Goal: Information Seeking & Learning: Check status

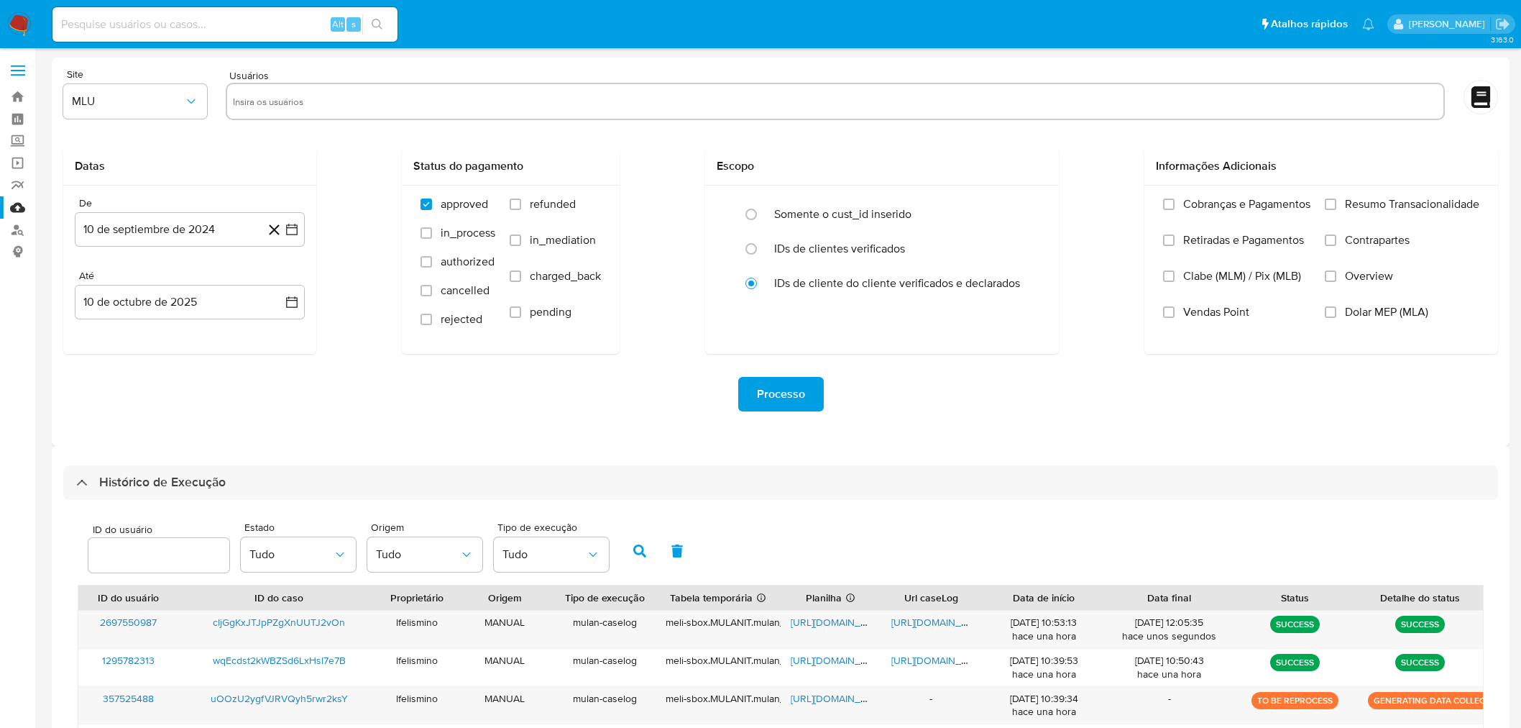
select select "10"
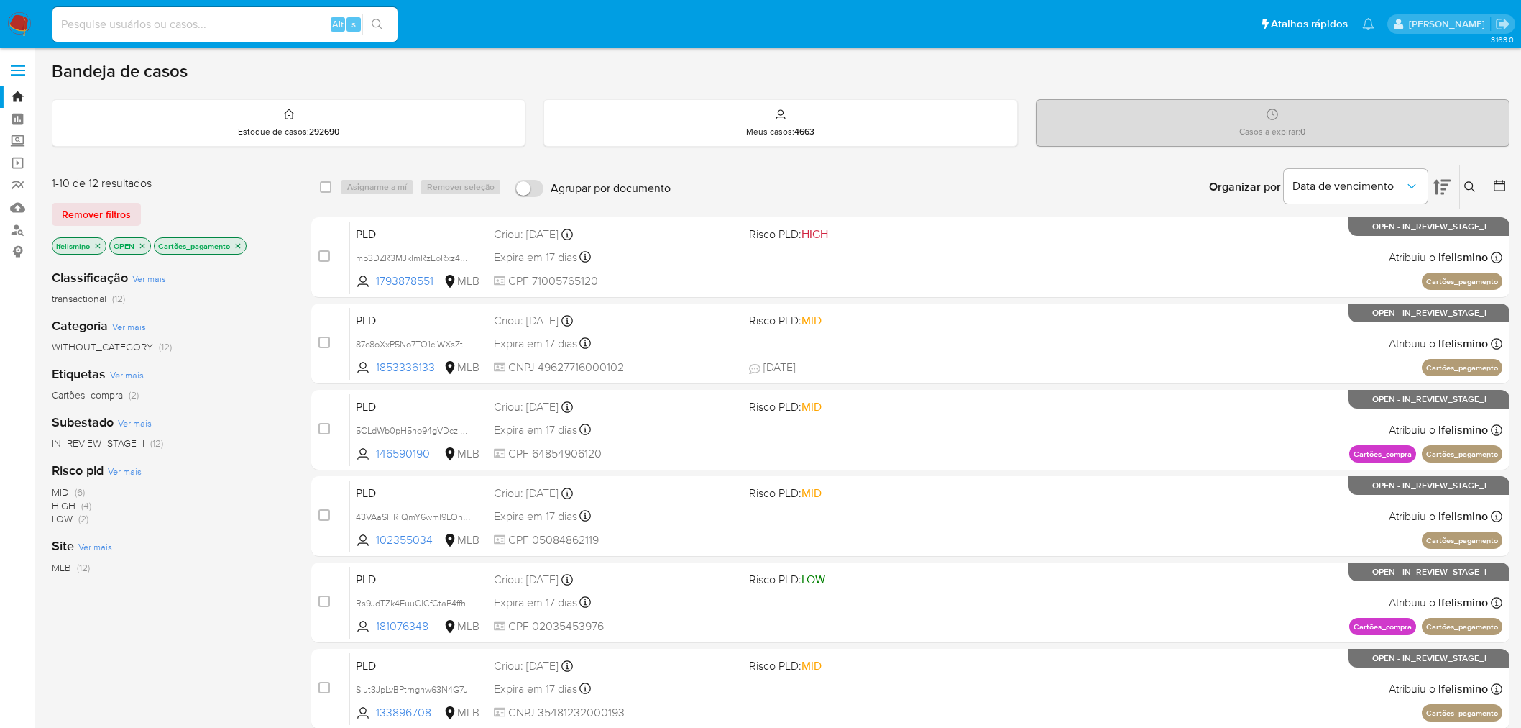
scroll to position [80, 0]
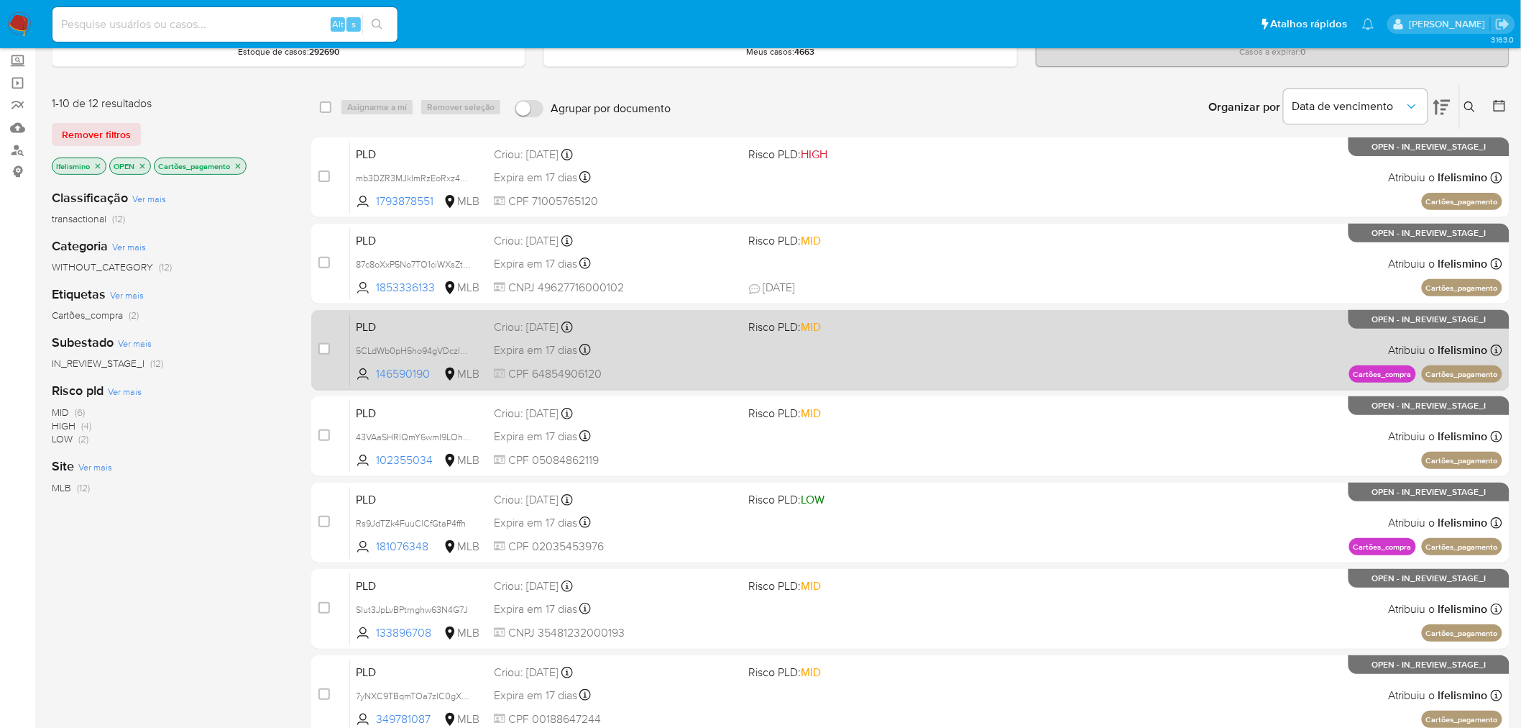
click at [604, 340] on div "Expira em 17 dias Expira em 27/10/2025 00:08:03" at bounding box center [616, 349] width 244 height 19
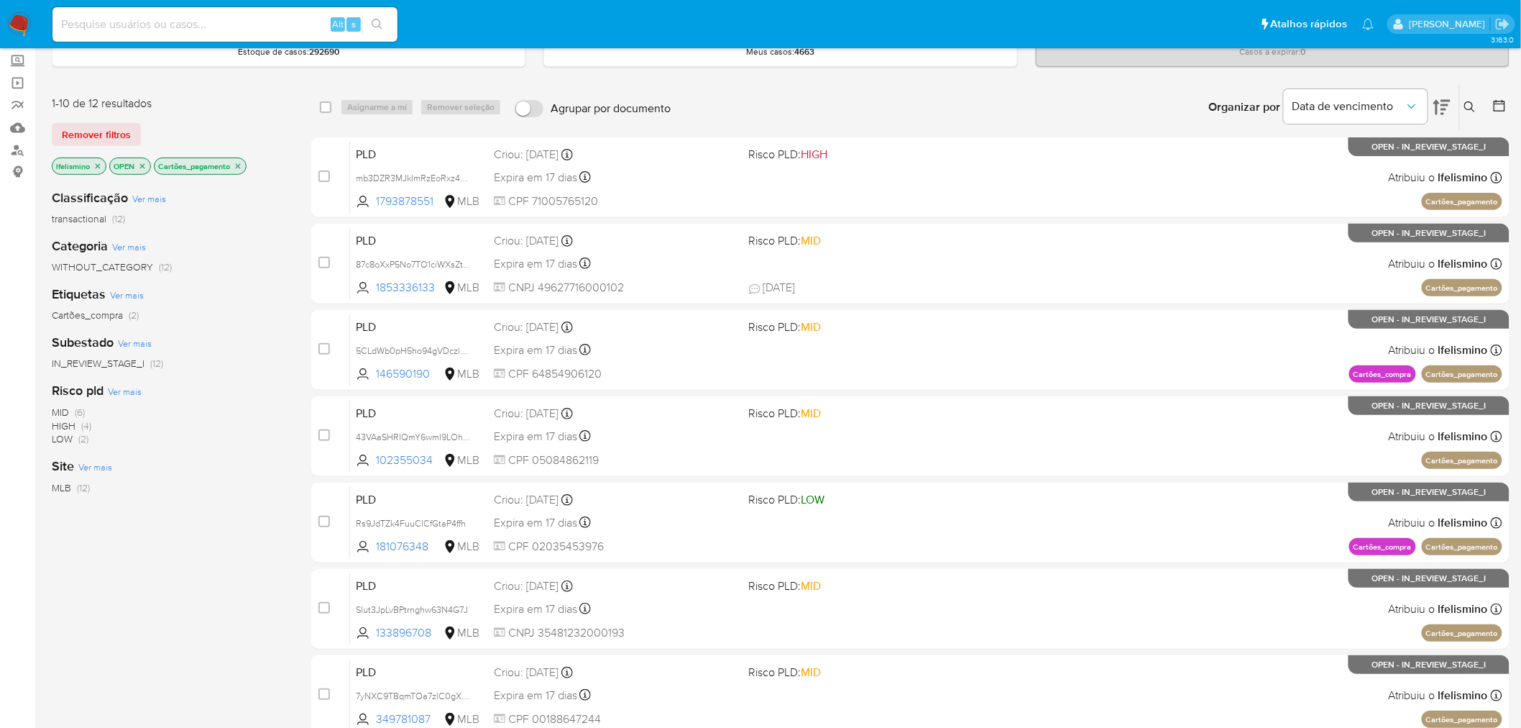
click at [241, 167] on icon "close-filter" at bounding box center [238, 166] width 9 height 9
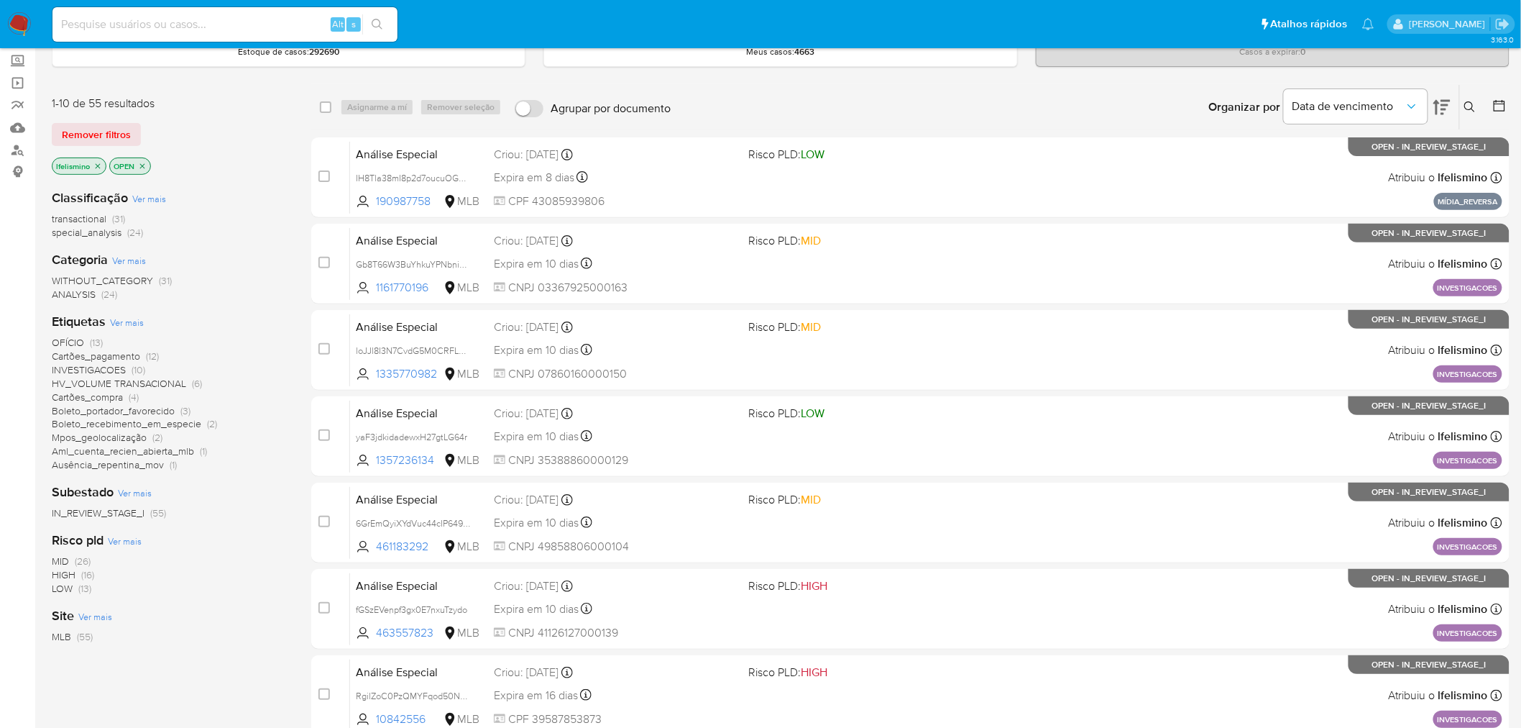
click at [105, 367] on span "INVESTIGACOES" at bounding box center [89, 369] width 74 height 14
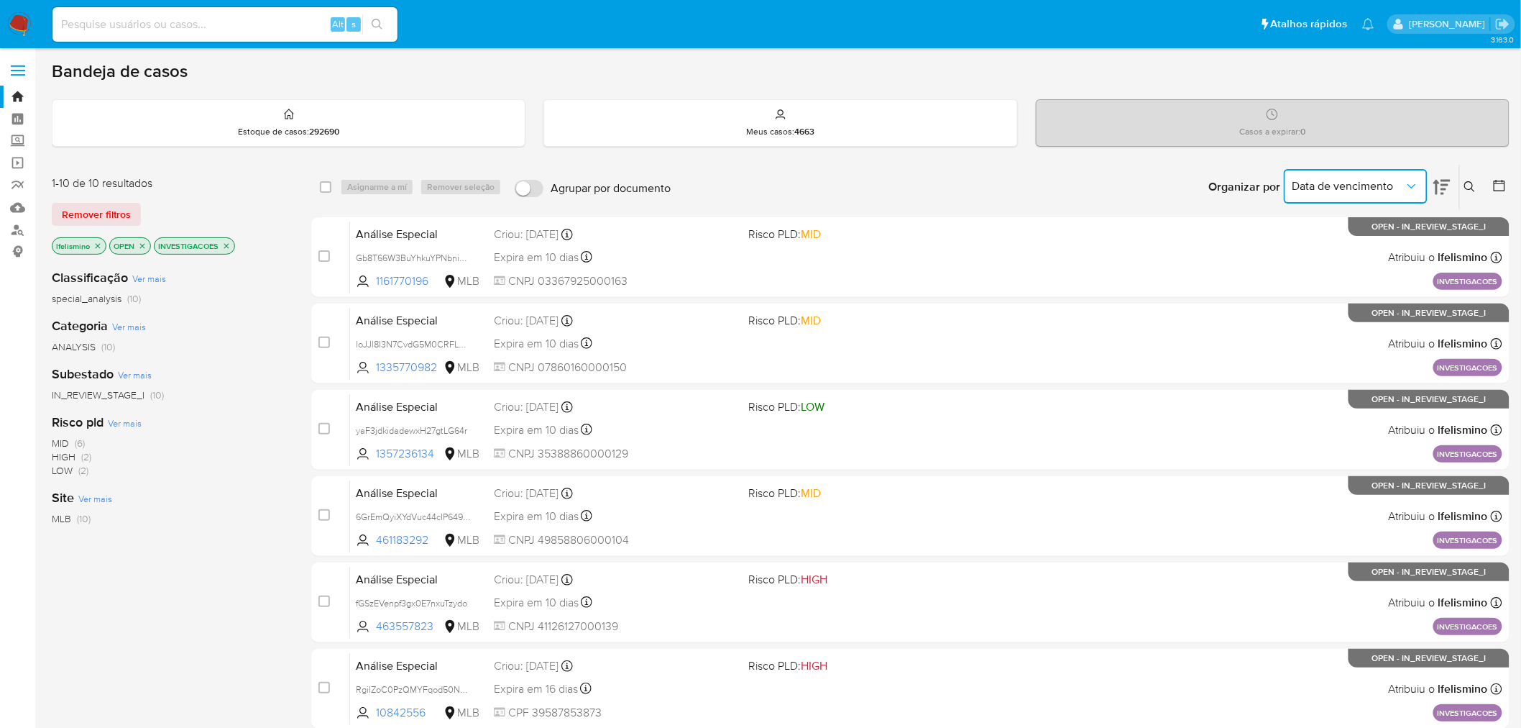
click at [1356, 193] on button "Data de vencimento" at bounding box center [1356, 186] width 144 height 35
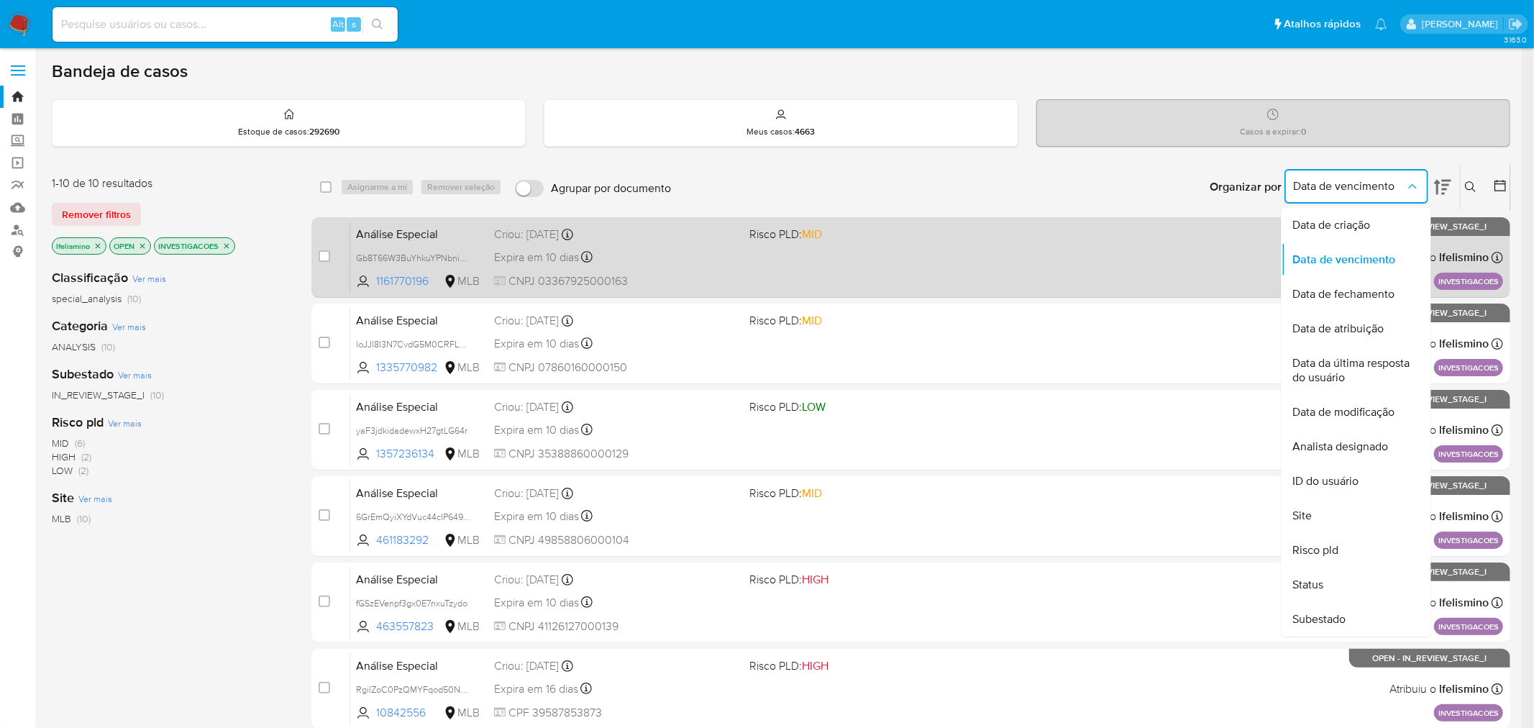
click at [866, 270] on div "Análise Especial Gb8T66W3BuYhkuYPNbniYMeI 1161770196 MLB Risco PLD: MID Criou: …" at bounding box center [926, 257] width 1153 height 73
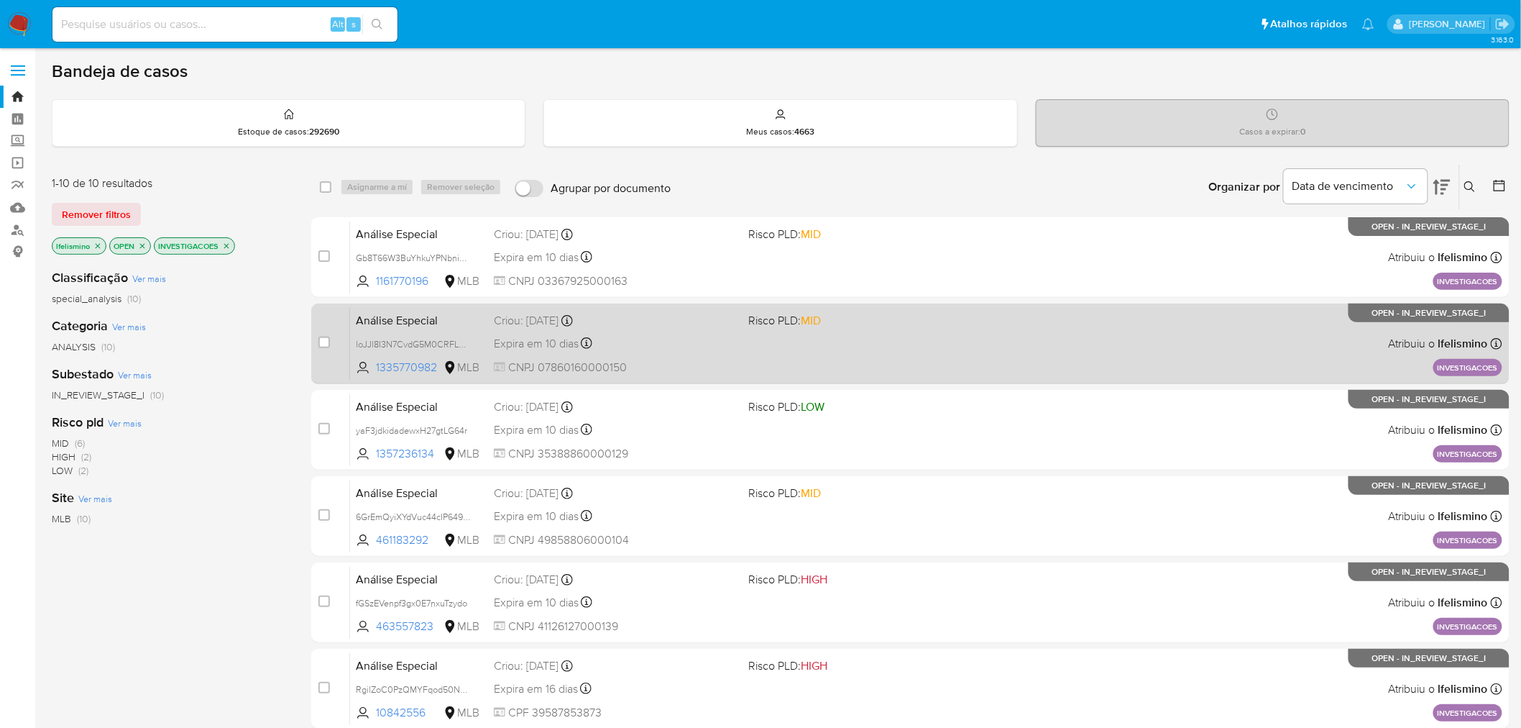
click at [694, 345] on div "Expira em 10 dias Expira em 20/10/2025 19:18:29" at bounding box center [616, 343] width 244 height 19
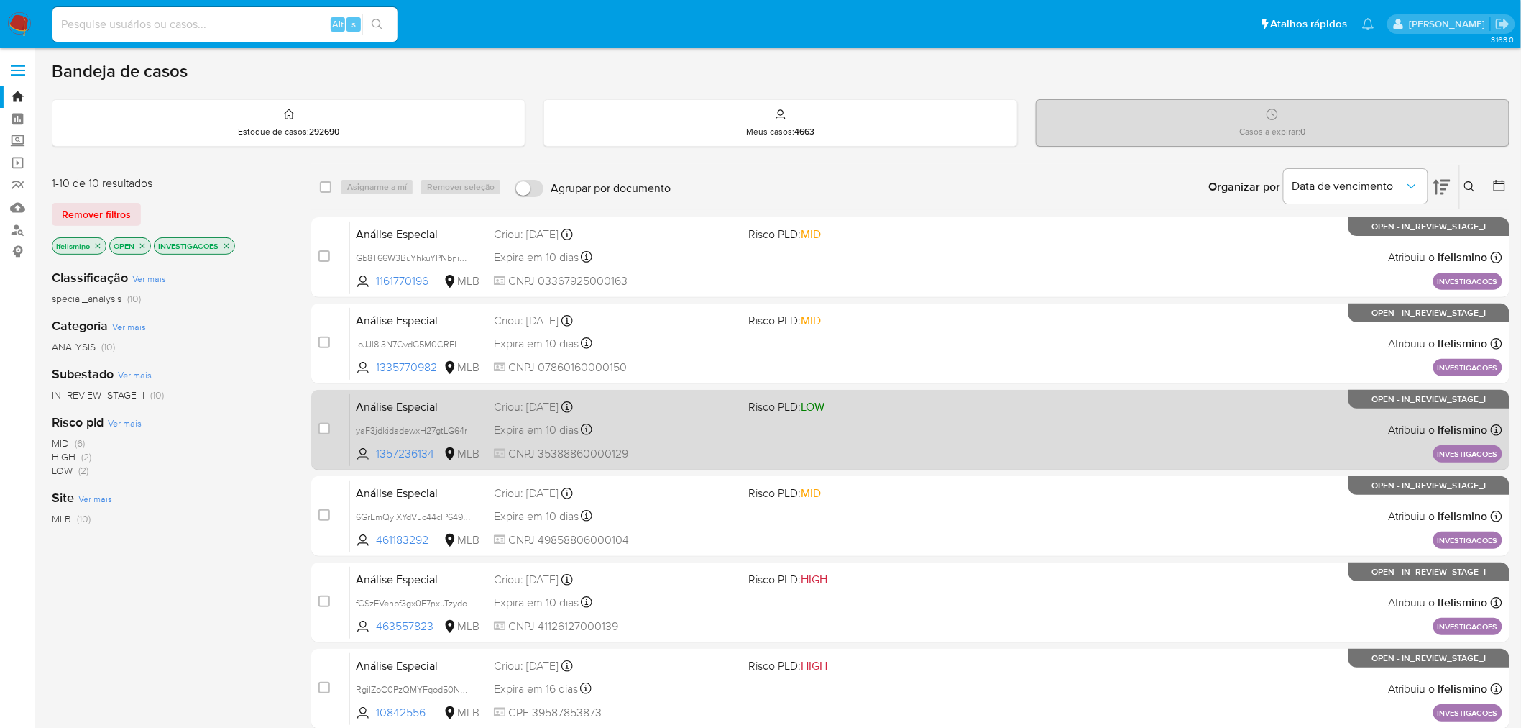
click at [691, 434] on div "Expira em 10 dias Expira em 20/10/2025 19:25:13" at bounding box center [616, 429] width 244 height 19
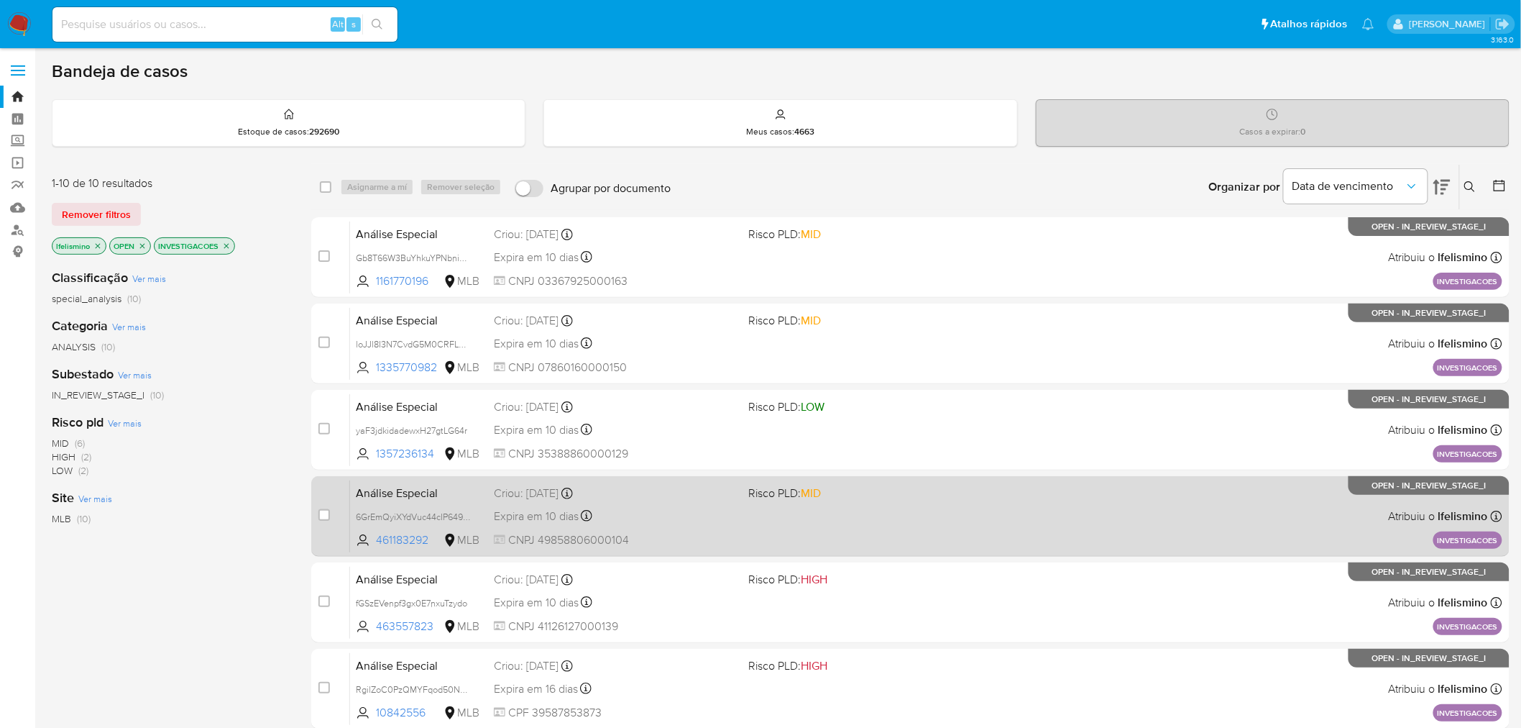
click at [707, 526] on div "Análise Especial 6GrEmQyiXYdVuc44cIP649L6 461183292 MLB Risco PLD: MID Criou: 0…" at bounding box center [926, 516] width 1153 height 73
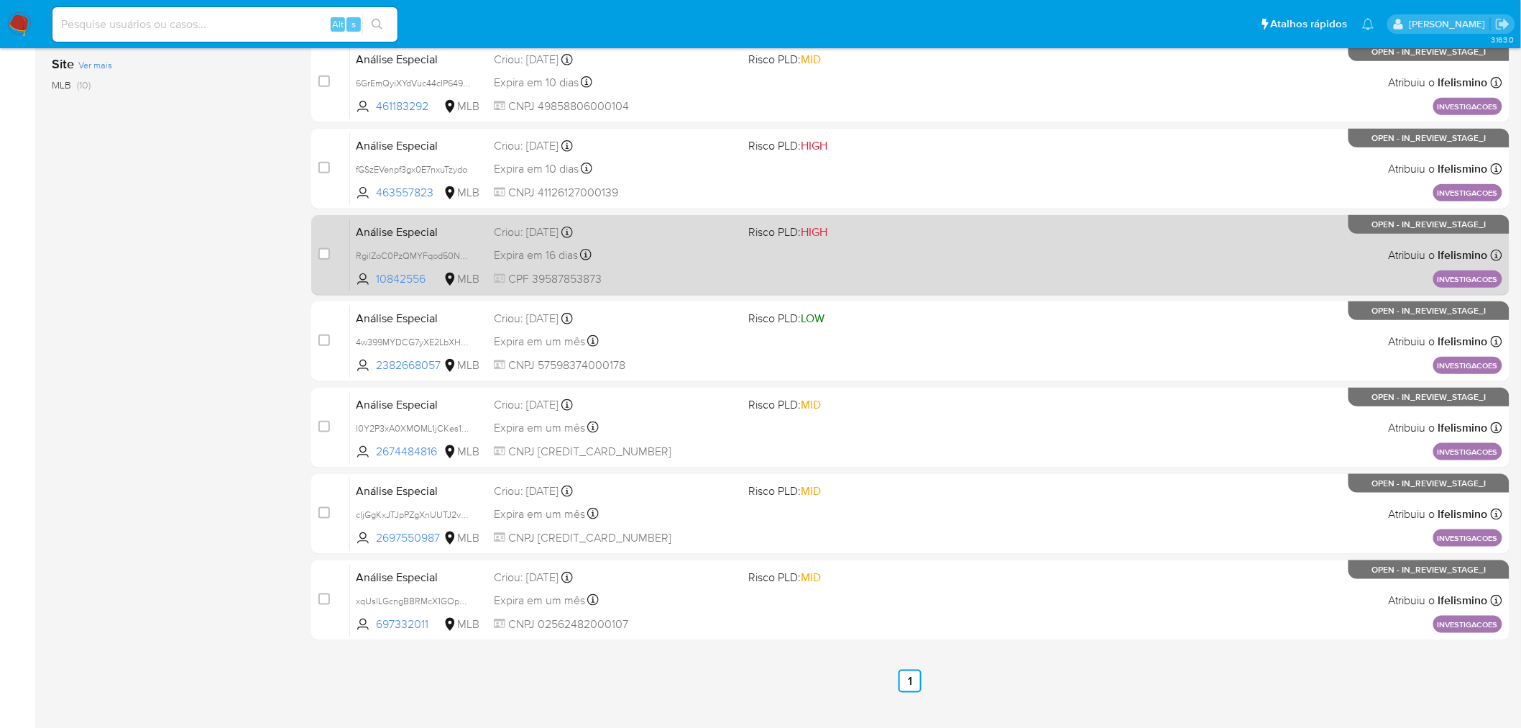
scroll to position [458, 0]
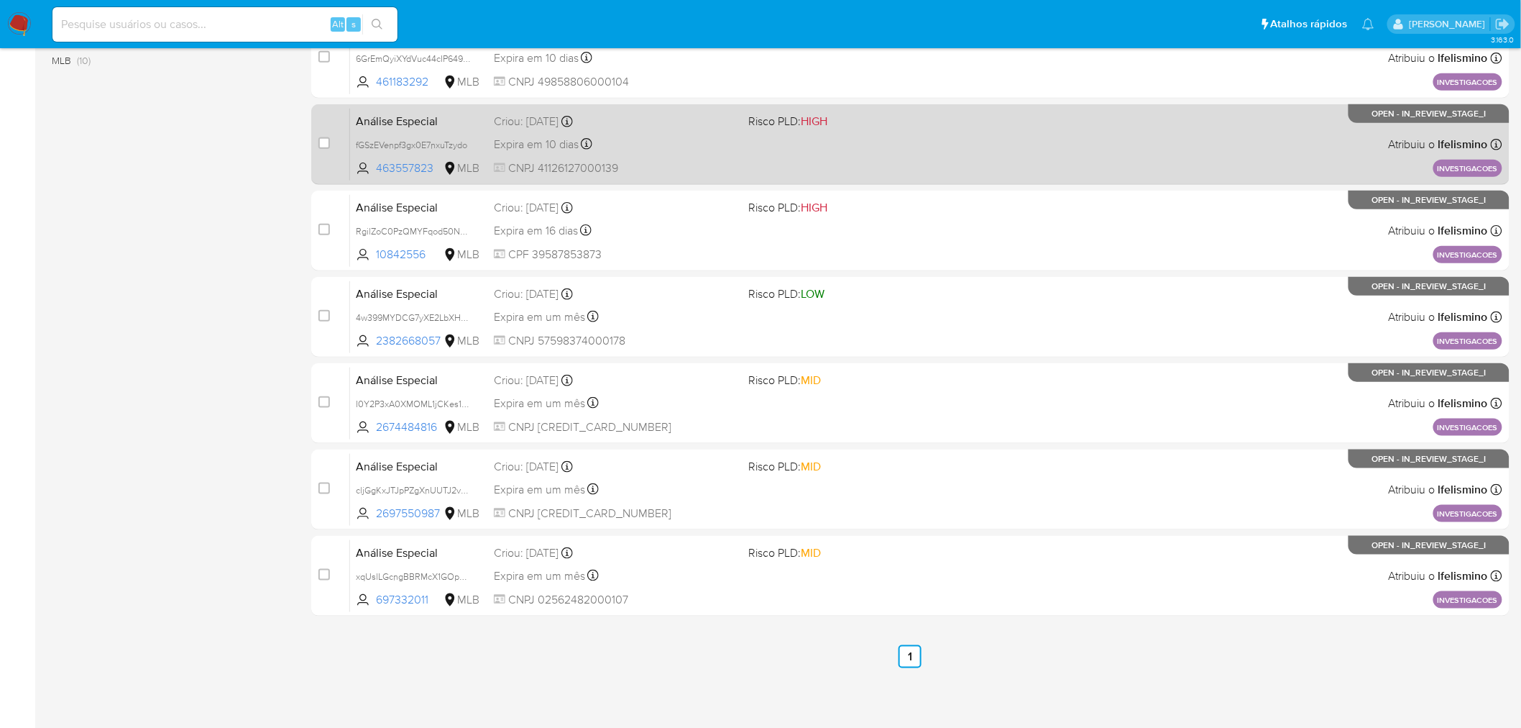
click at [424, 123] on span "Análise Especial" at bounding box center [419, 120] width 127 height 19
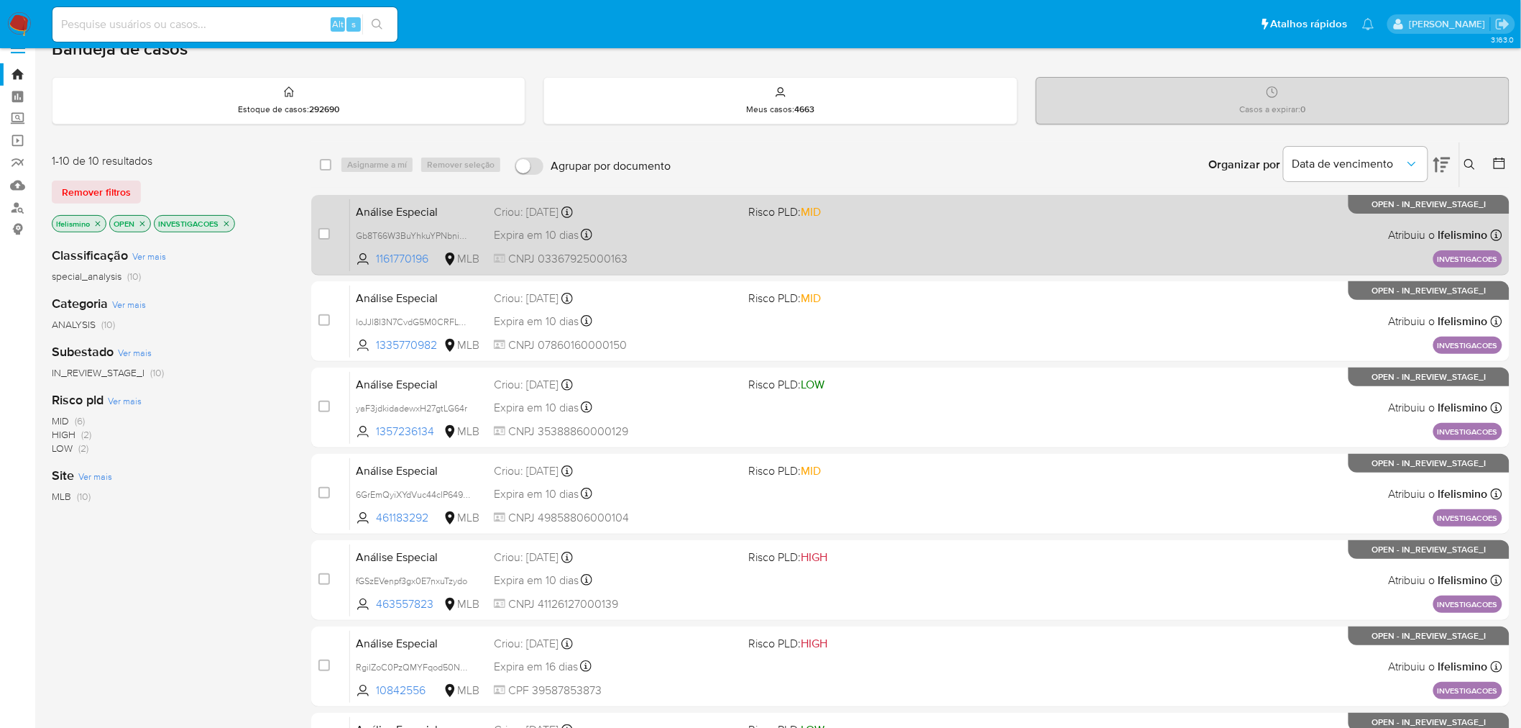
scroll to position [0, 0]
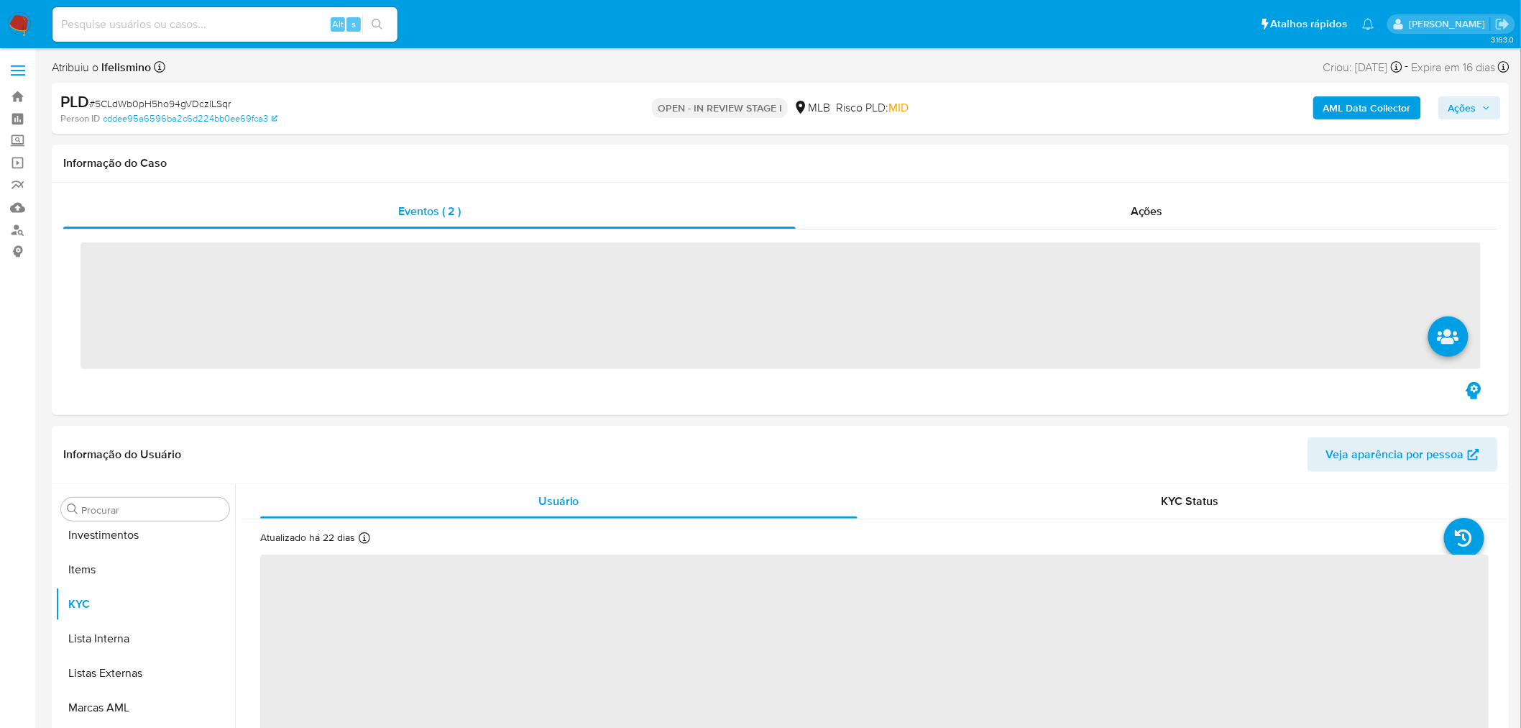
scroll to position [779, 0]
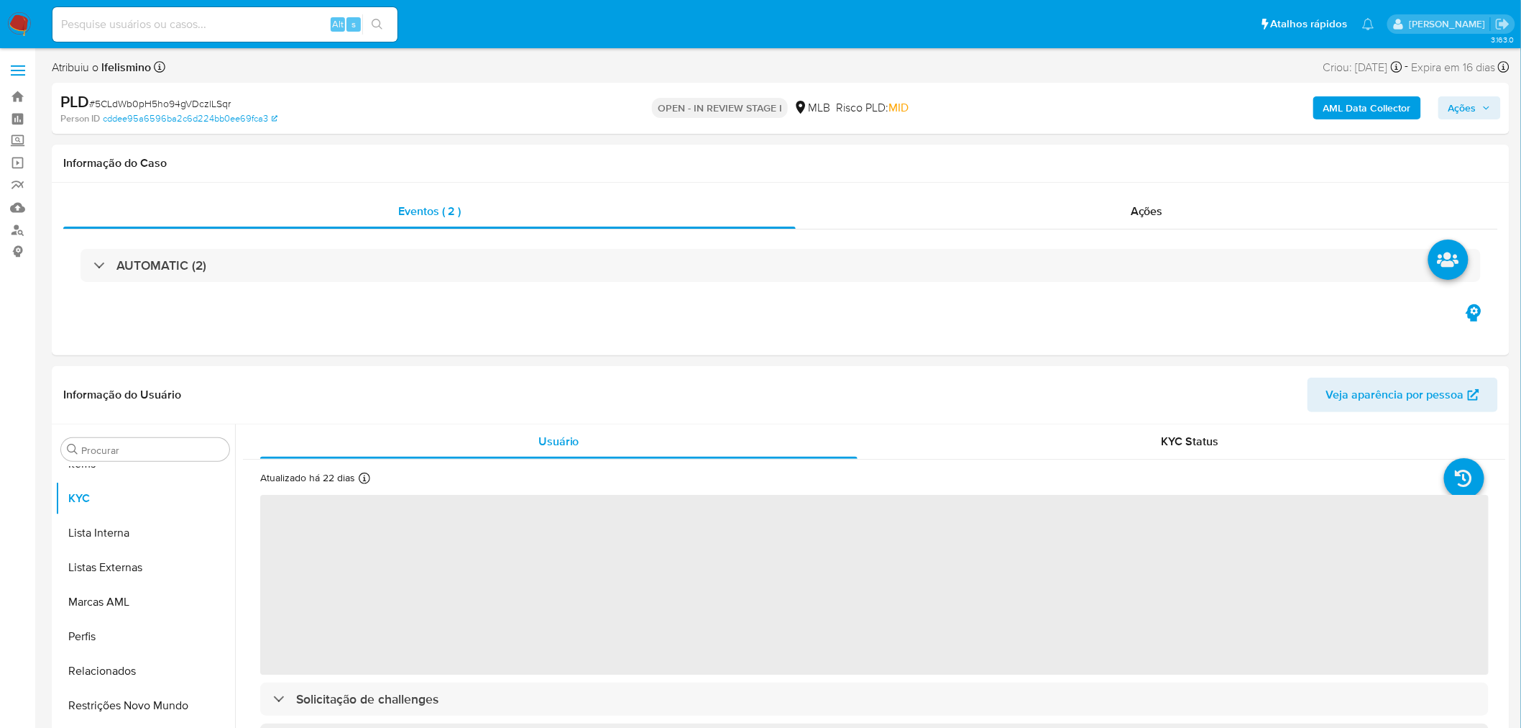
select select "10"
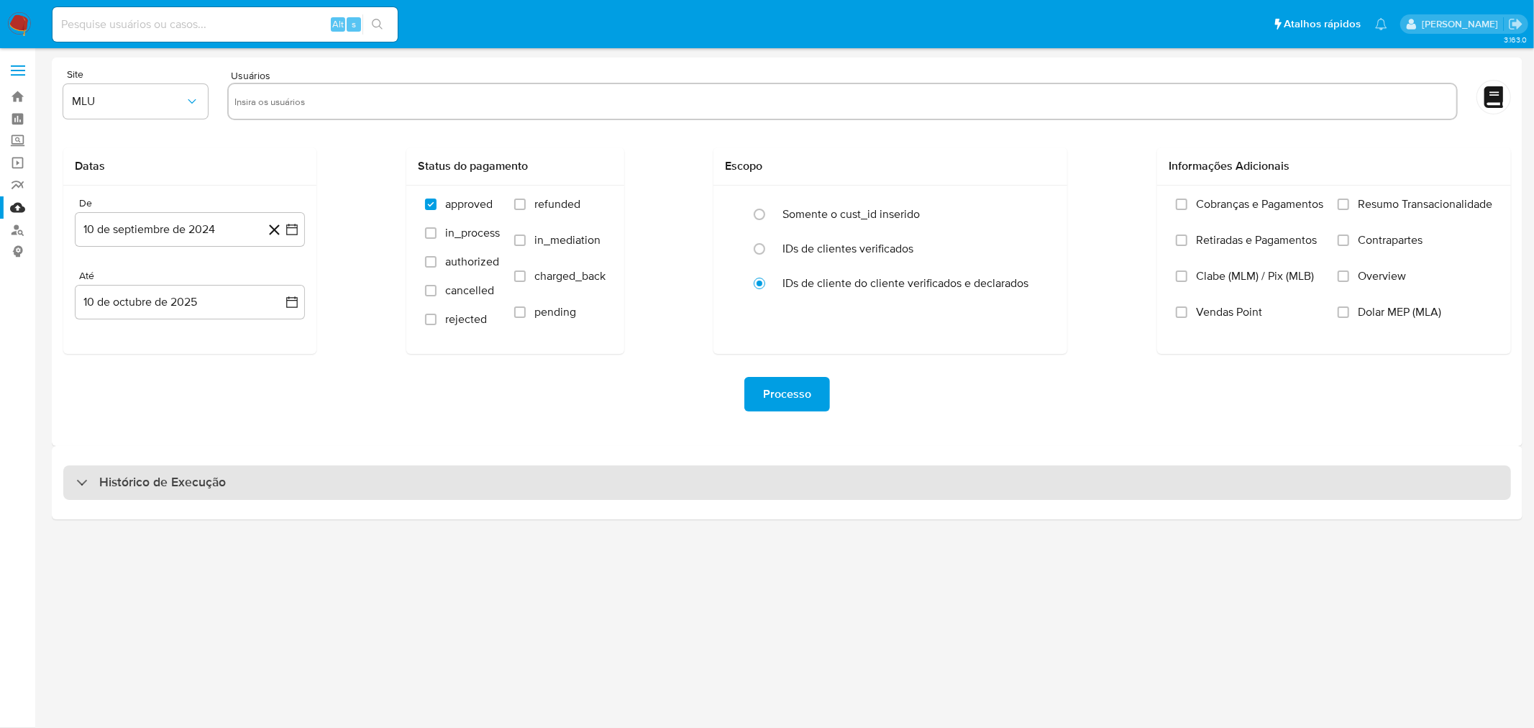
click at [511, 487] on div "Histórico de Execução" at bounding box center [786, 482] width 1447 height 35
select select "10"
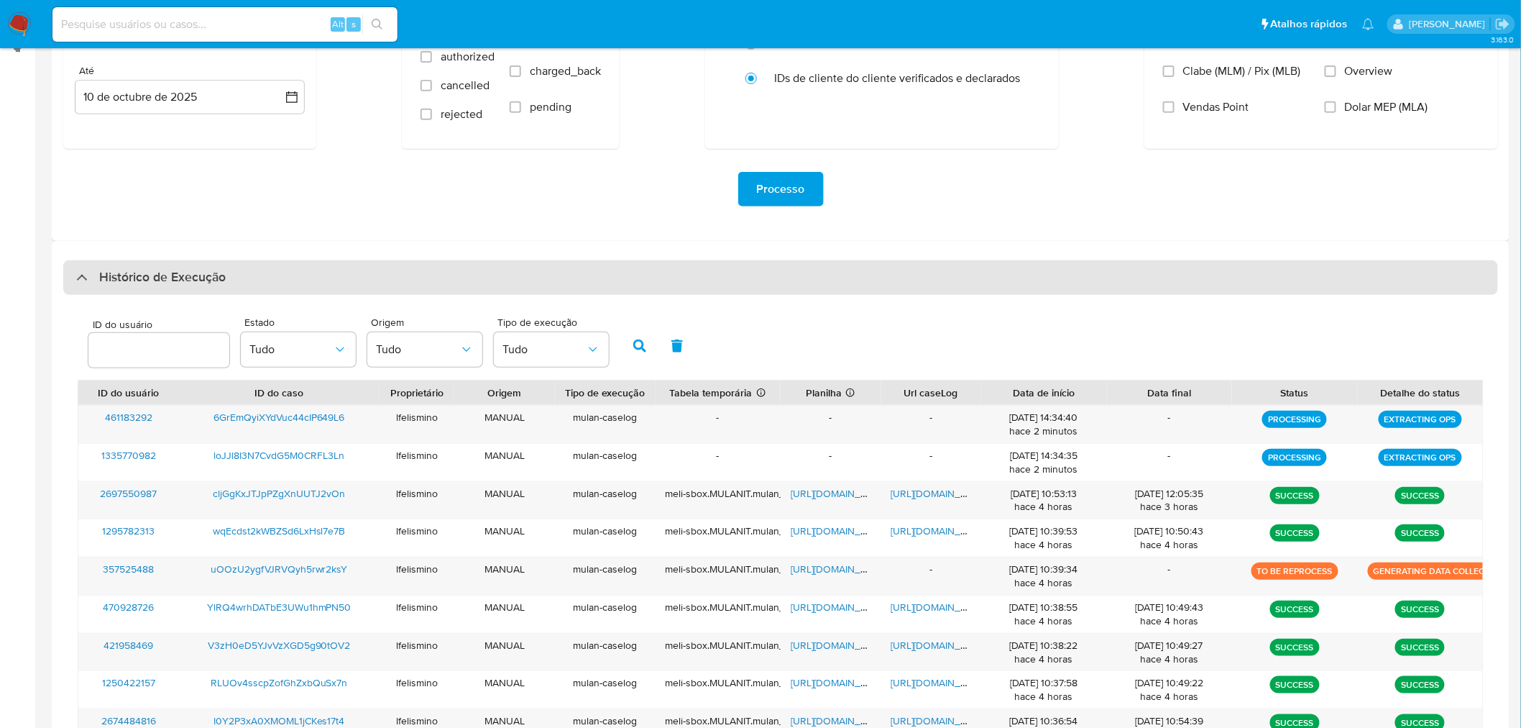
scroll to position [239, 0]
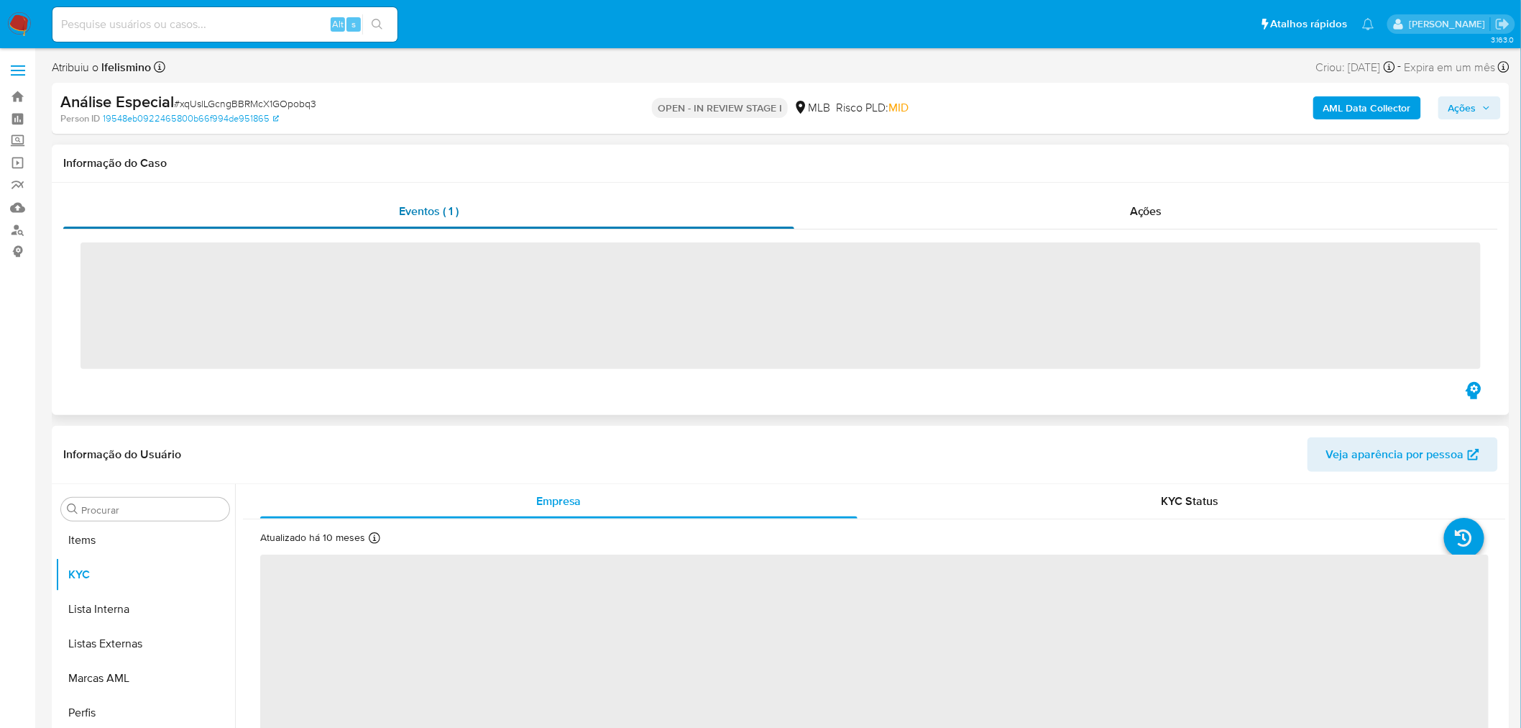
scroll to position [779, 0]
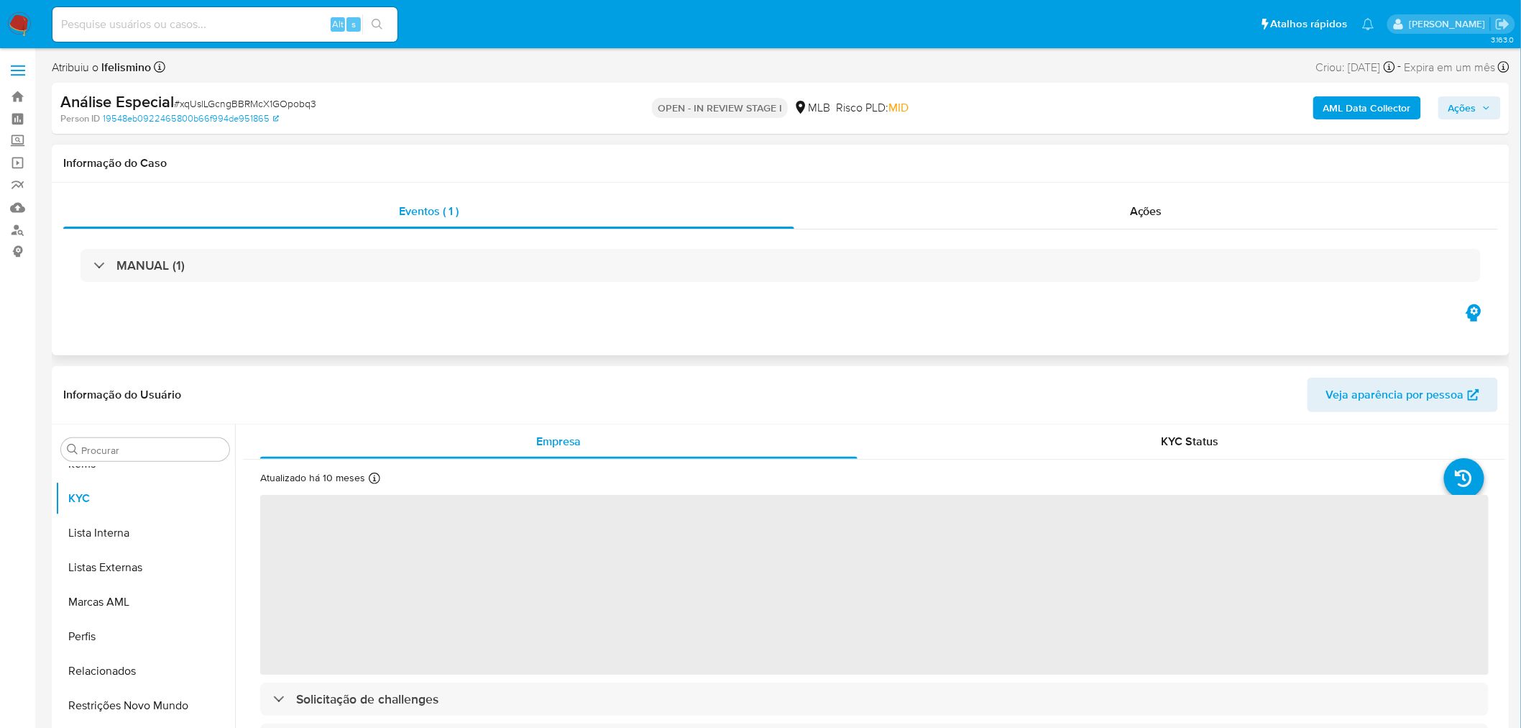
select select "10"
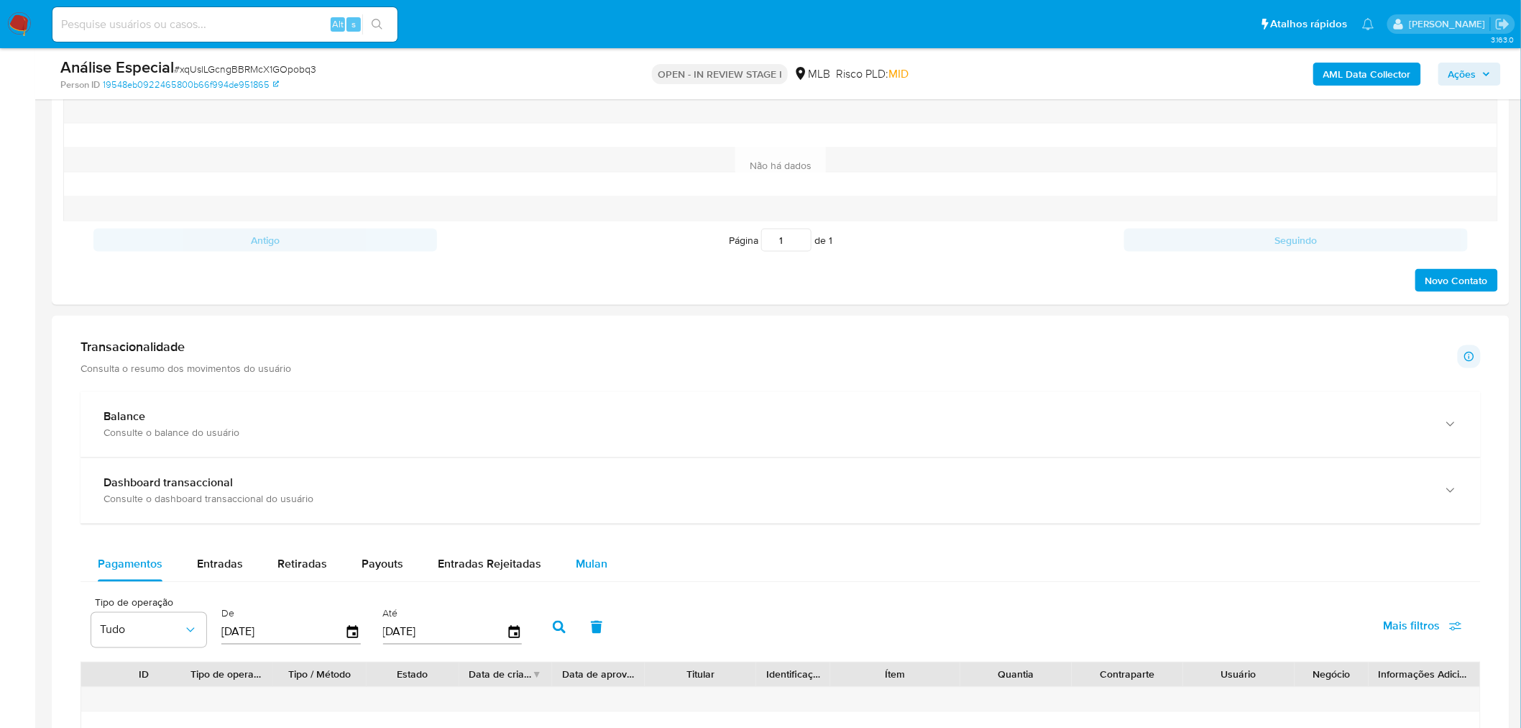
scroll to position [958, 0]
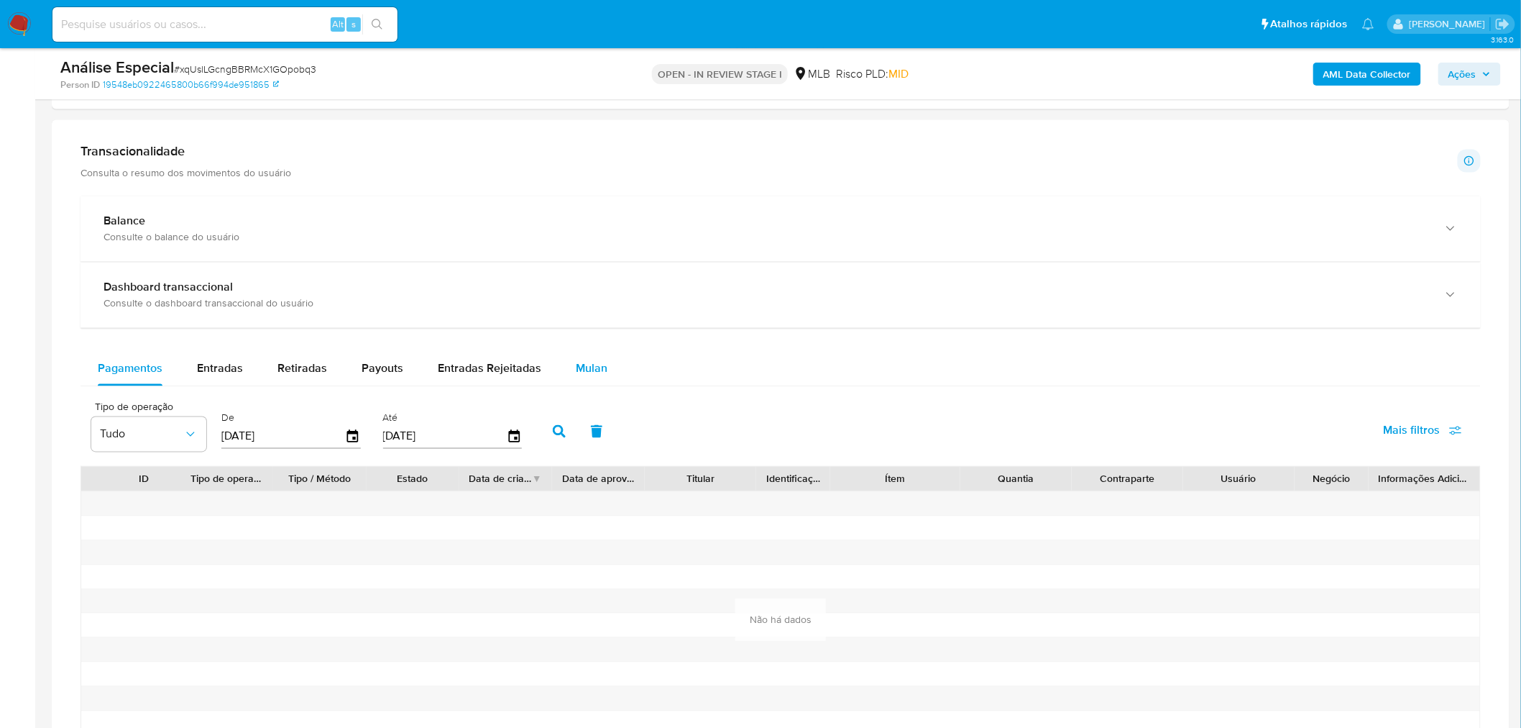
click at [563, 370] on button "Mulan" at bounding box center [592, 369] width 66 height 35
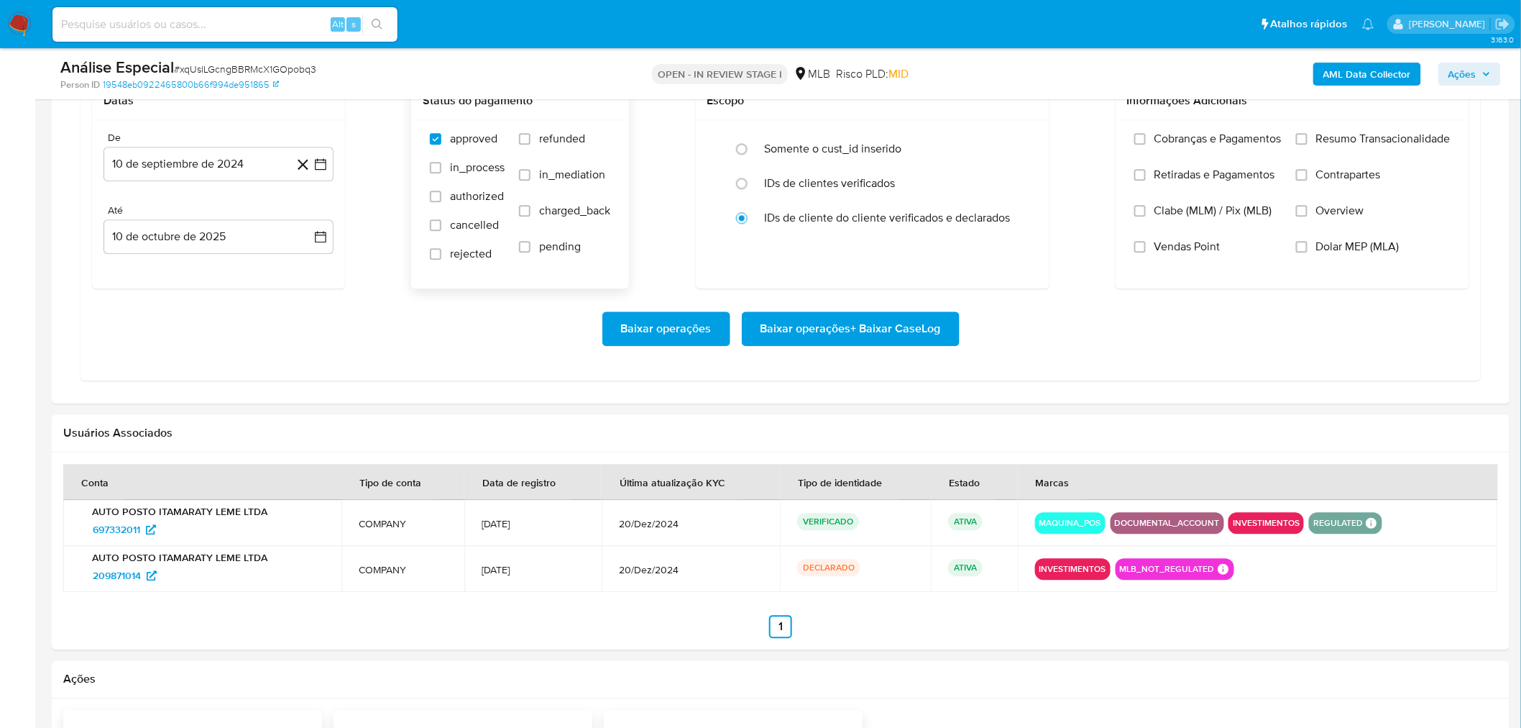
scroll to position [1278, 0]
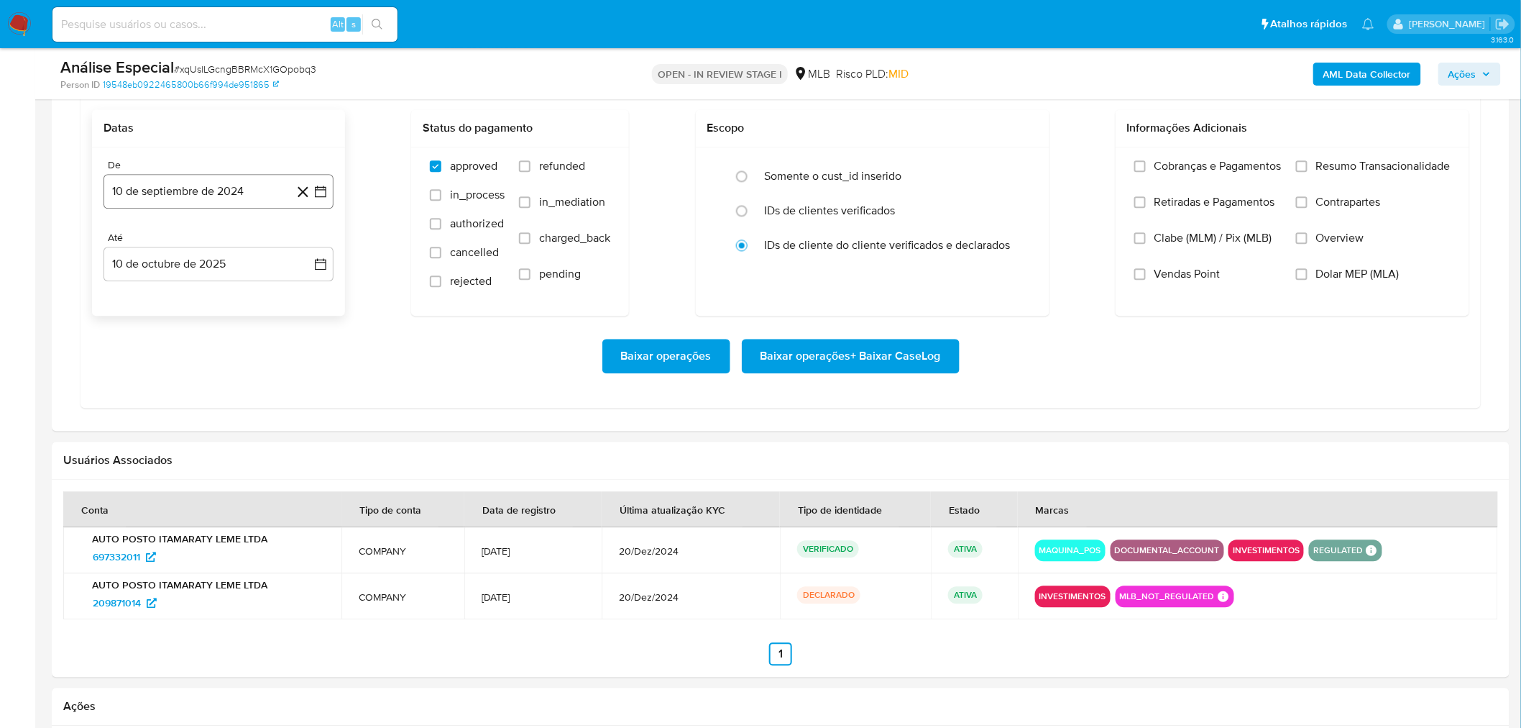
click at [188, 192] on button "10 de septiembre de 2024" at bounding box center [219, 191] width 230 height 35
click at [237, 250] on span "septiembre 2024" at bounding box center [212, 243] width 88 height 14
click at [305, 245] on icon "Año siguiente" at bounding box center [304, 242] width 17 height 17
click at [137, 248] on icon "Año anterior" at bounding box center [129, 242] width 17 height 17
click at [132, 248] on icon "Año anterior" at bounding box center [129, 242] width 17 height 17
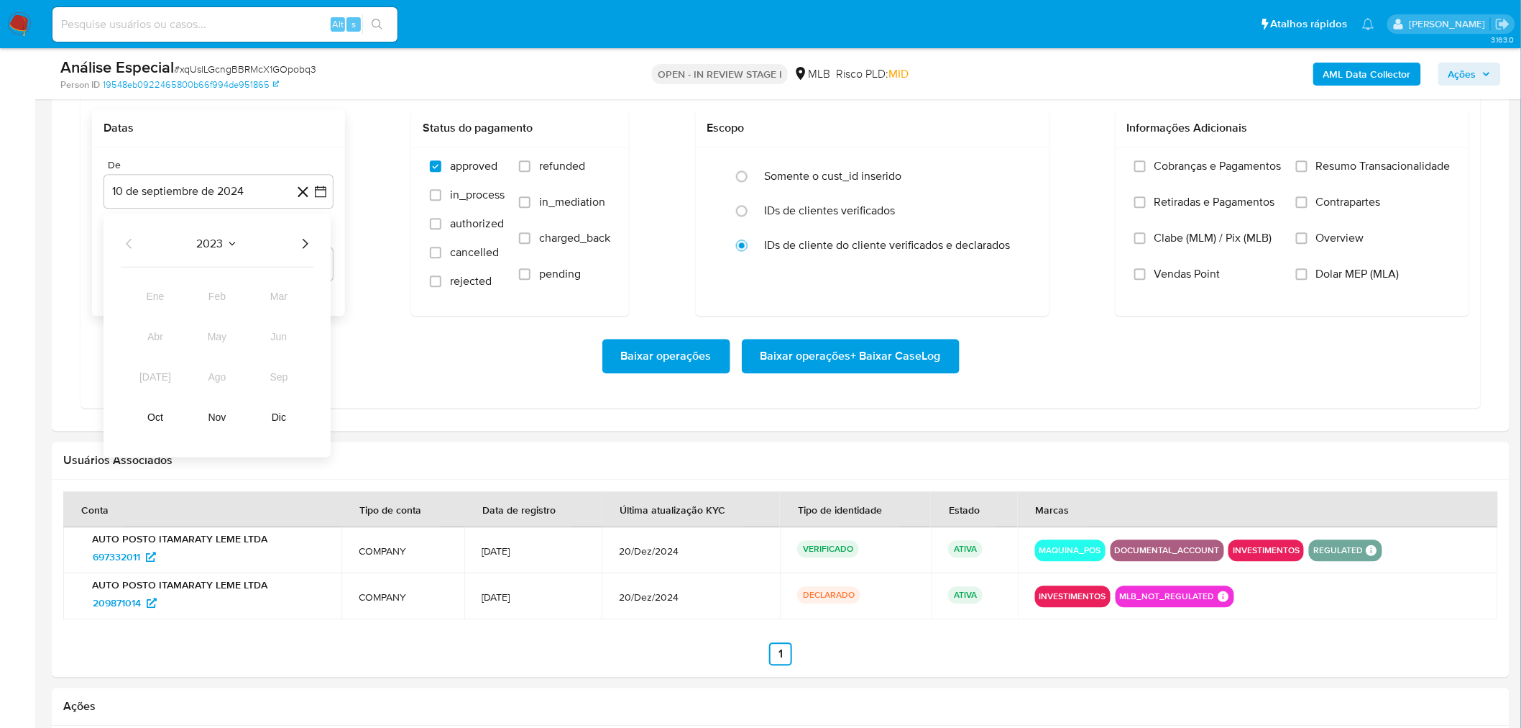
click at [139, 431] on div "2023 2023 ene feb mar abr may jun jul ago sep oct nov dic" at bounding box center [217, 335] width 227 height 244
click at [145, 417] on button "oct" at bounding box center [155, 416] width 40 height 23
click at [310, 306] on button "1" at bounding box center [304, 296] width 23 height 23
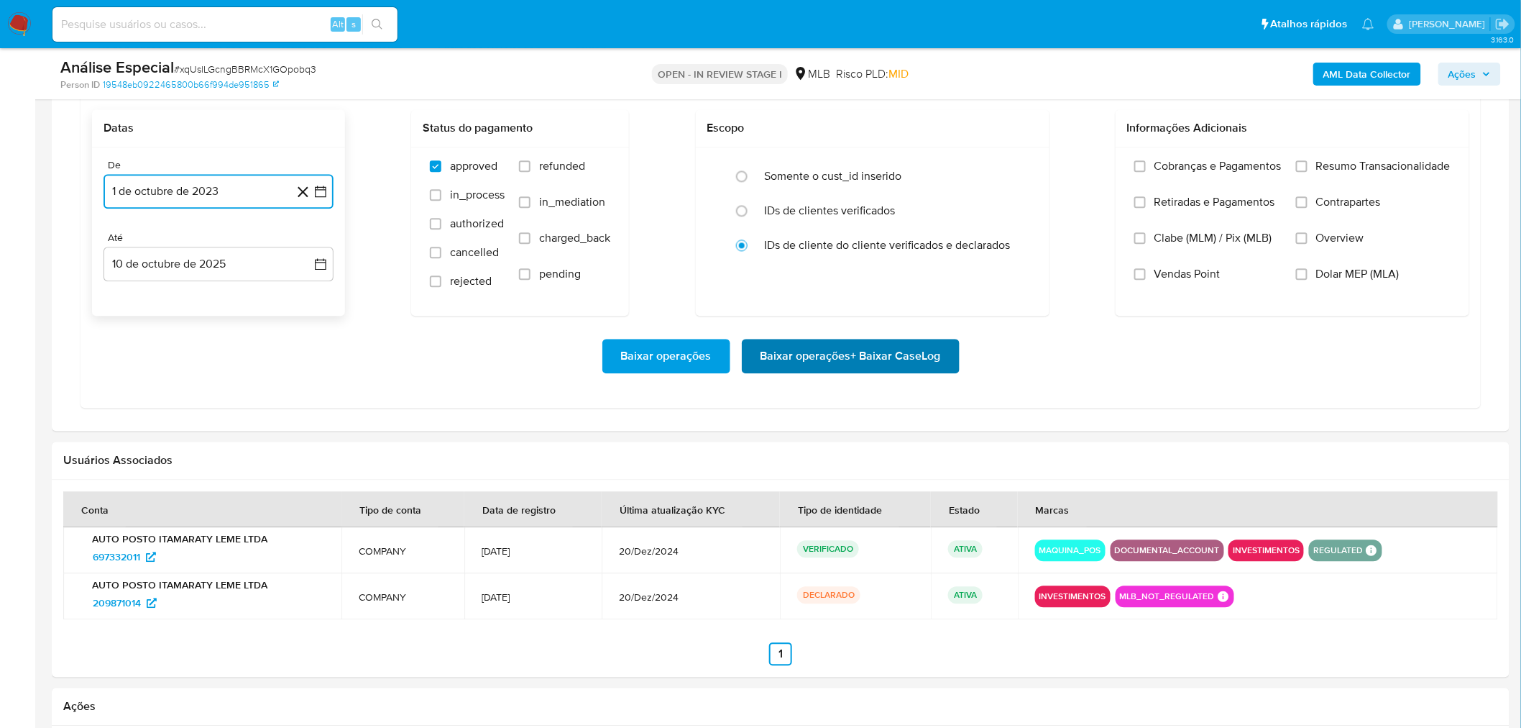
click at [872, 364] on span "Baixar operações + Baixar CaseLog" at bounding box center [851, 356] width 180 height 32
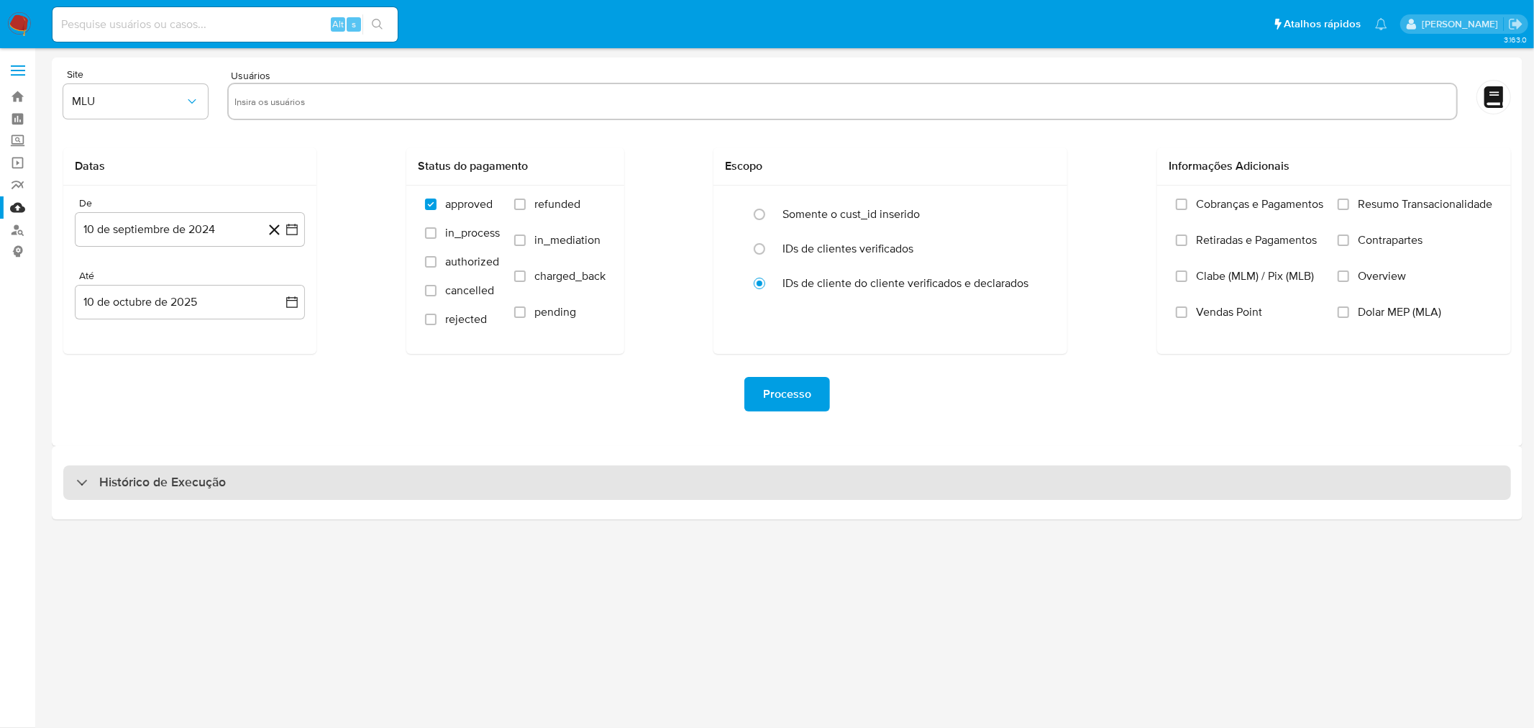
click at [461, 480] on div "Histórico de Execução" at bounding box center [786, 482] width 1447 height 35
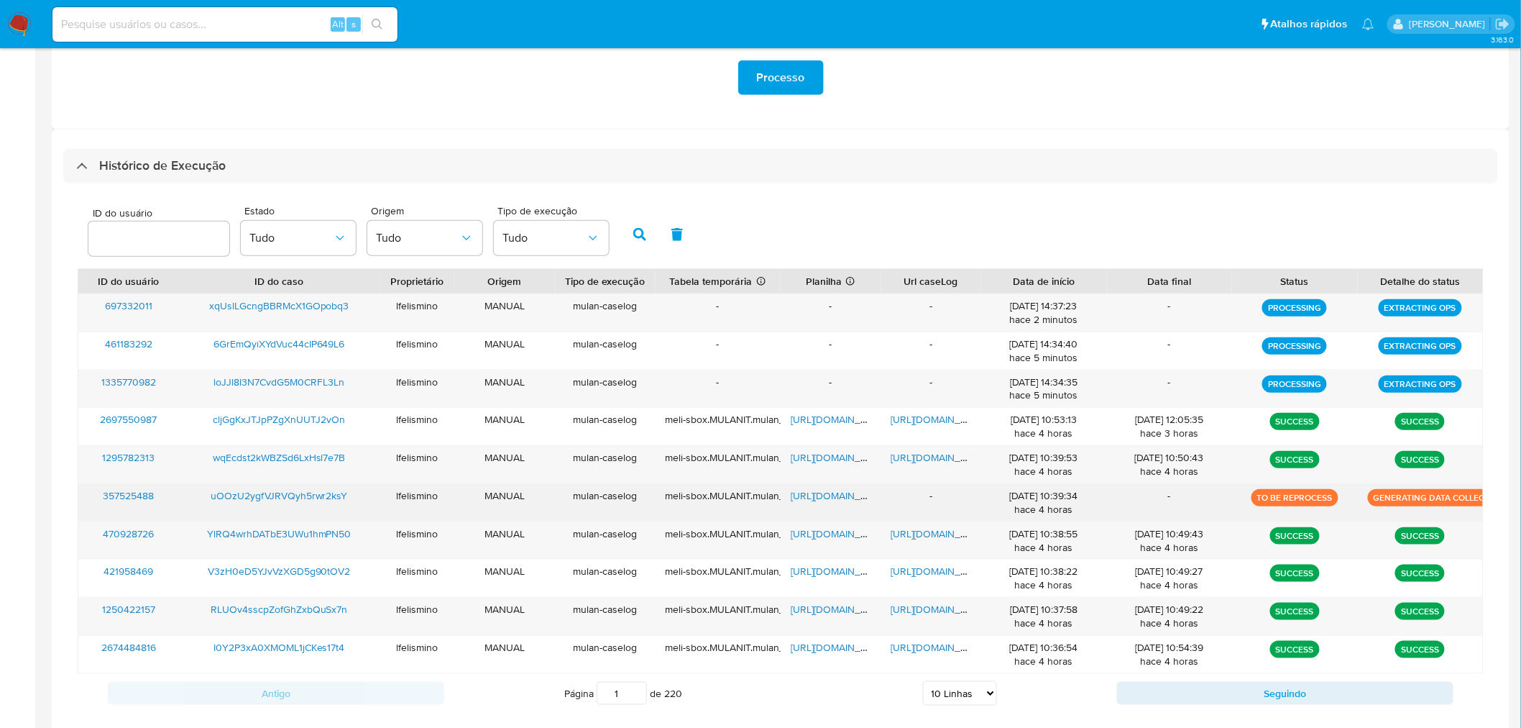
scroll to position [396, 0]
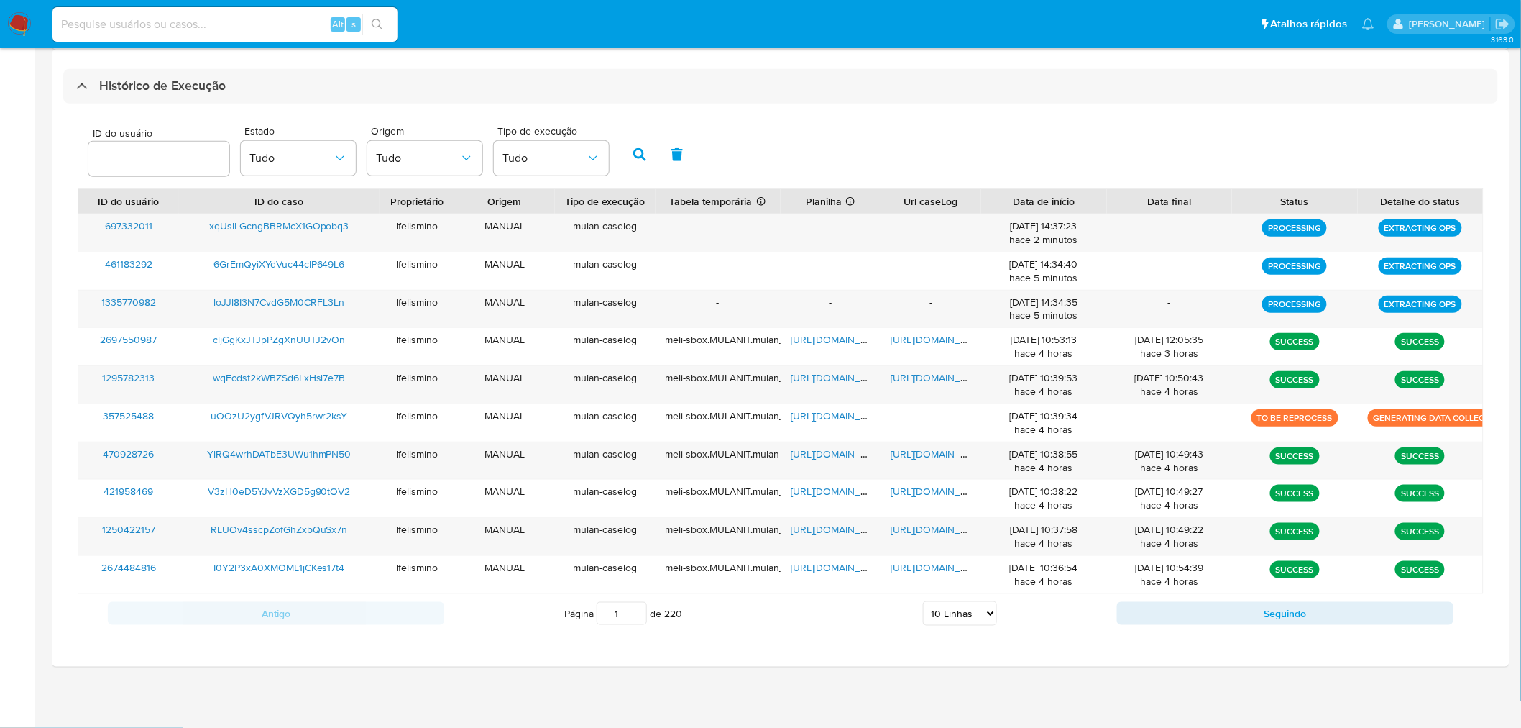
drag, startPoint x: 933, startPoint y: 613, endPoint x: 928, endPoint y: 638, distance: 26.4
click at [930, 617] on select "5 Linhas 10 Linhas 20 Linhas 25 Linhas 50 Linhas 100 Linhas" at bounding box center [960, 613] width 74 height 24
select select "50"
click at [923, 602] on select "5 Linhas 10 Linhas 20 Linhas 25 Linhas 50 Linhas 100 Linhas" at bounding box center [960, 613] width 74 height 24
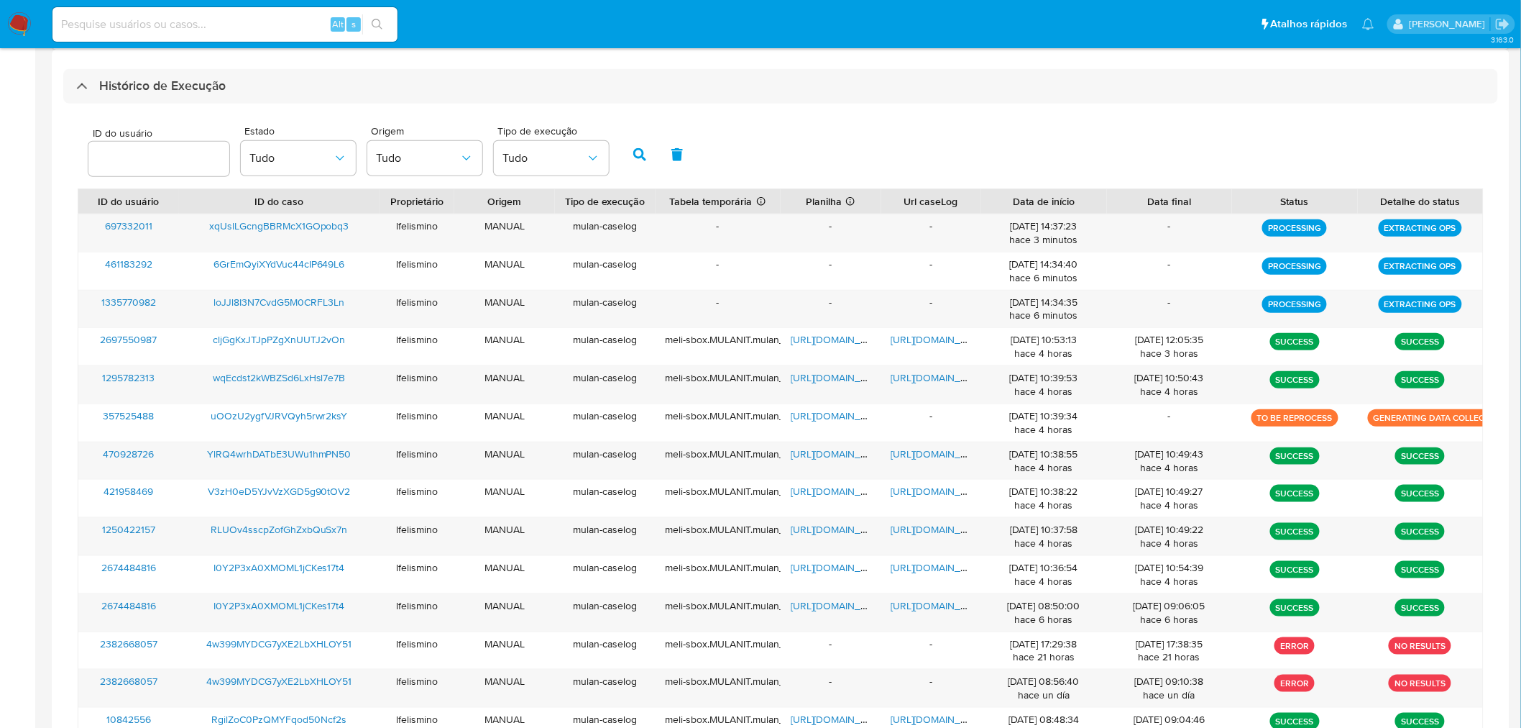
scroll to position [1133, 0]
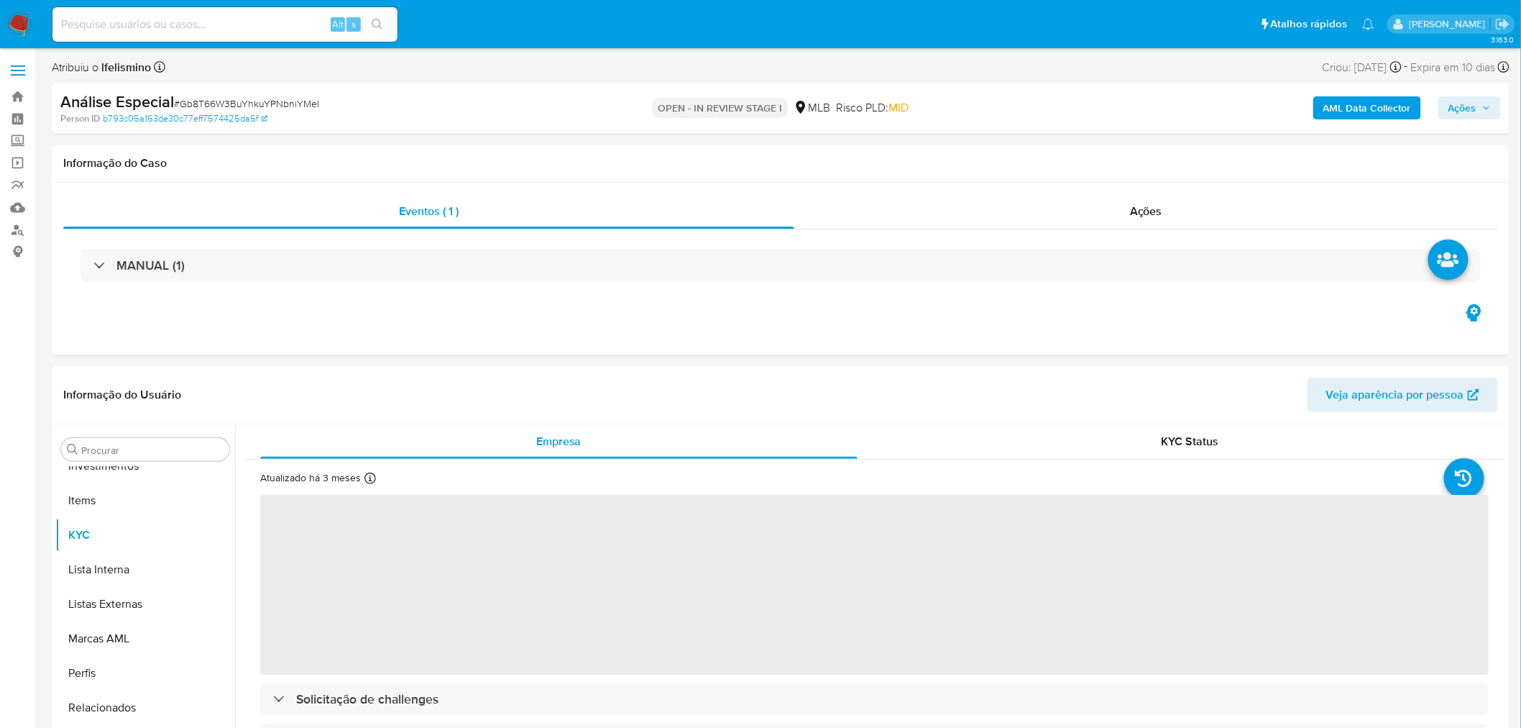
scroll to position [779, 0]
select select "10"
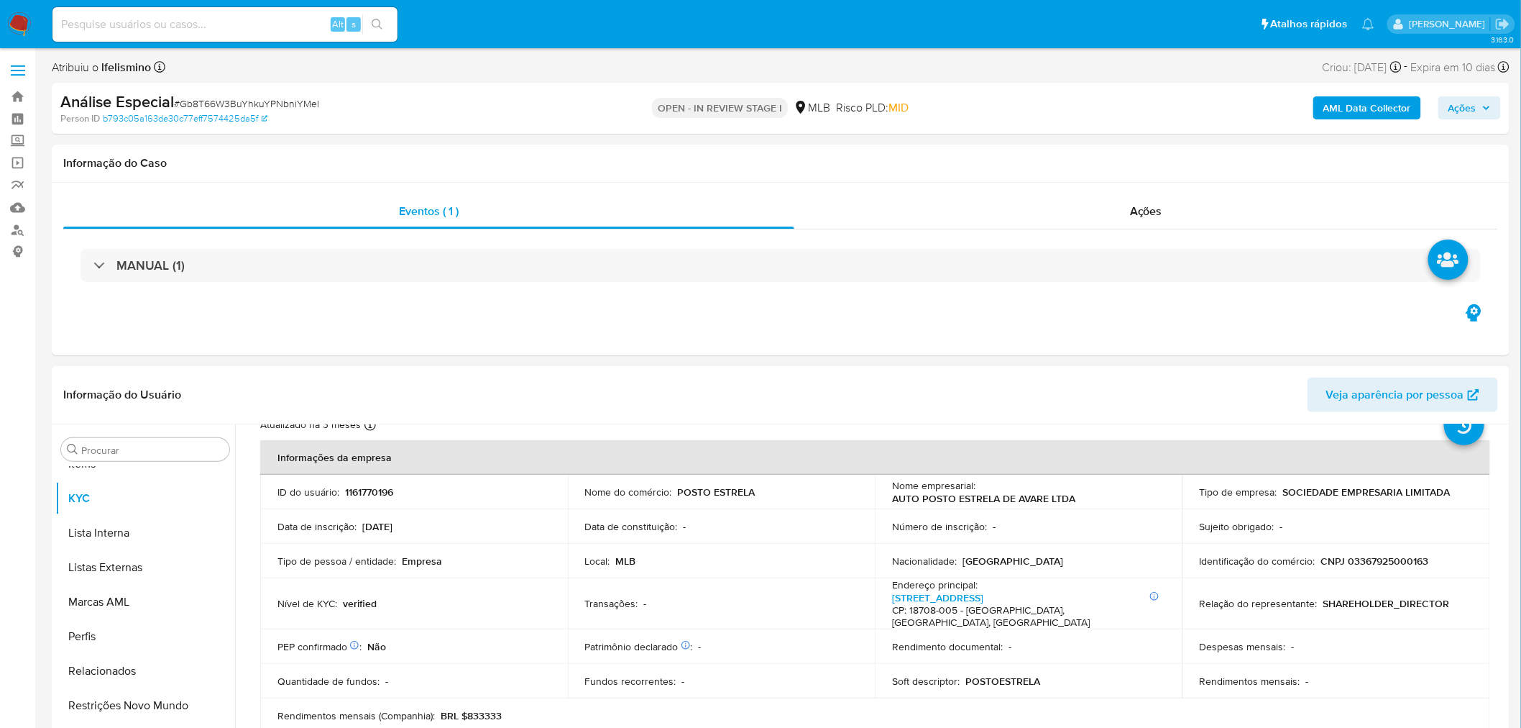
scroll to position [80, 0]
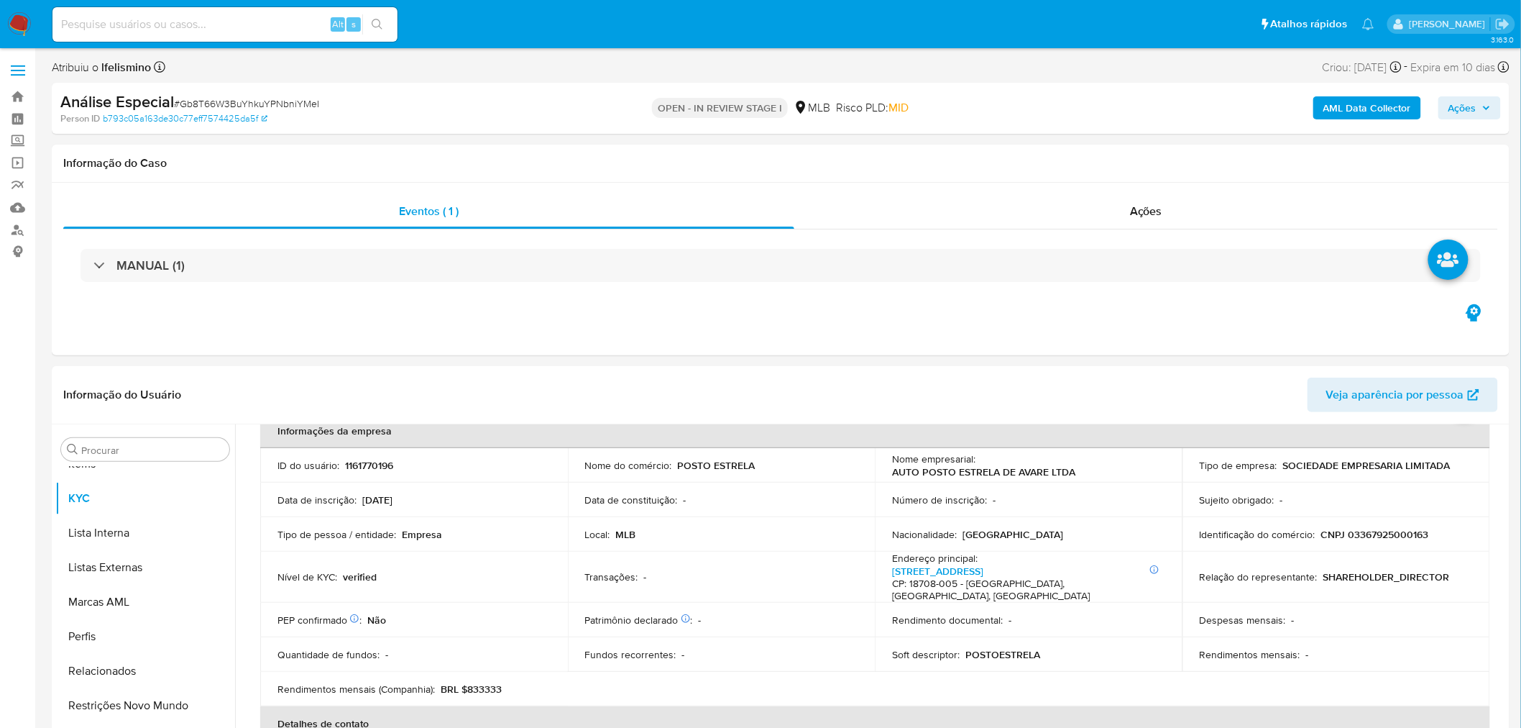
click at [223, 97] on span "# Gb8T66W3BuYhkuYPNbniYMeI" at bounding box center [246, 103] width 145 height 14
copy span "Gb8T66W3BuYhkuYPNbniYMeI"
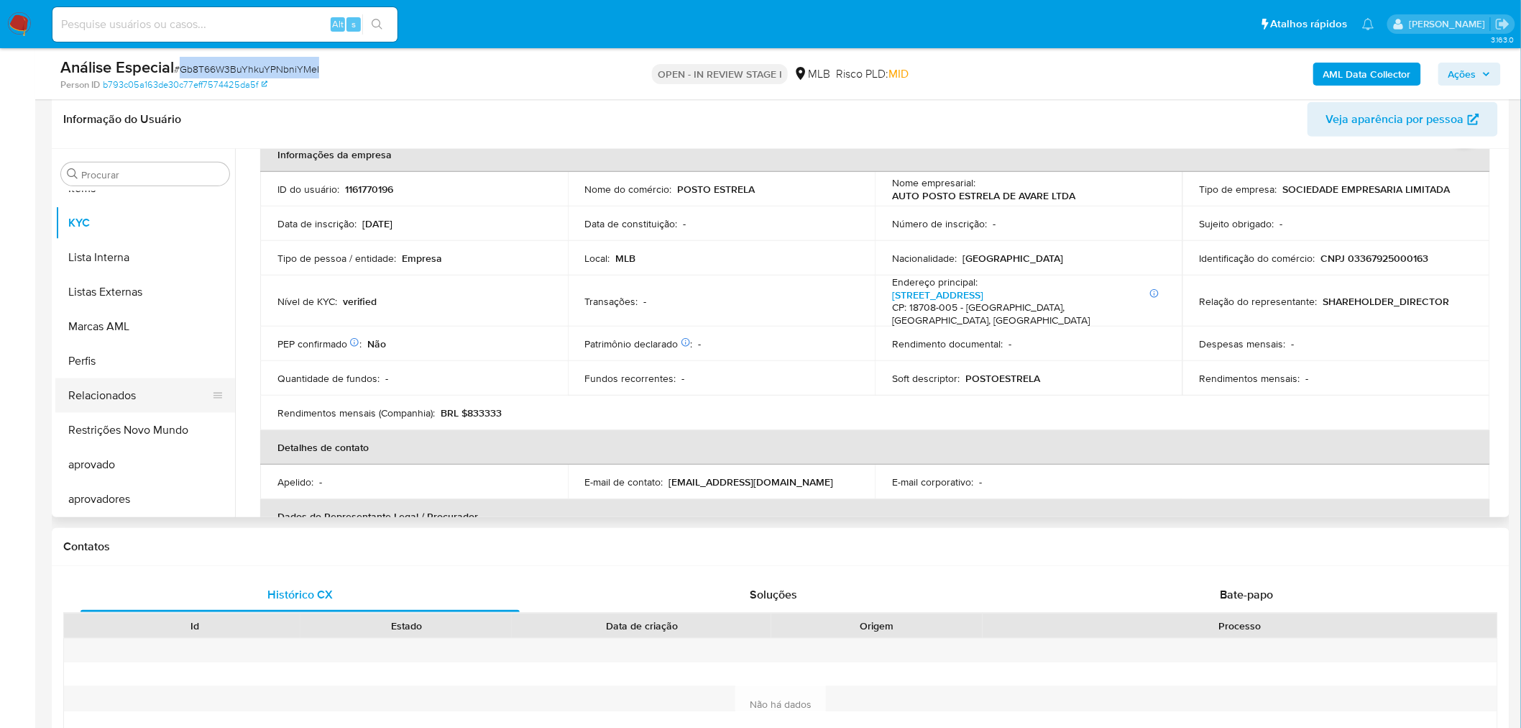
scroll to position [239, 0]
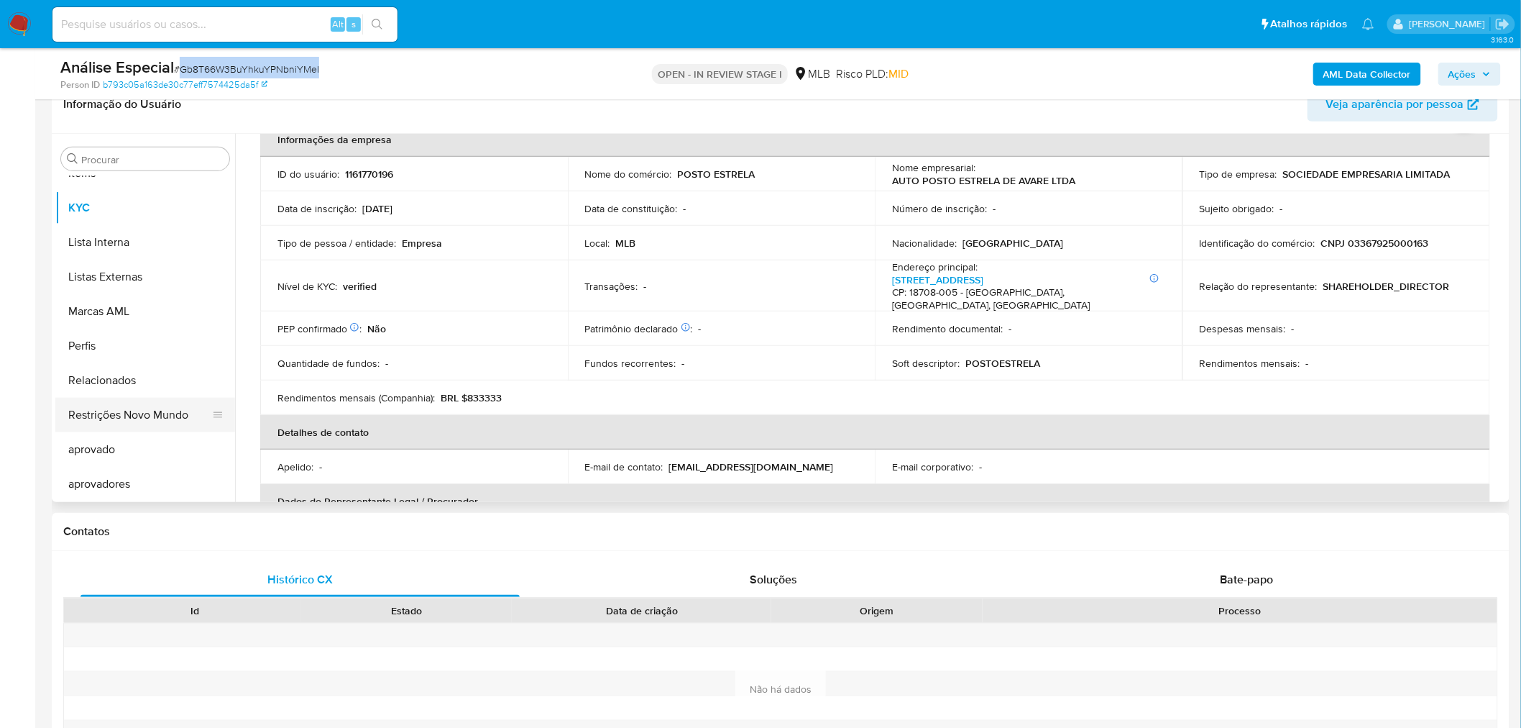
click at [169, 426] on button "Restrições Novo Mundo" at bounding box center [139, 415] width 168 height 35
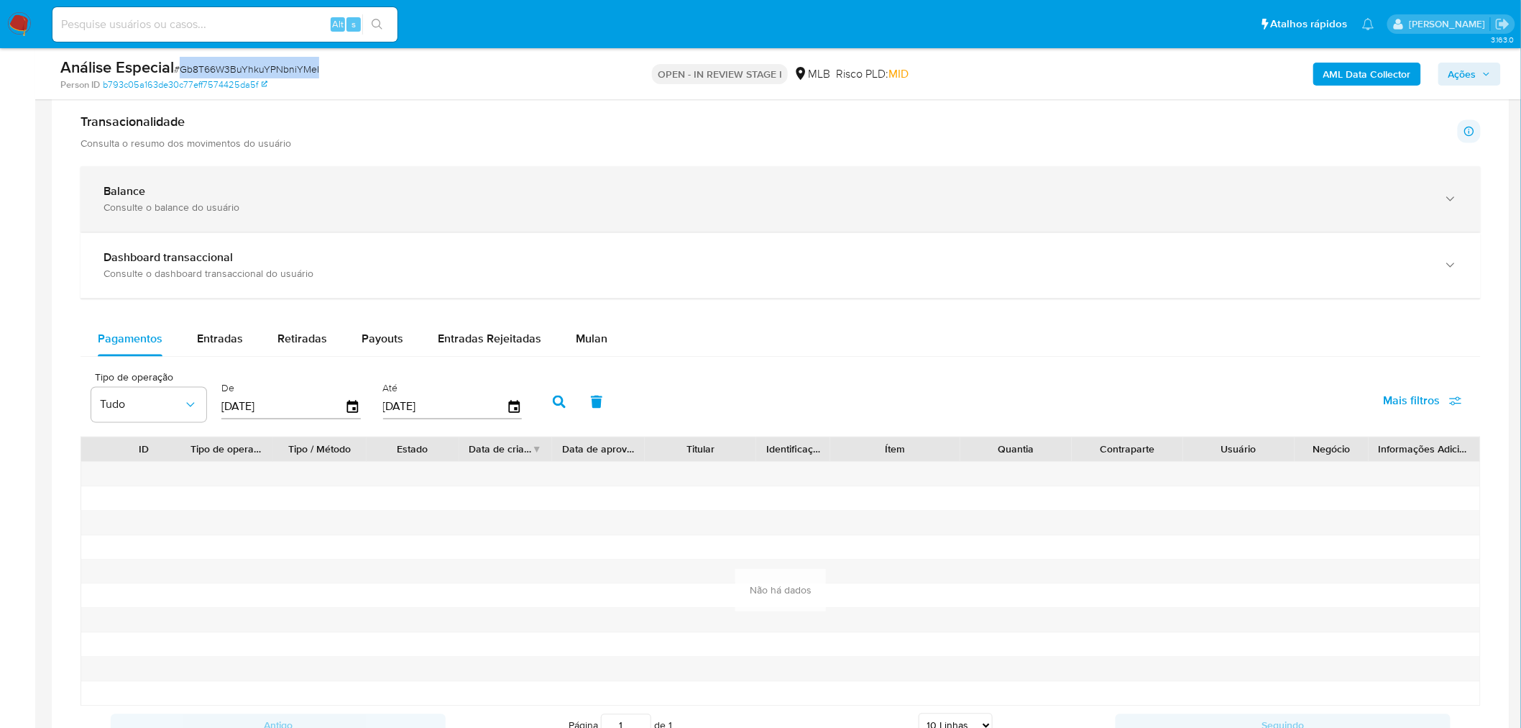
scroll to position [879, 0]
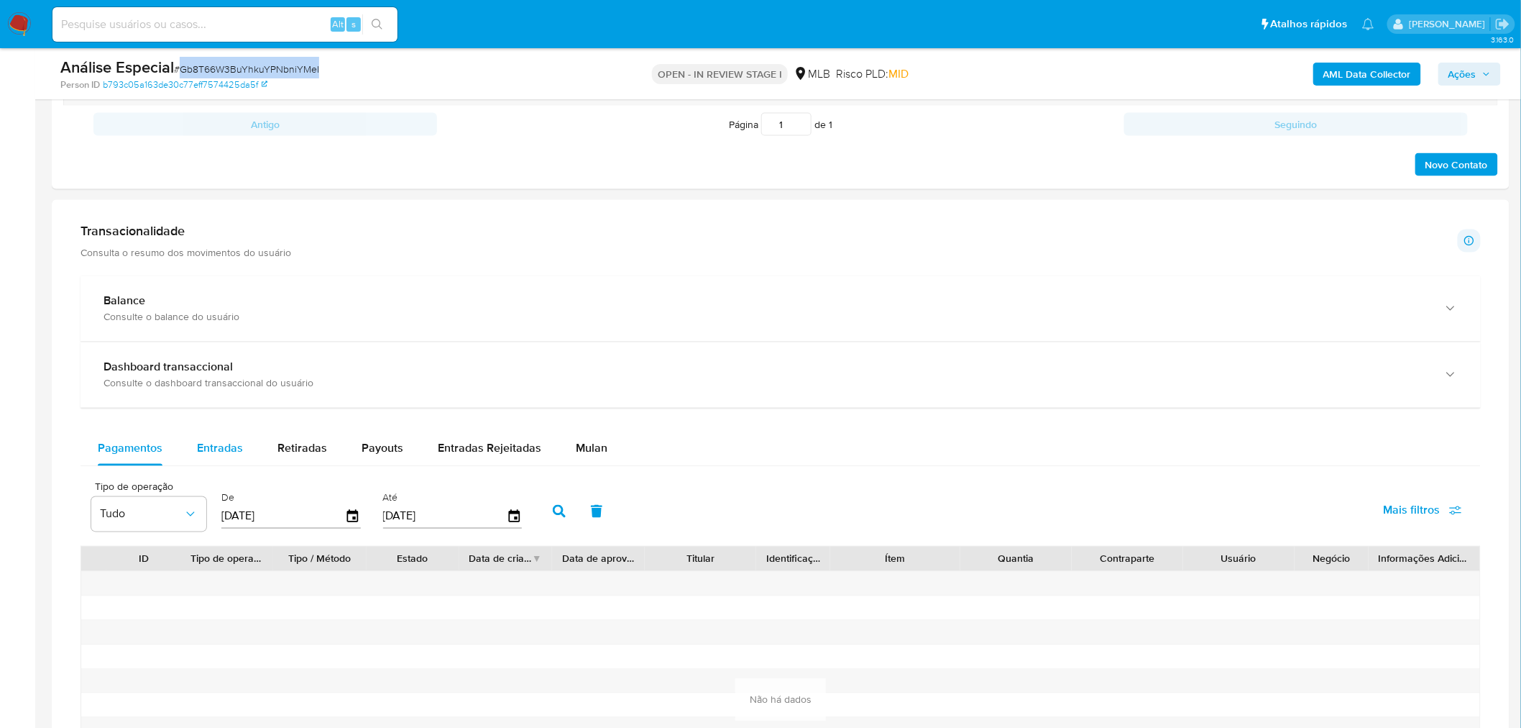
click at [227, 457] on span "Entradas" at bounding box center [220, 448] width 46 height 17
select select "10"
click at [260, 436] on button "Retiradas" at bounding box center [302, 448] width 84 height 35
select select "10"
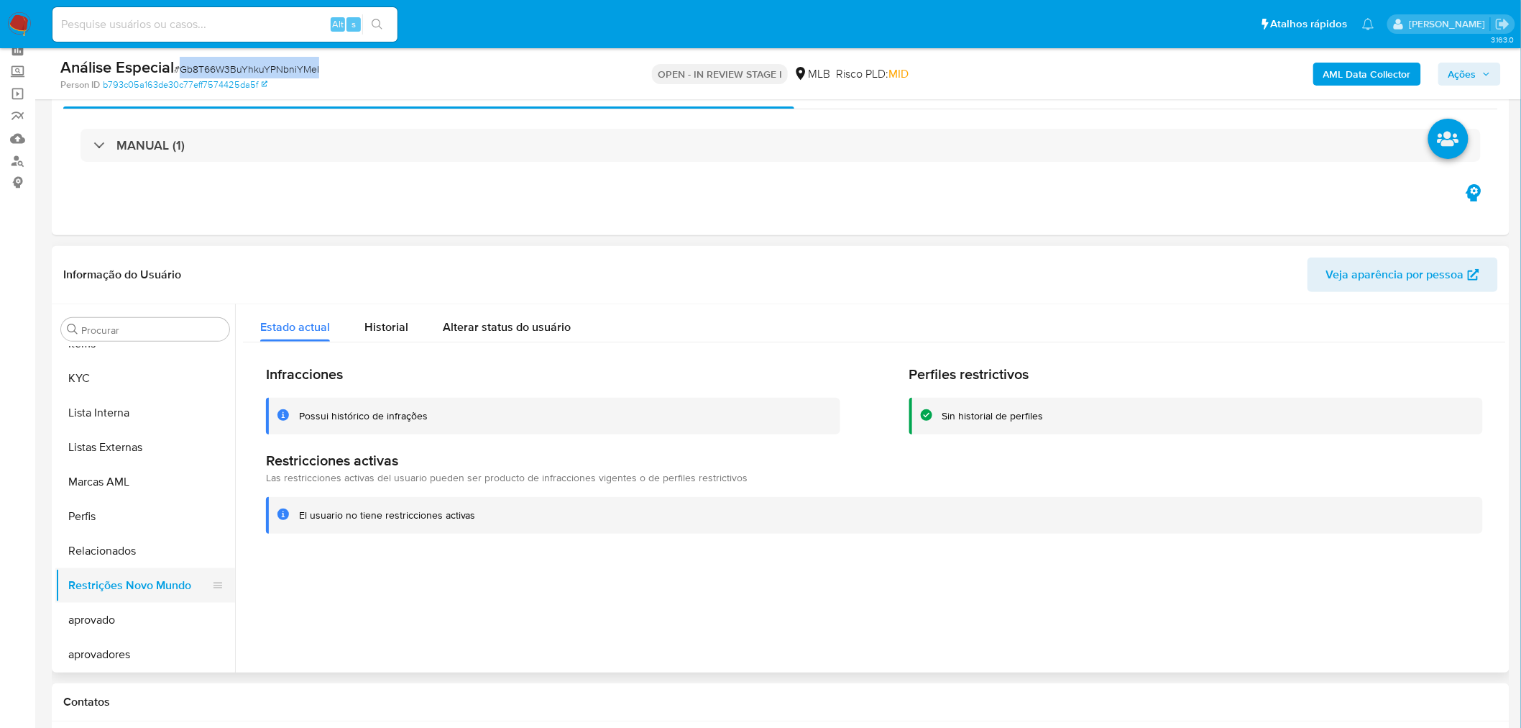
scroll to position [239, 0]
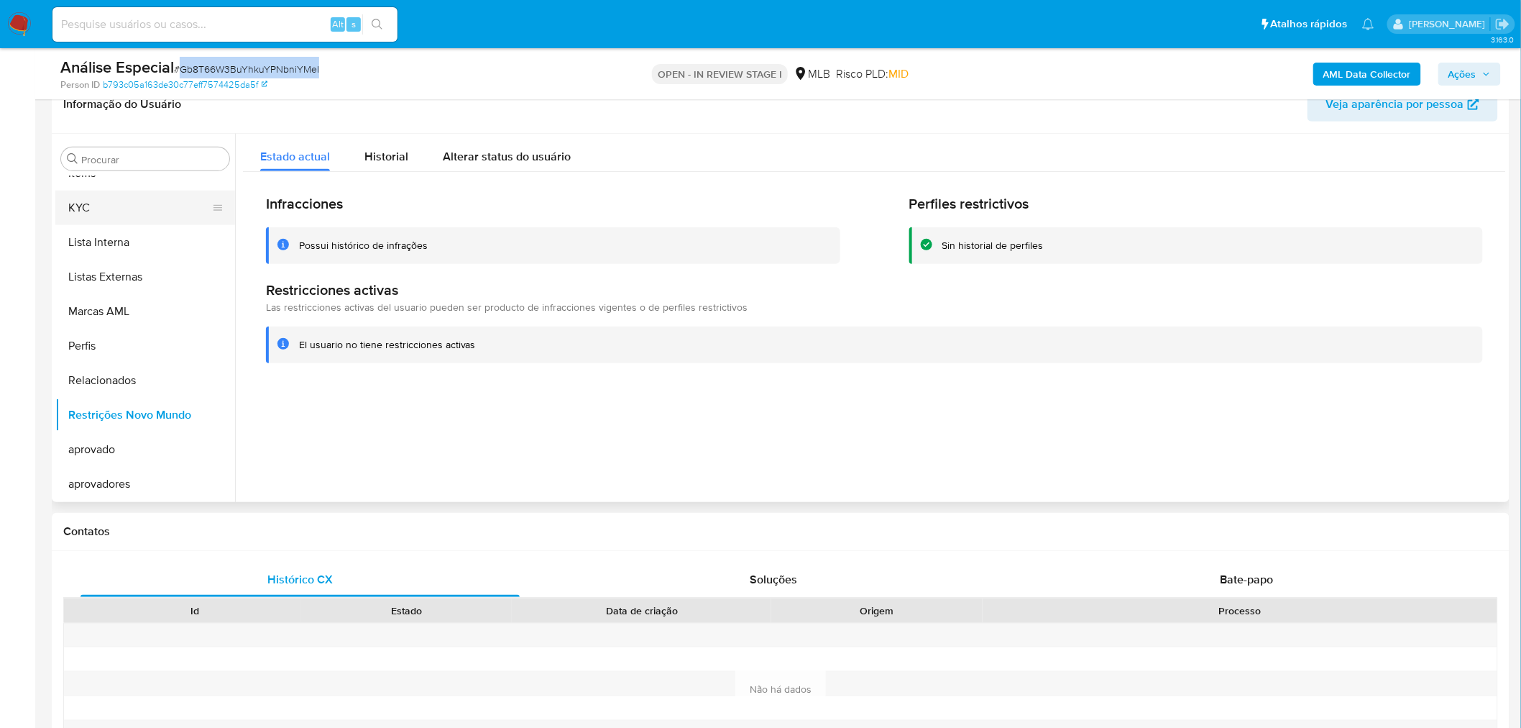
click at [101, 203] on button "KYC" at bounding box center [139, 208] width 168 height 35
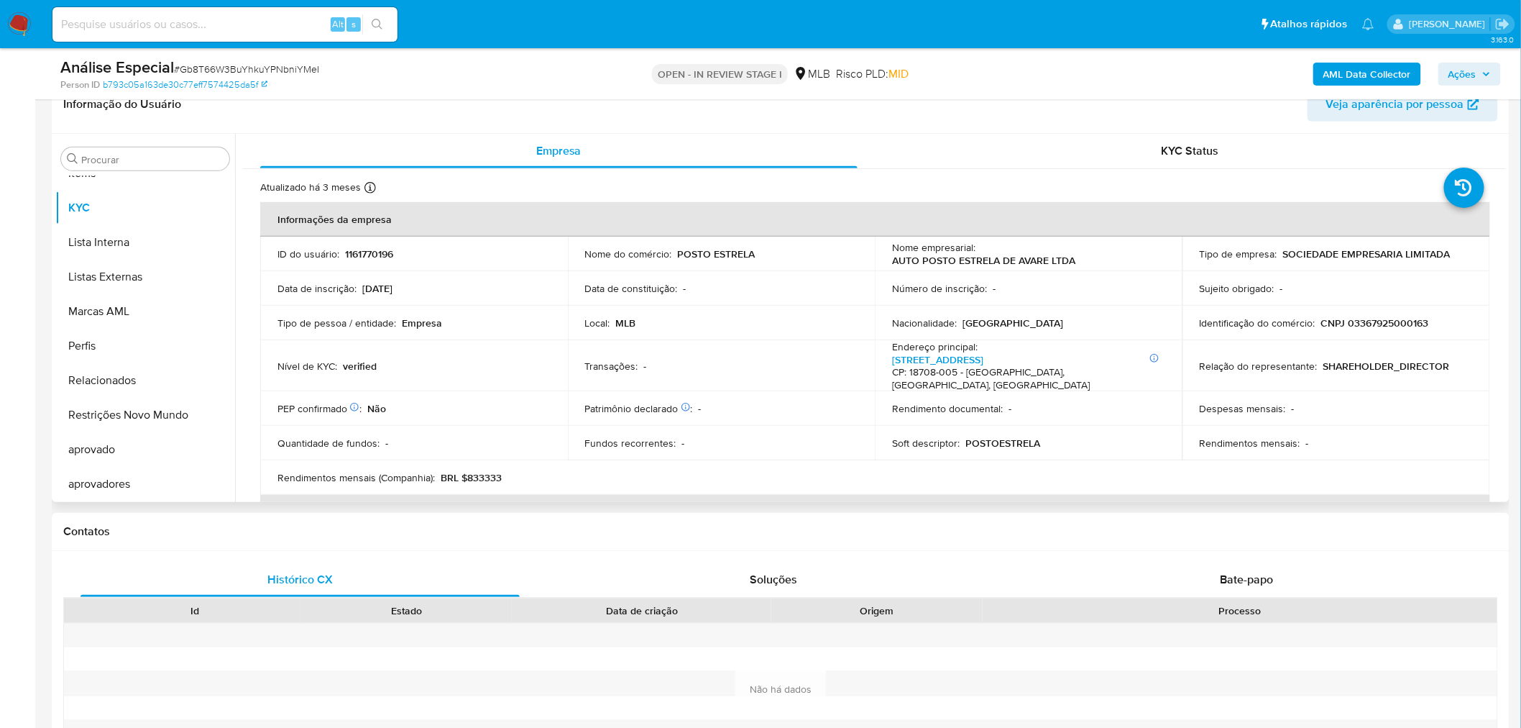
click at [1376, 319] on p "CNPJ 03367925000163" at bounding box center [1375, 322] width 108 height 13
copy p "03367925000163"
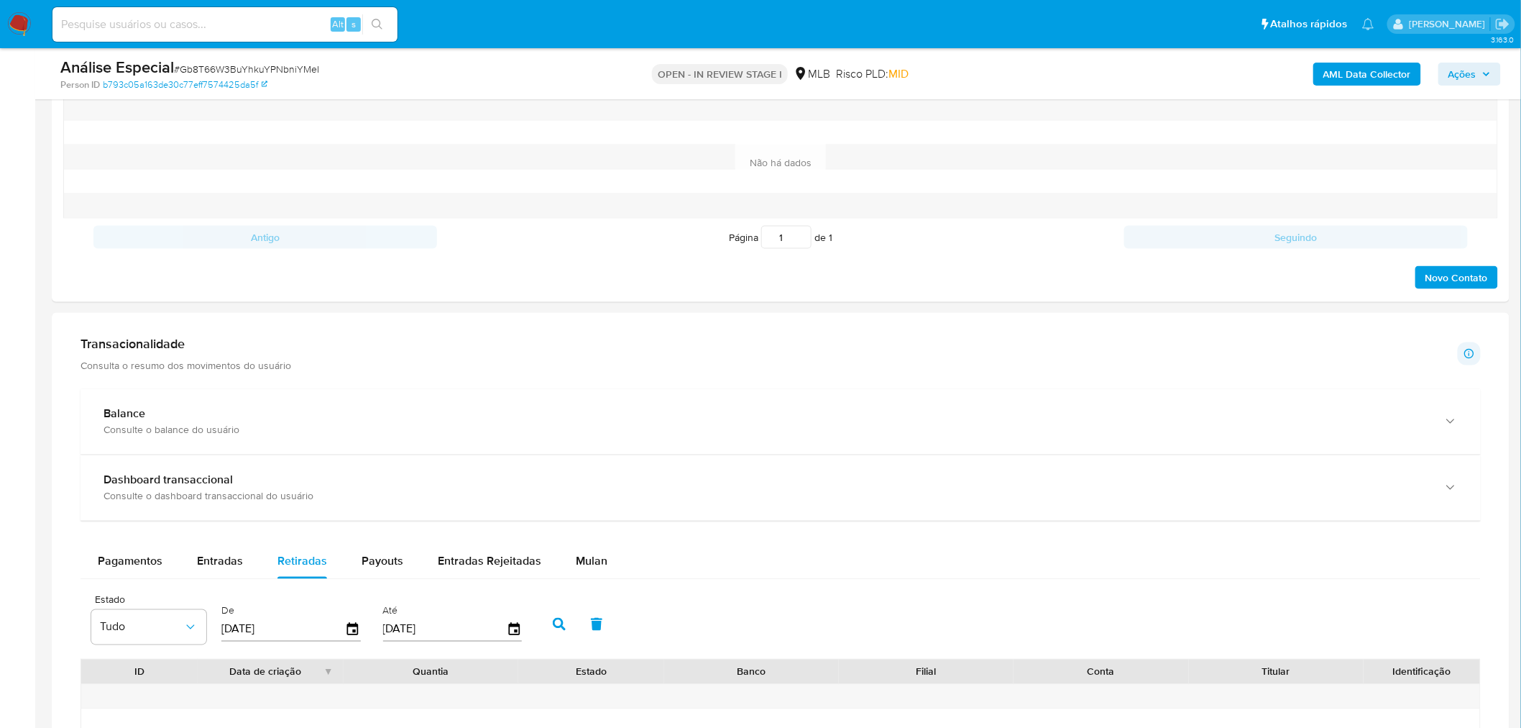
scroll to position [958, 0]
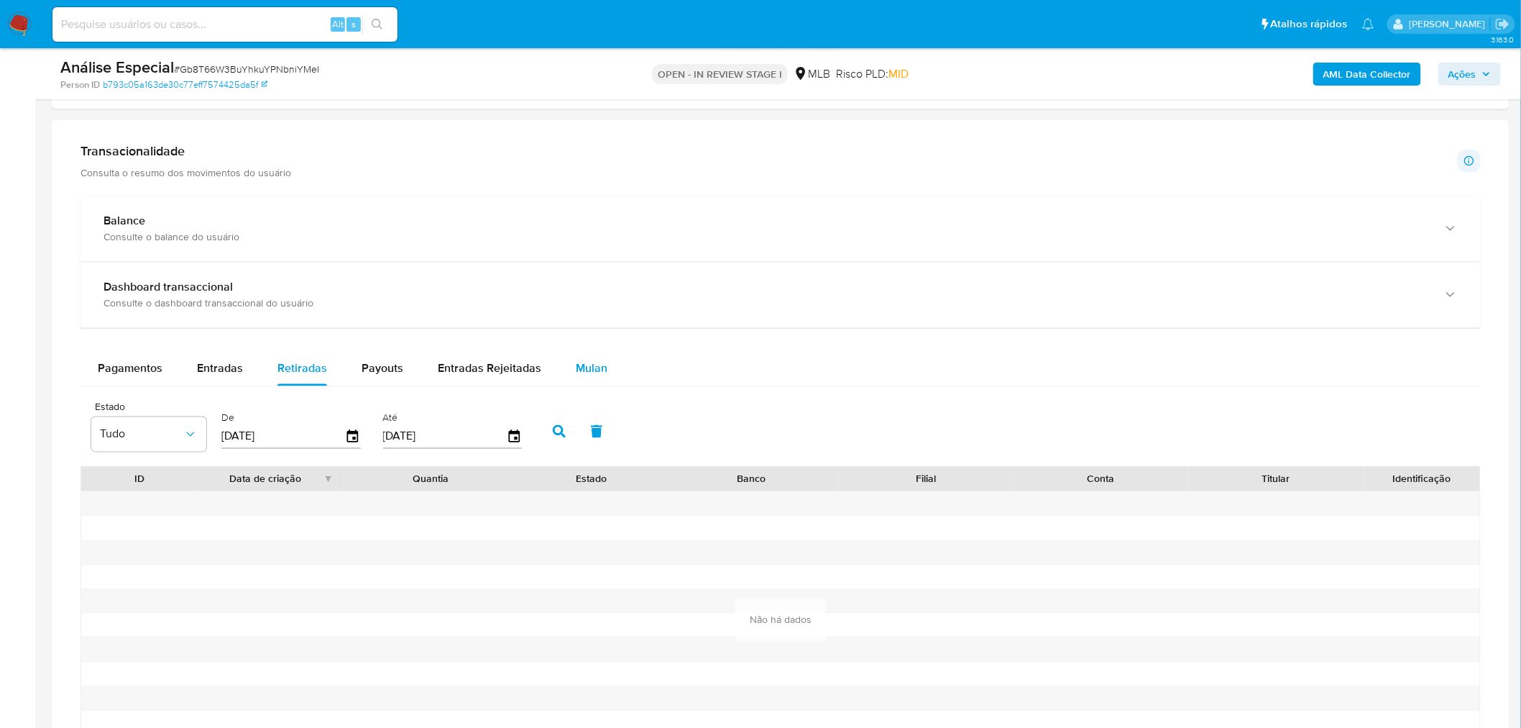
click at [579, 374] on span "Mulan" at bounding box center [592, 368] width 32 height 17
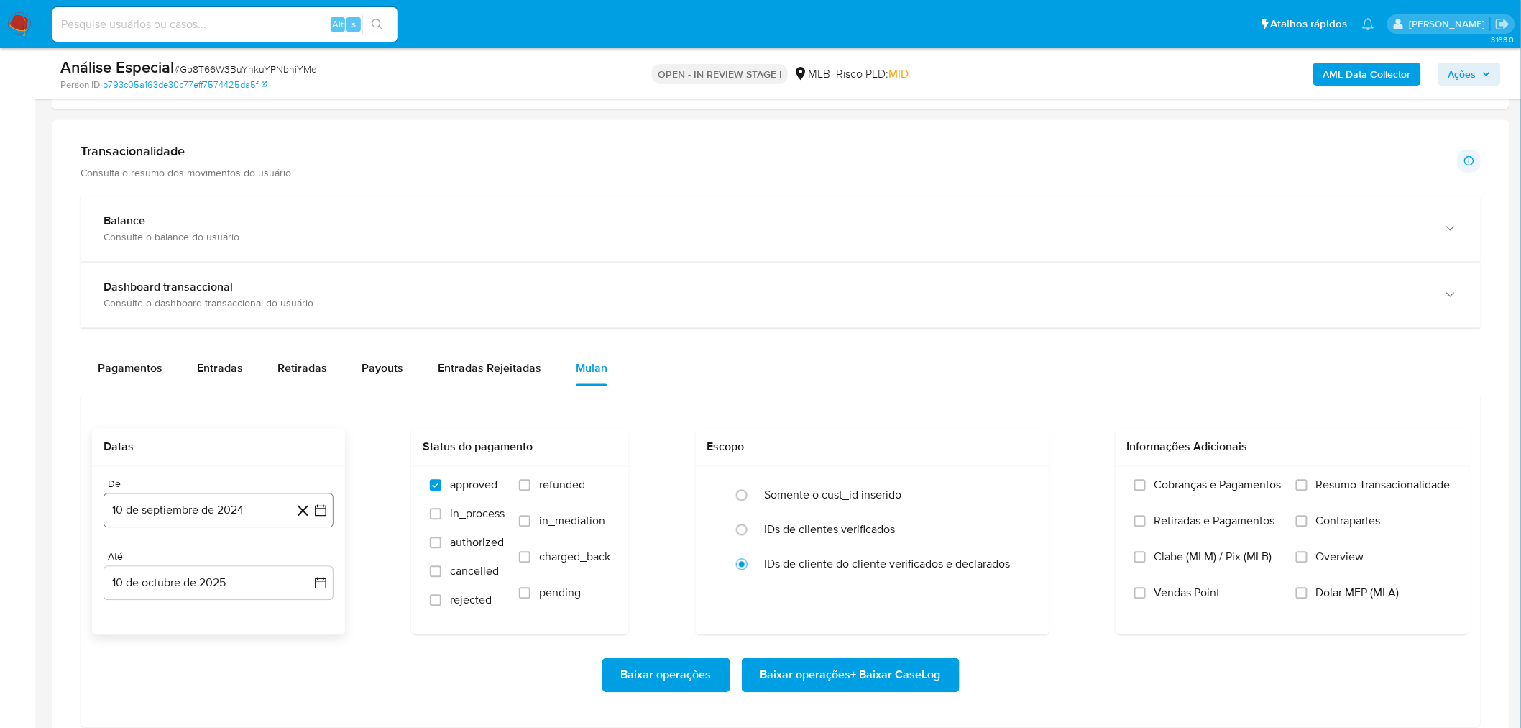
click at [226, 501] on button "10 de septiembre de 2024" at bounding box center [219, 510] width 230 height 35
click at [230, 263] on span "septiembre 2024" at bounding box center [212, 263] width 88 height 14
click at [308, 285] on div "2024 2024 ene feb mar abr may jun [DATE] ago sep oct nov dic" at bounding box center [217, 367] width 227 height 244
click at [311, 278] on icon "Año siguiente" at bounding box center [304, 275] width 17 height 17
click at [127, 275] on icon "Año anterior" at bounding box center [129, 275] width 6 height 10
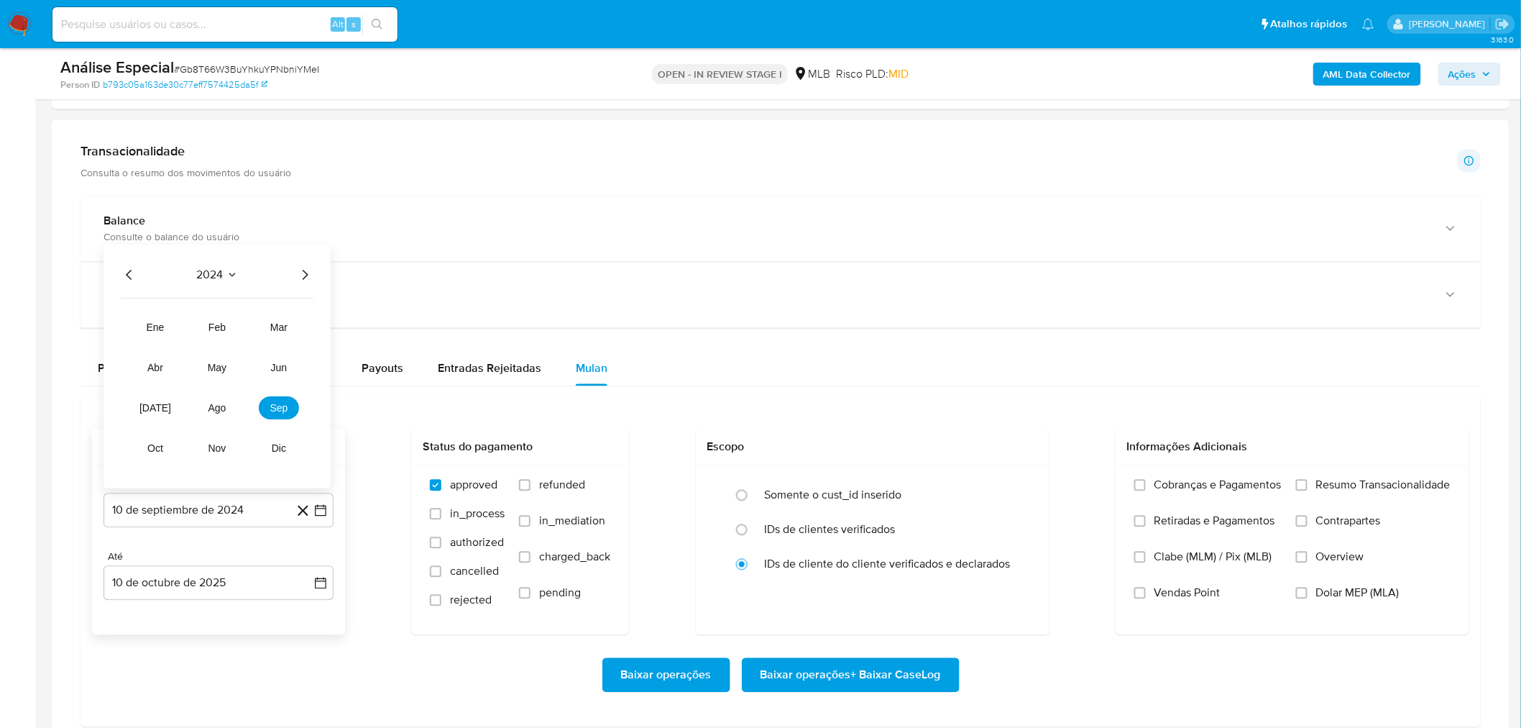
click at [127, 275] on icon "Año anterior" at bounding box center [129, 275] width 6 height 10
click at [164, 450] on button "oct" at bounding box center [155, 448] width 40 height 23
click at [301, 319] on button "1" at bounding box center [304, 316] width 23 height 23
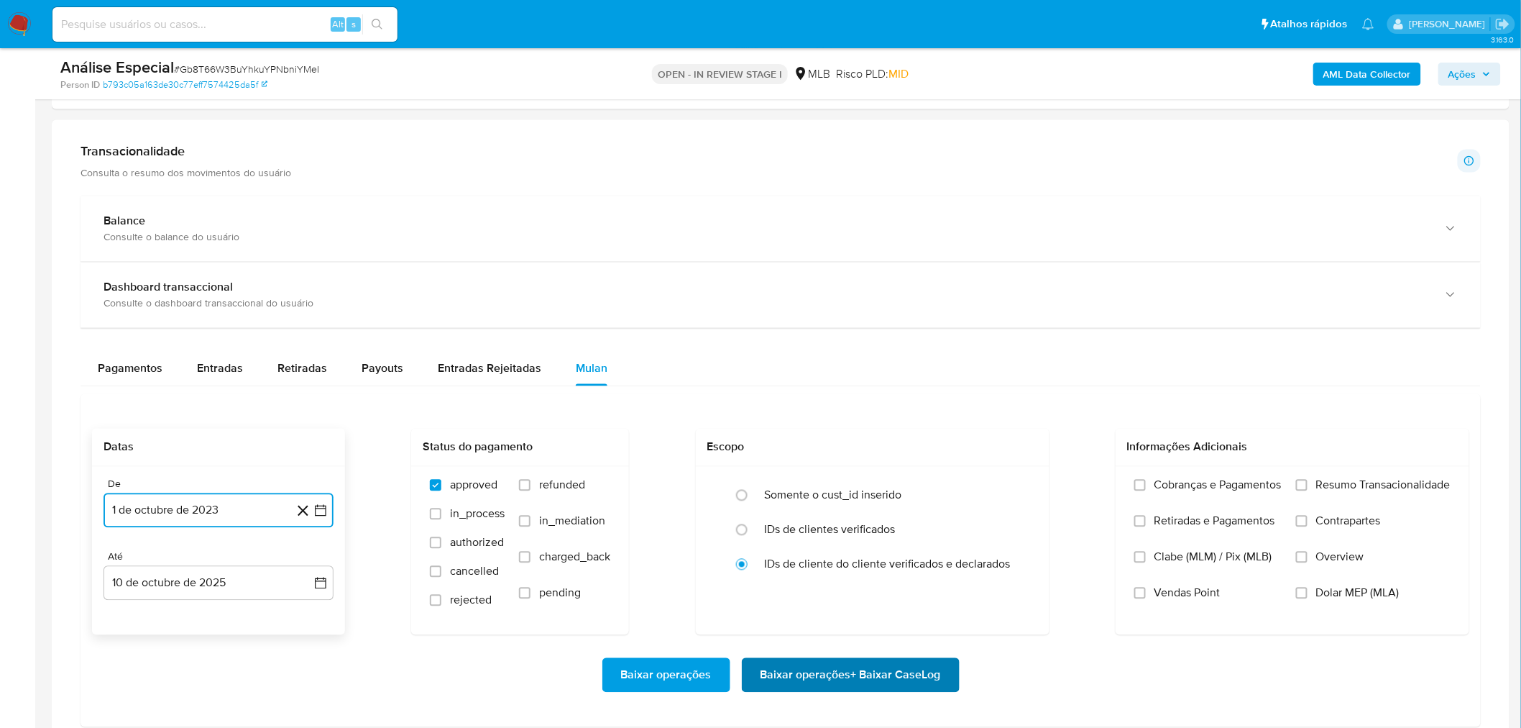
click at [845, 688] on span "Baixar operações + Baixar CaseLog" at bounding box center [851, 675] width 180 height 32
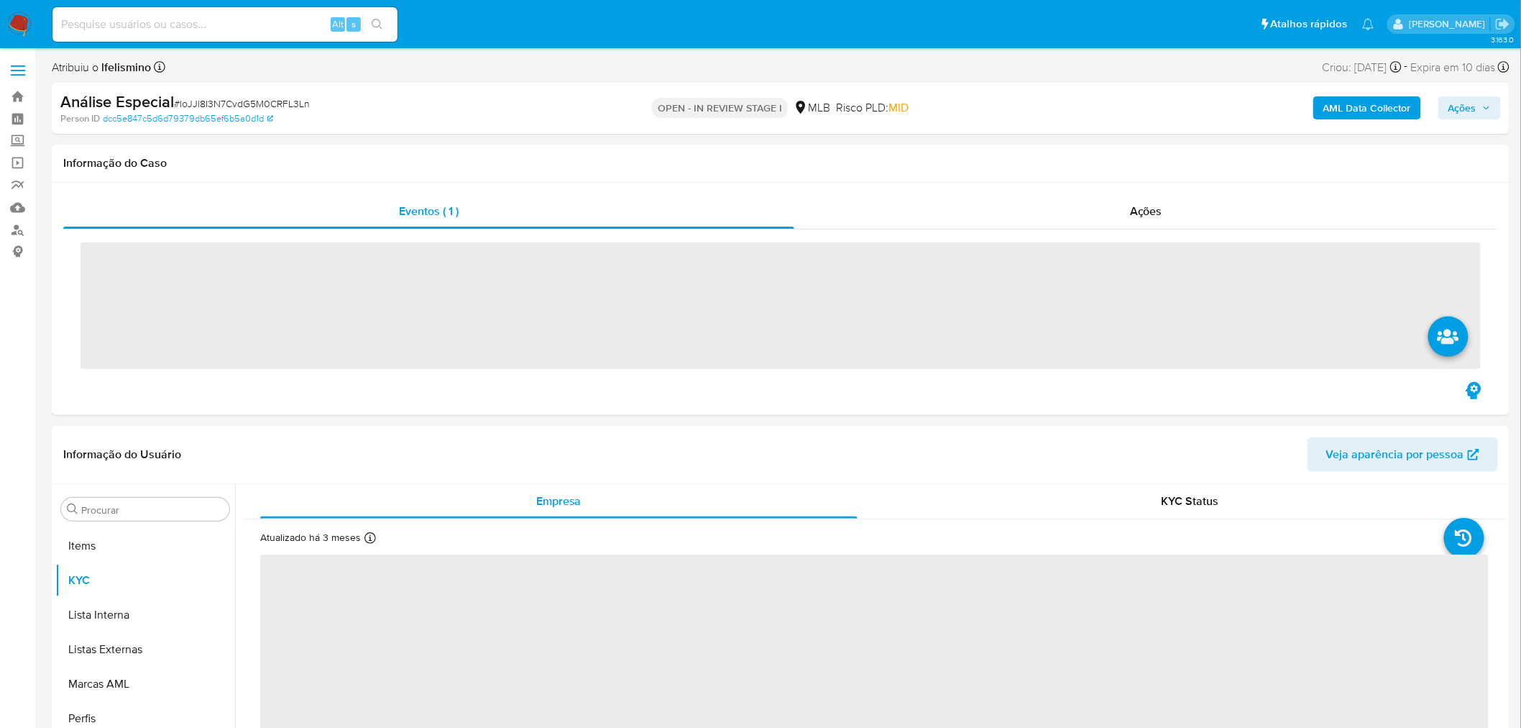
scroll to position [779, 0]
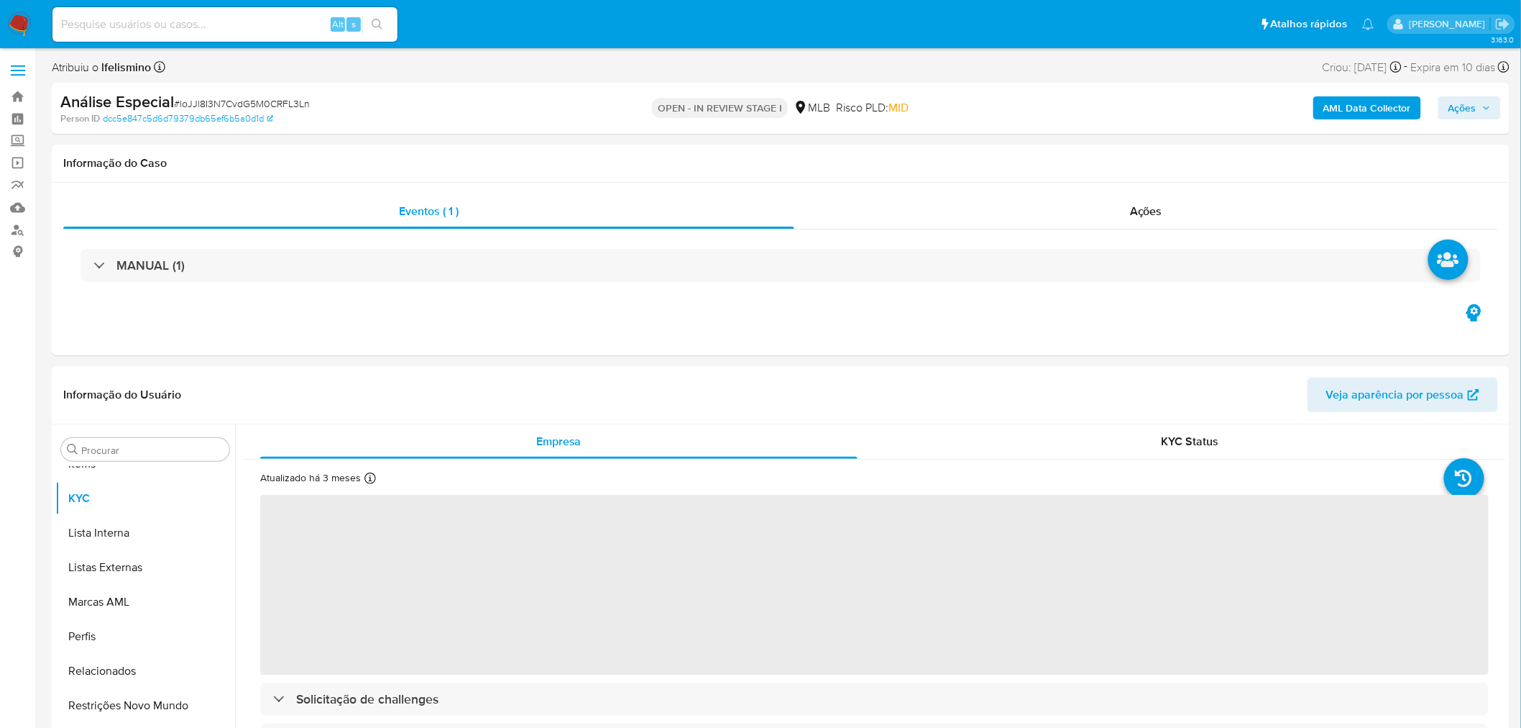
select select "10"
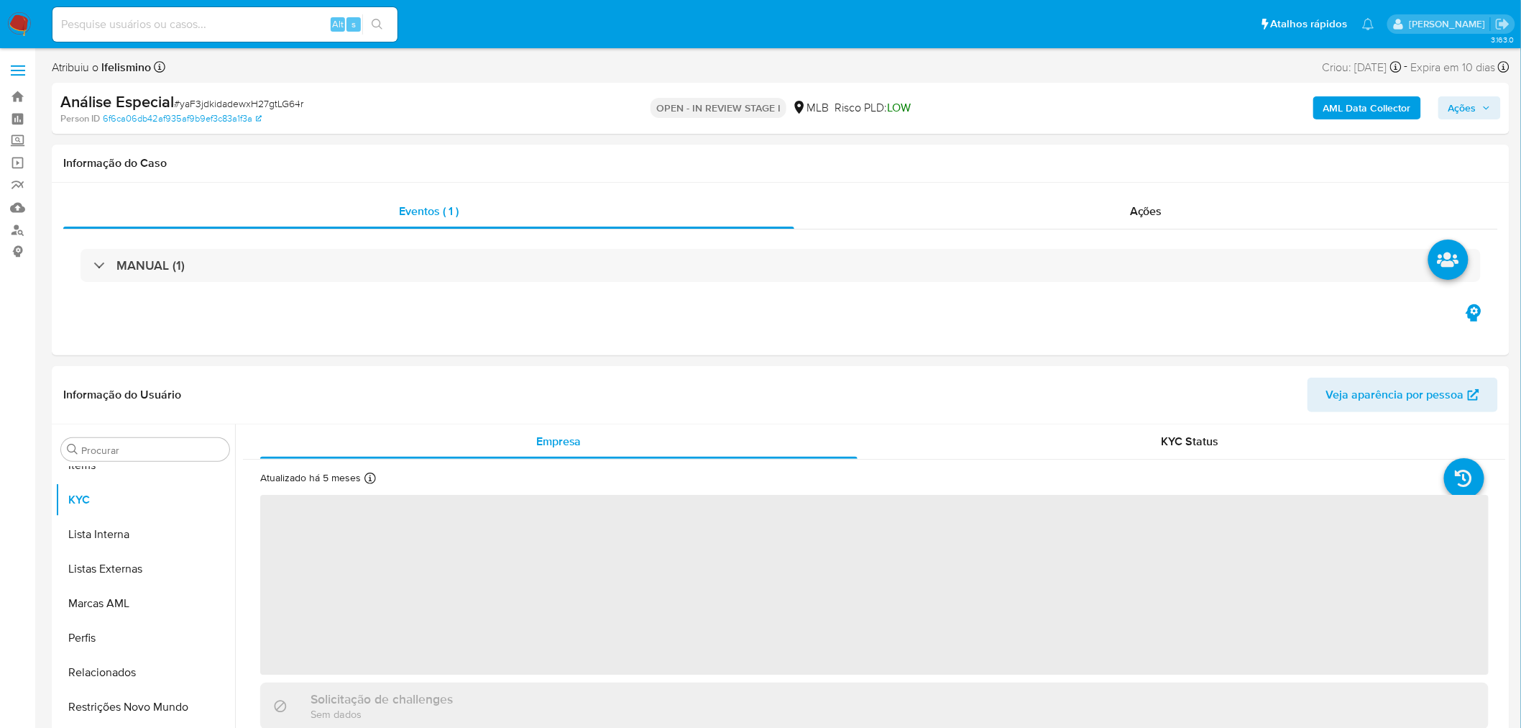
scroll to position [779, 0]
select select "10"
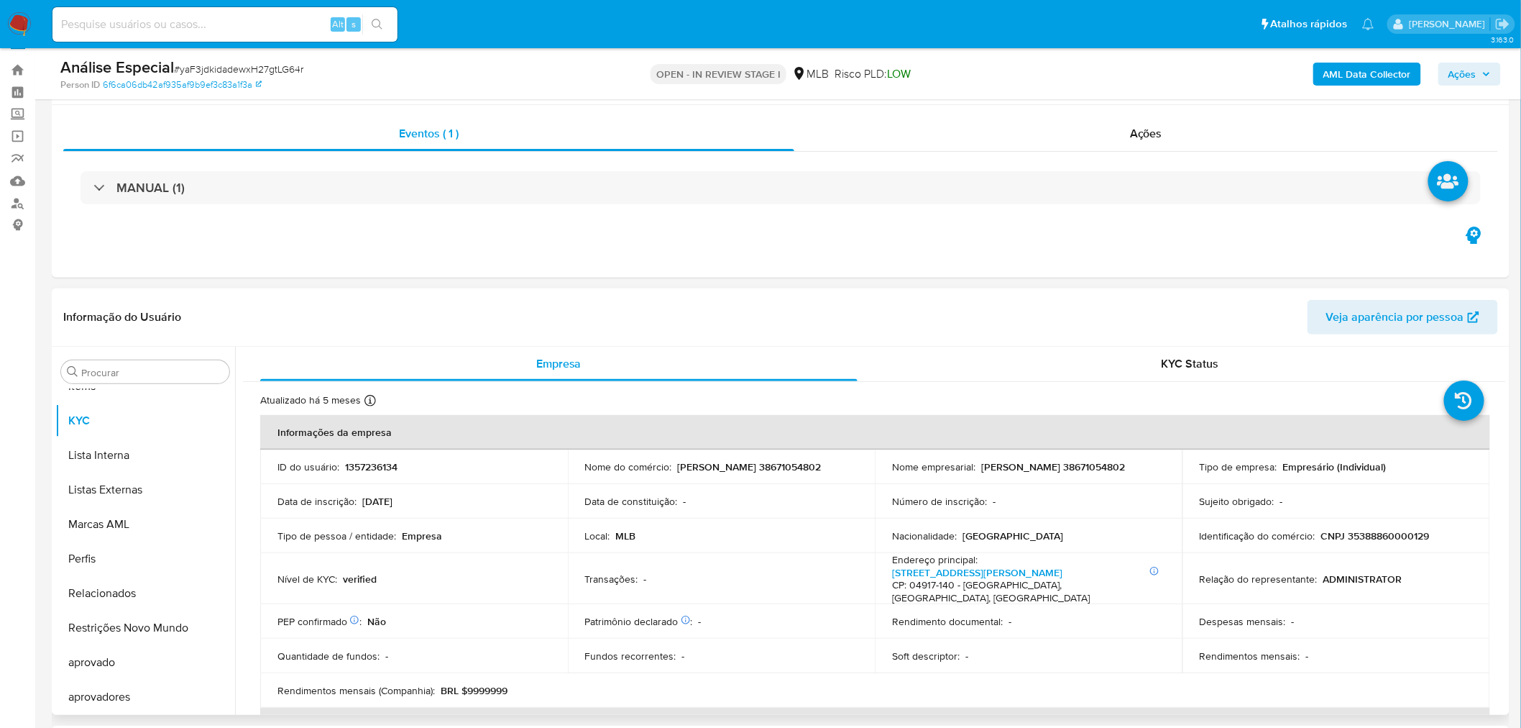
scroll to position [0, 0]
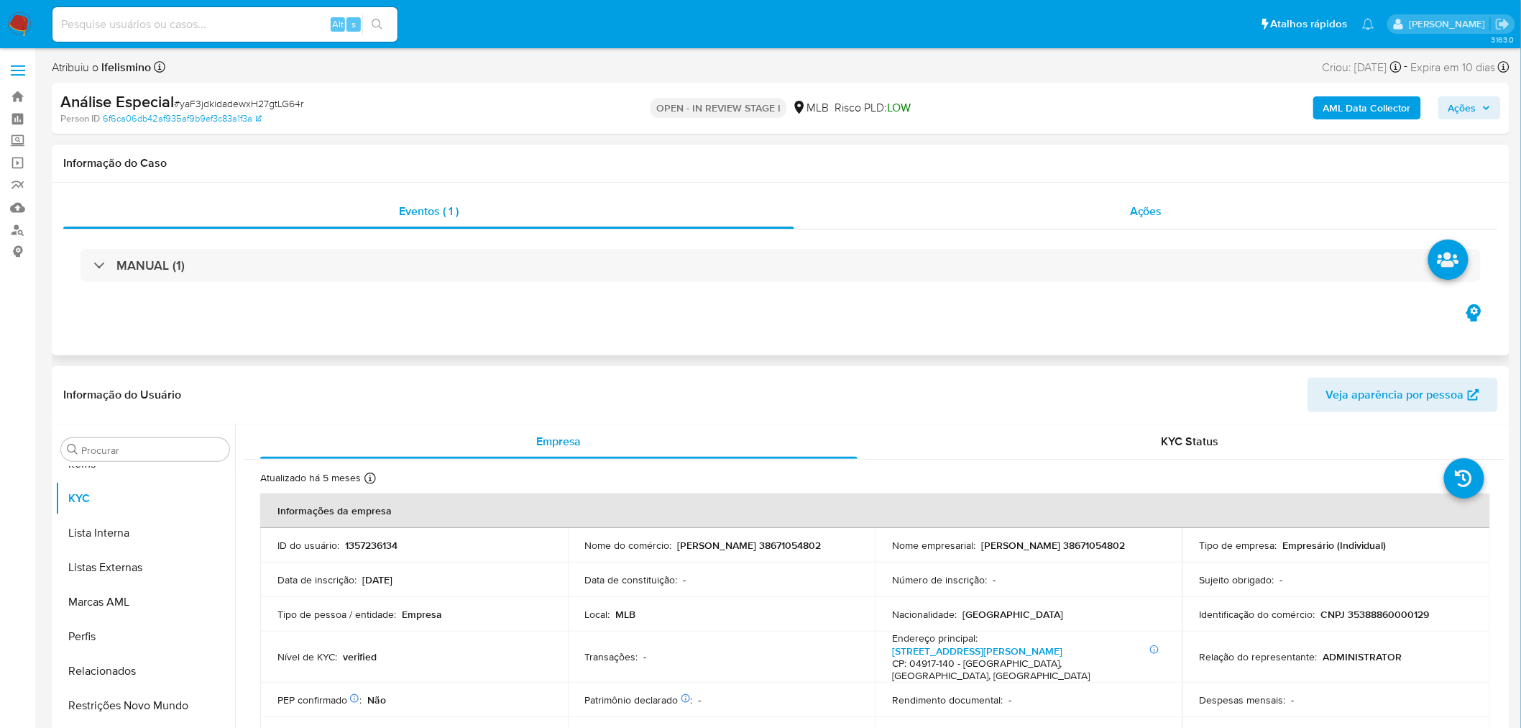
click at [1130, 201] on div "Ações" at bounding box center [1146, 211] width 704 height 35
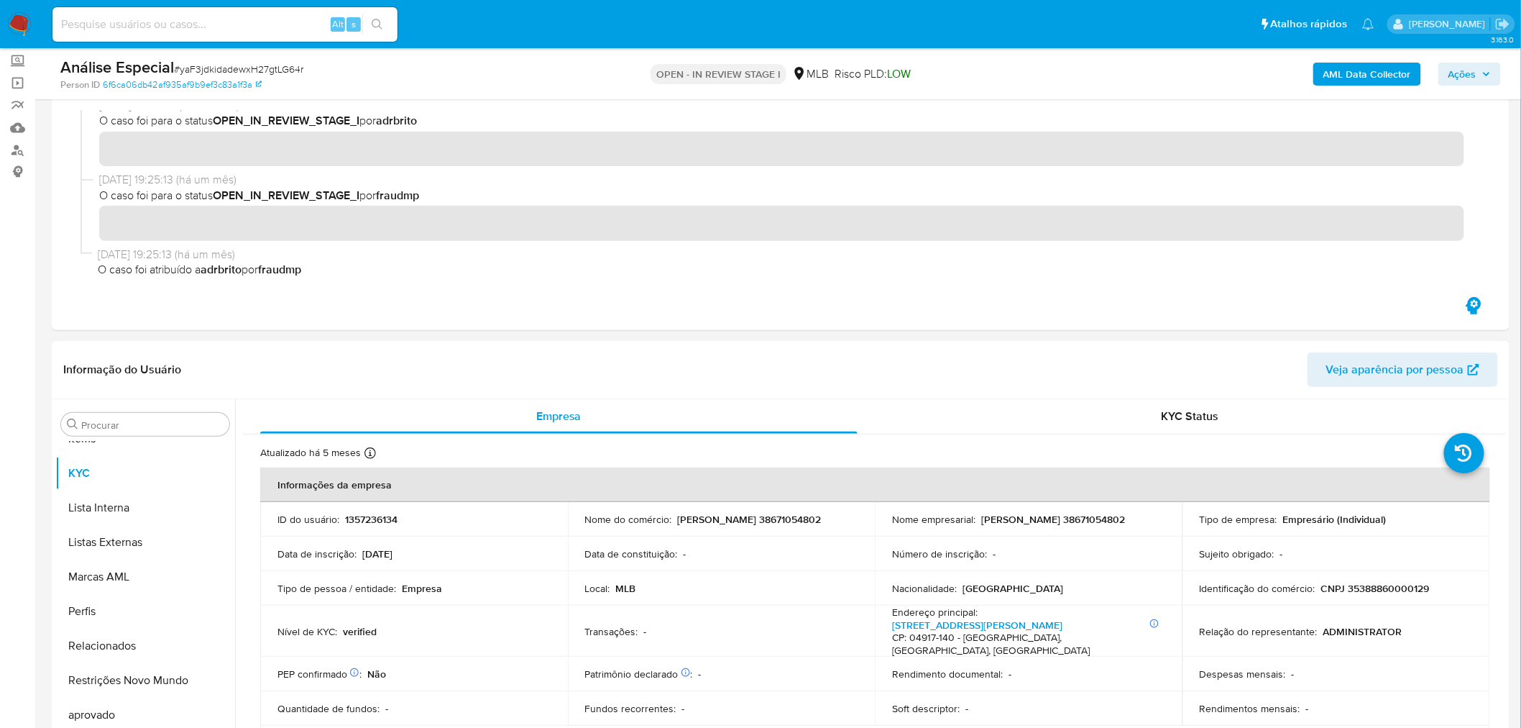
scroll to position [319, 0]
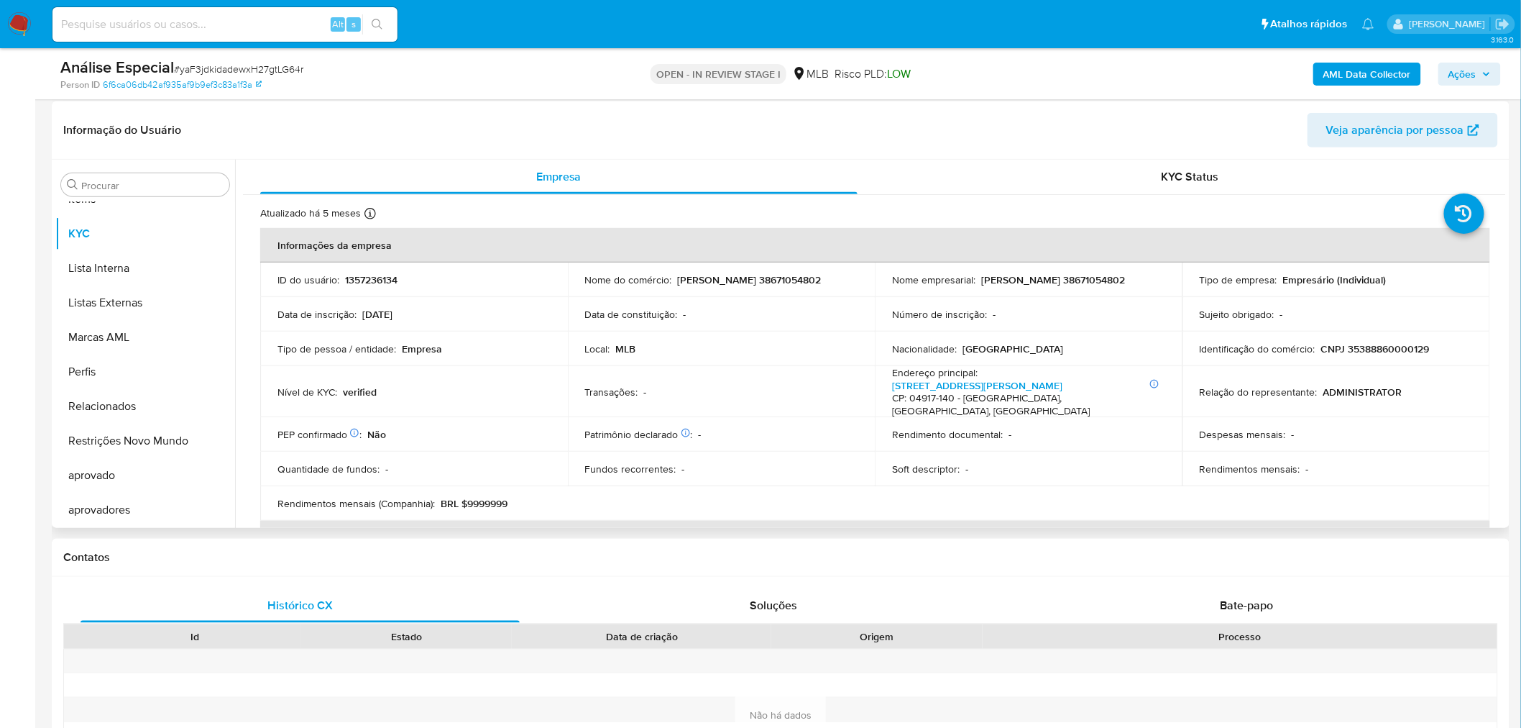
click at [1393, 354] on p "CNPJ 35388860000129" at bounding box center [1375, 348] width 109 height 13
copy p "35388860000129"
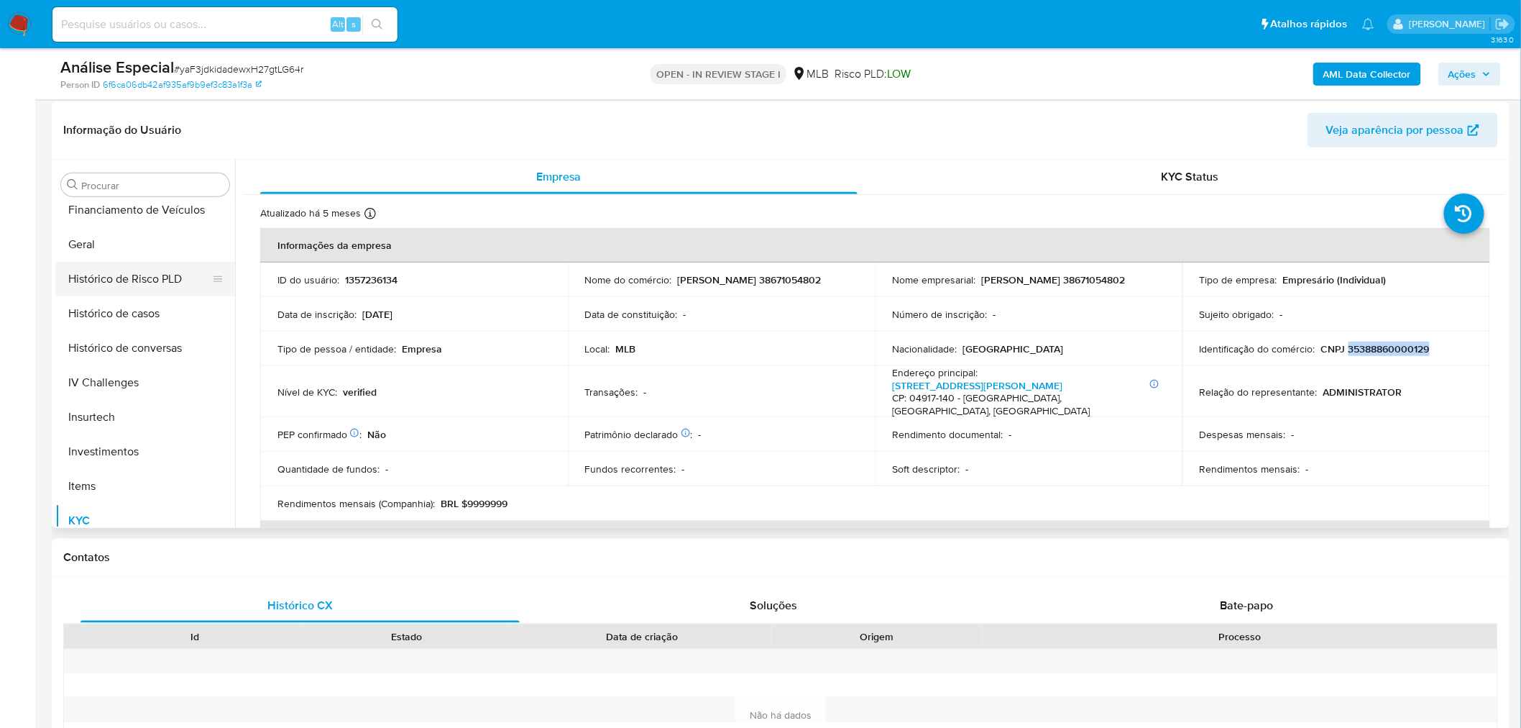
scroll to position [460, 0]
click at [149, 278] on button "Geral" at bounding box center [139, 277] width 168 height 35
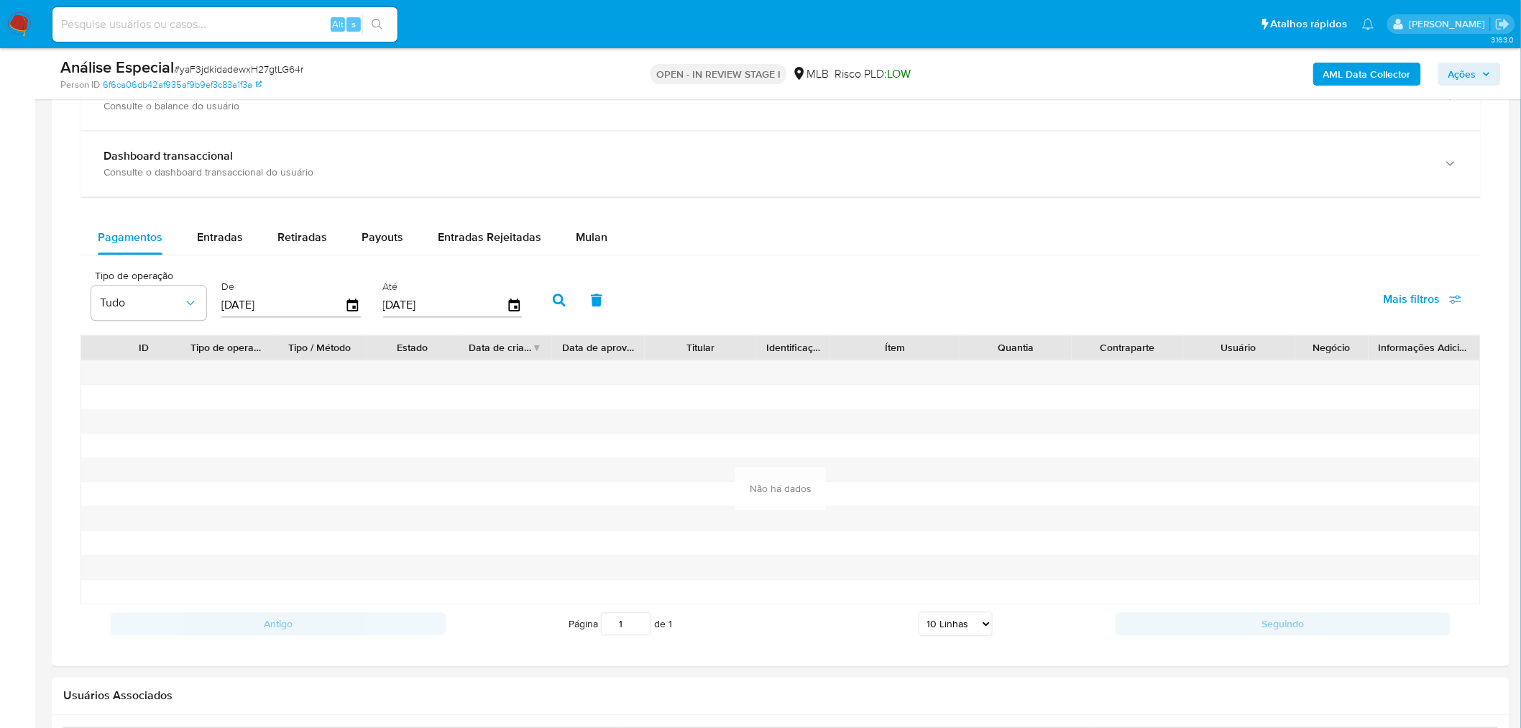
scroll to position [1118, 0]
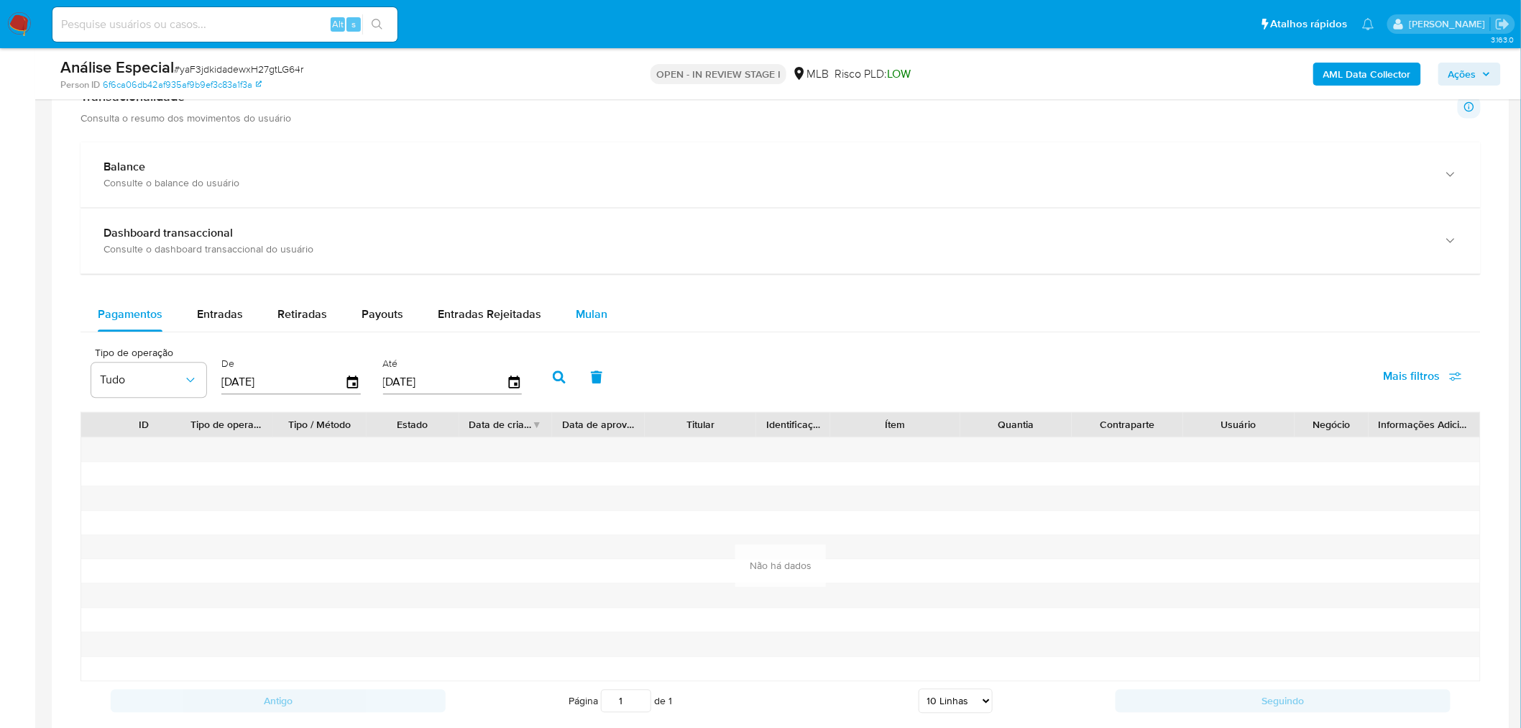
click at [587, 321] on span "Mulan" at bounding box center [592, 314] width 32 height 17
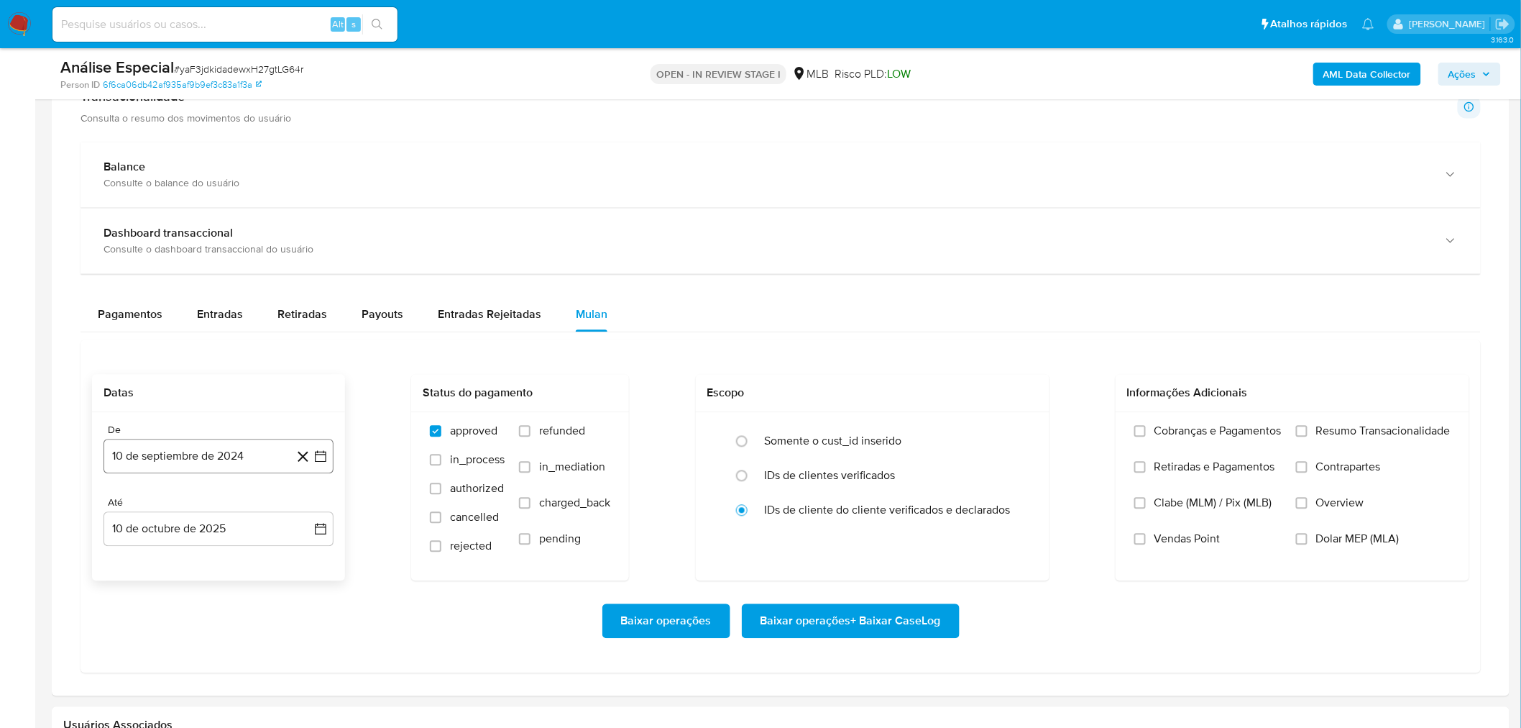
click at [198, 463] on button "10 de septiembre de 2024" at bounding box center [219, 456] width 230 height 35
click at [198, 211] on span "septiembre 2024" at bounding box center [212, 209] width 88 height 14
click at [129, 221] on icon "Año anterior" at bounding box center [129, 221] width 17 height 17
click at [161, 400] on span "oct" at bounding box center [155, 395] width 16 height 12
drag, startPoint x: 309, startPoint y: 265, endPoint x: 329, endPoint y: 286, distance: 29.0
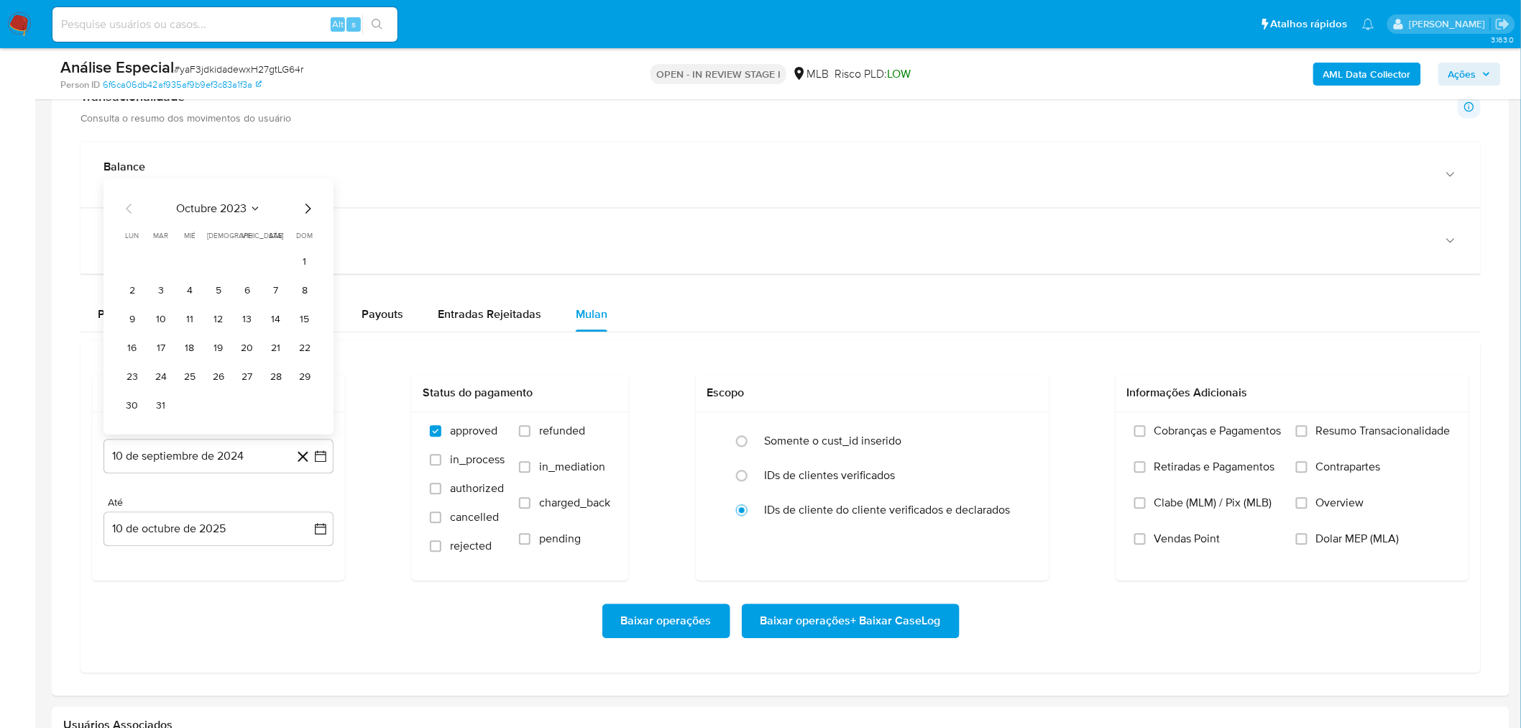
click at [310, 268] on button "1" at bounding box center [304, 262] width 23 height 23
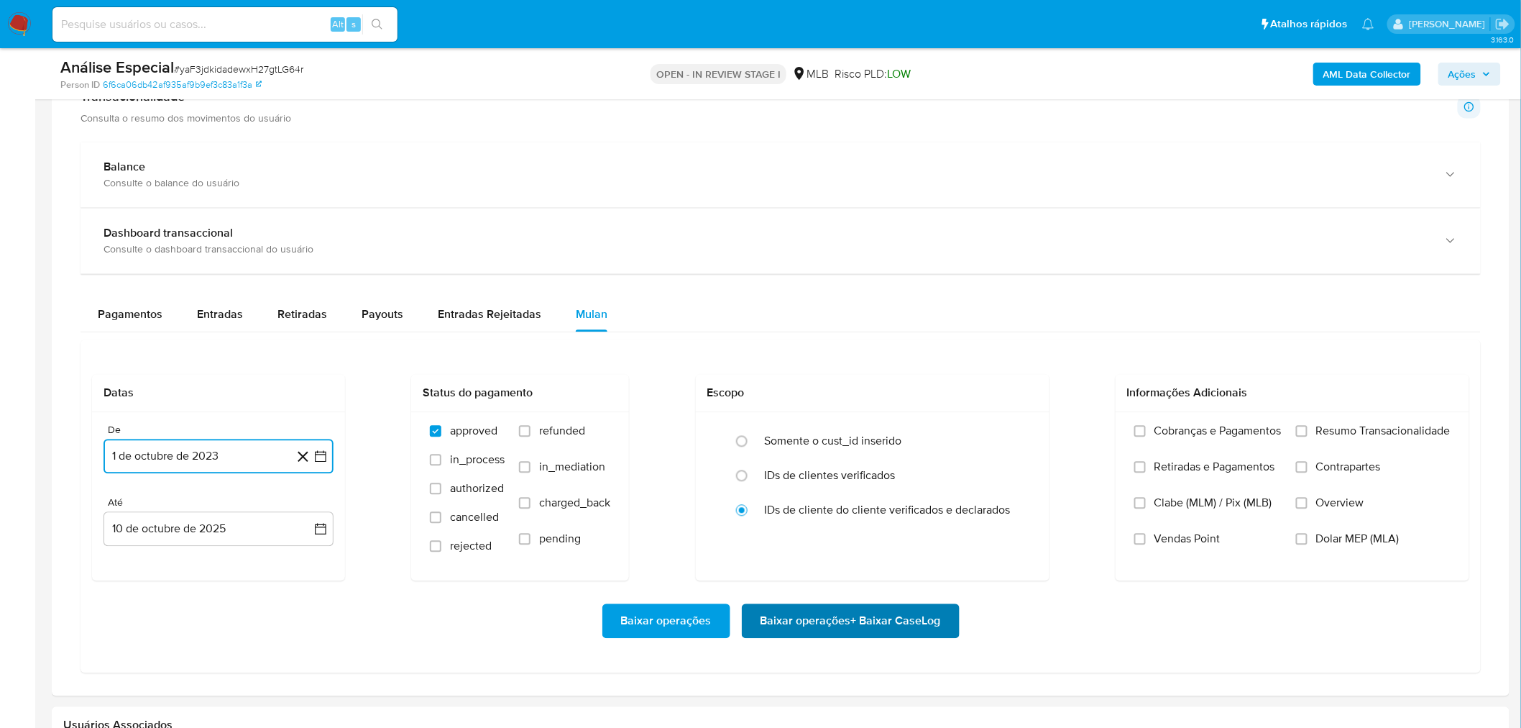
click at [883, 612] on span "Baixar operações + Baixar CaseLog" at bounding box center [851, 621] width 180 height 32
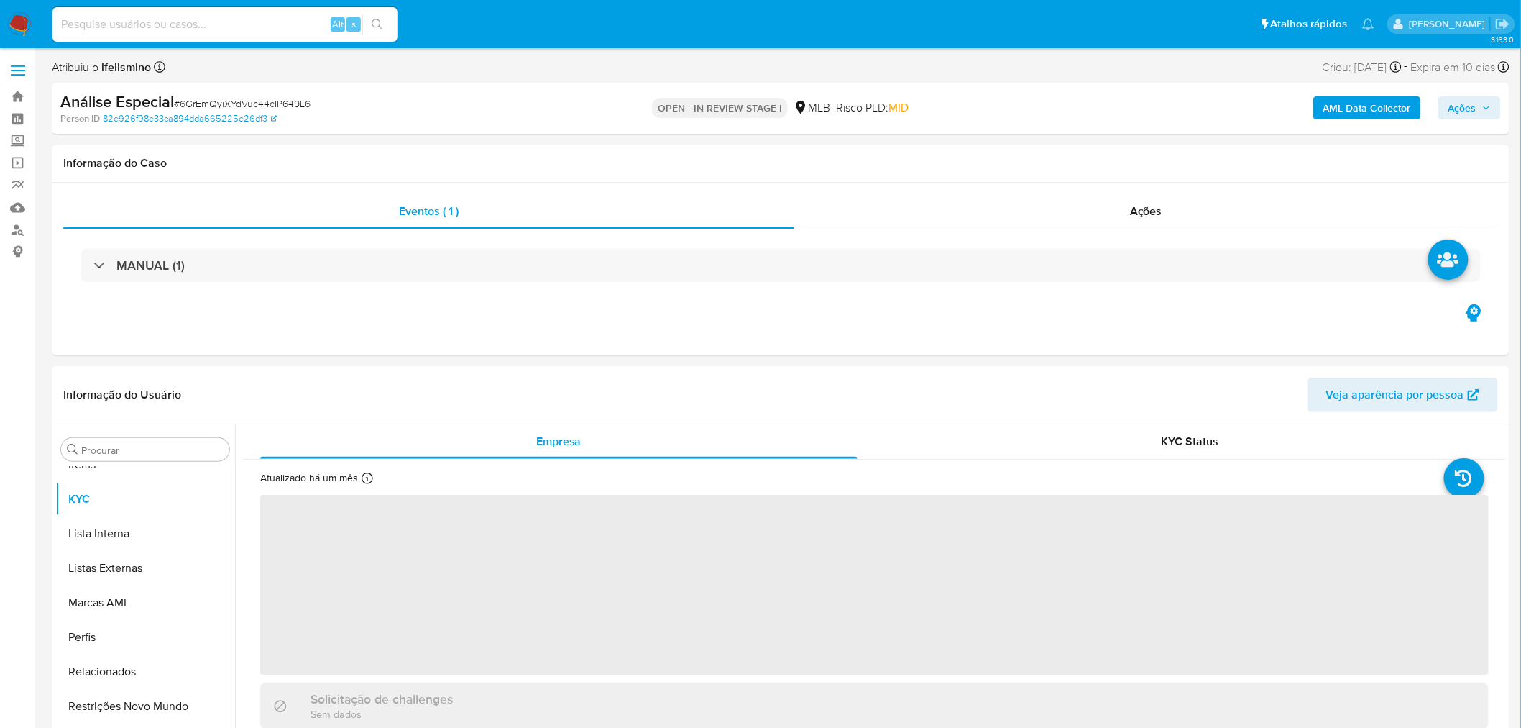
scroll to position [779, 0]
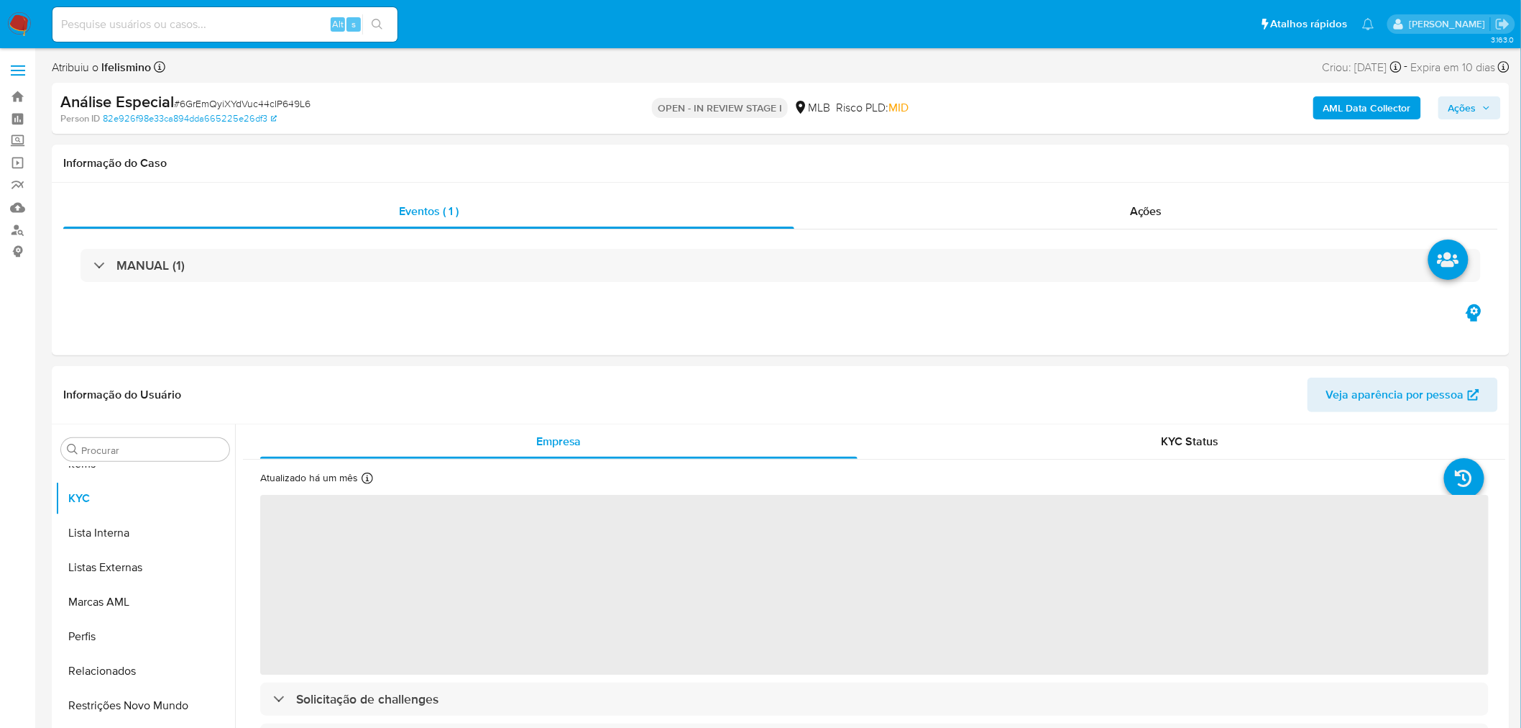
select select "10"
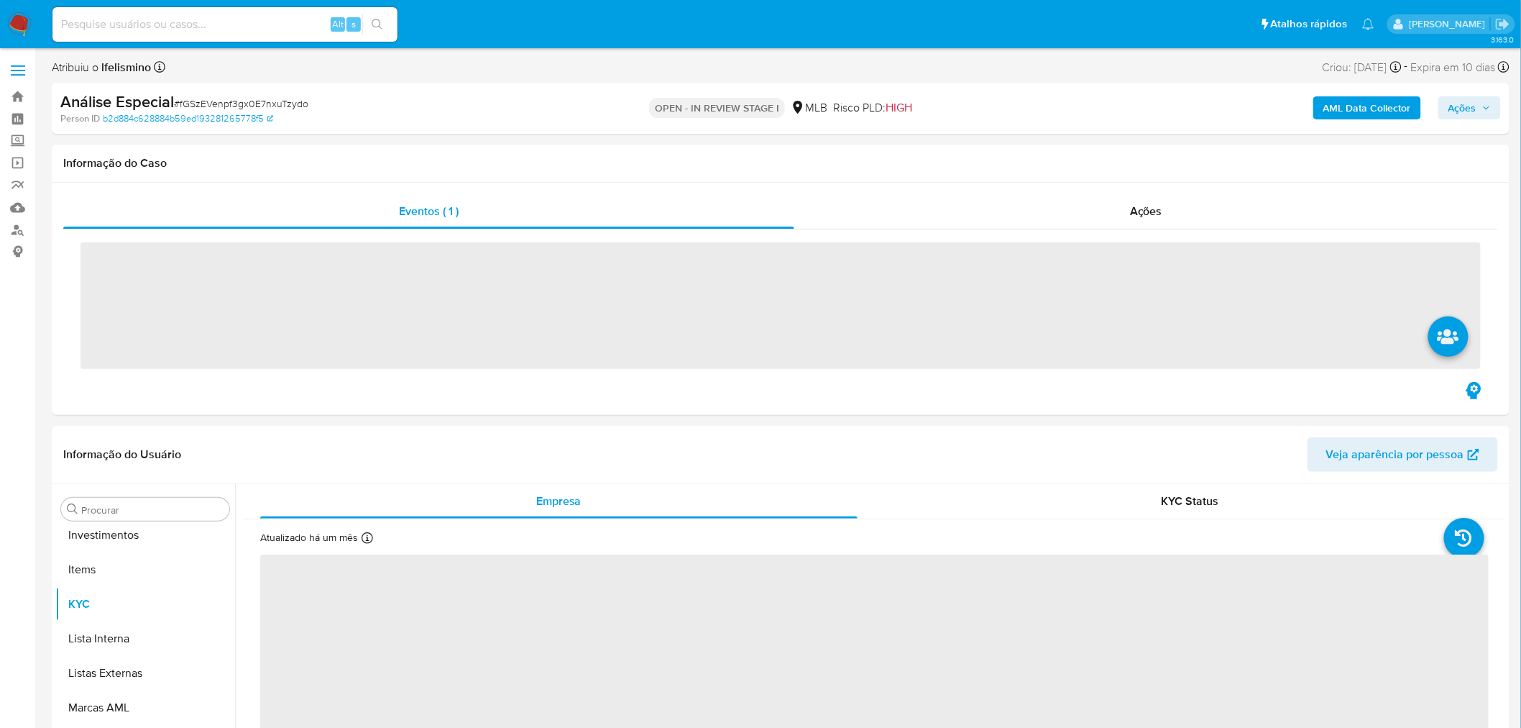
scroll to position [779, 0]
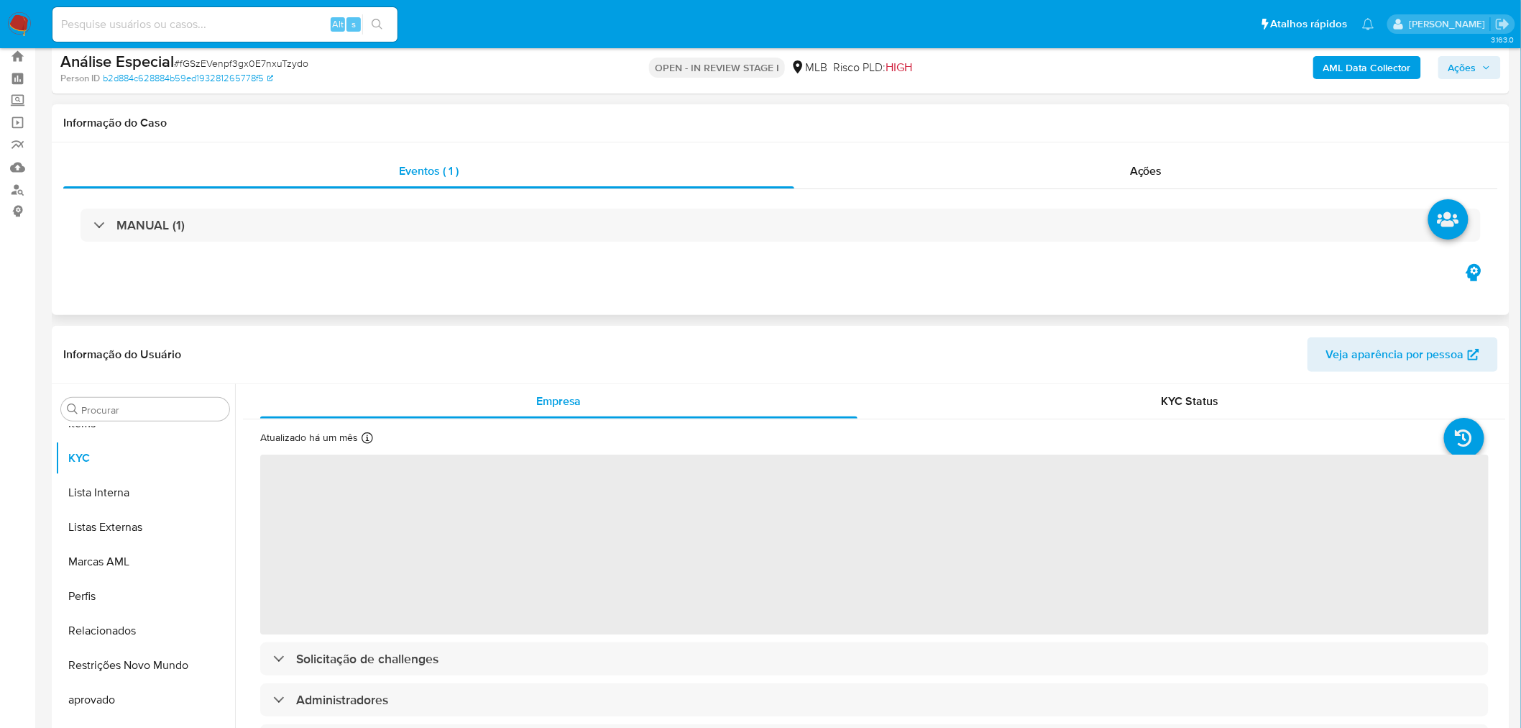
select select "10"
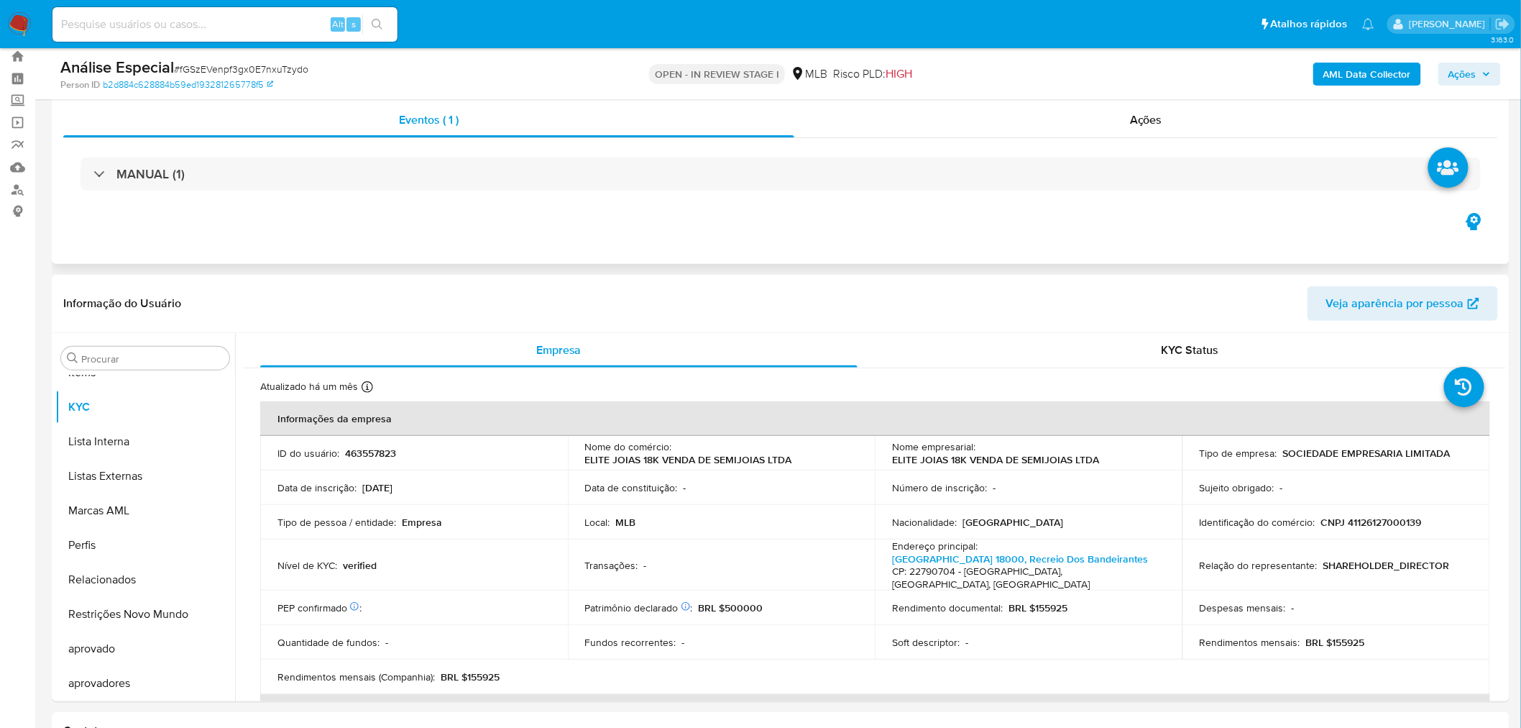
scroll to position [80, 0]
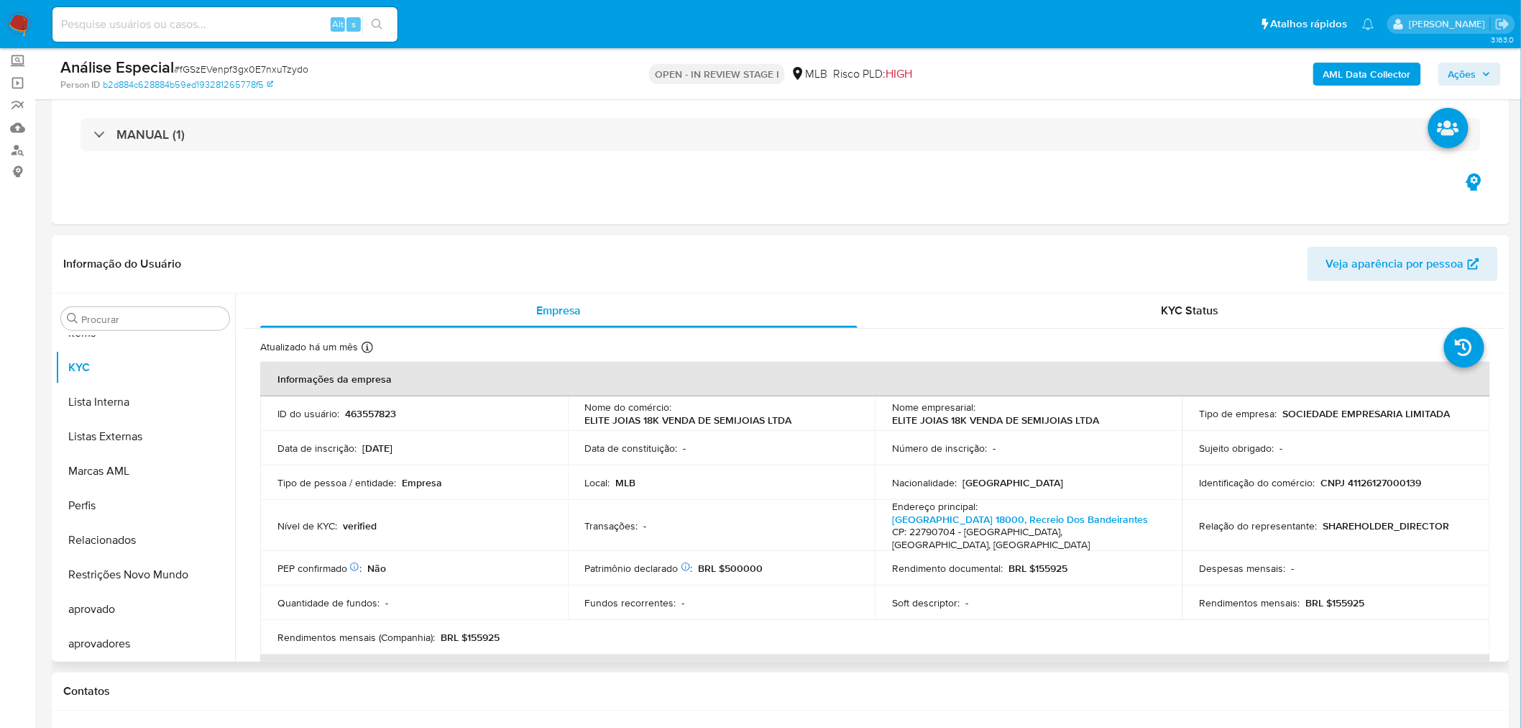
click at [1392, 495] on td "Identificação do comércio : CNPJ 41126127000139" at bounding box center [1337, 482] width 308 height 35
drag, startPoint x: 1392, startPoint y: 495, endPoint x: 1409, endPoint y: 482, distance: 21.1
click at [1409, 482] on p "CNPJ 41126127000139" at bounding box center [1371, 482] width 101 height 13
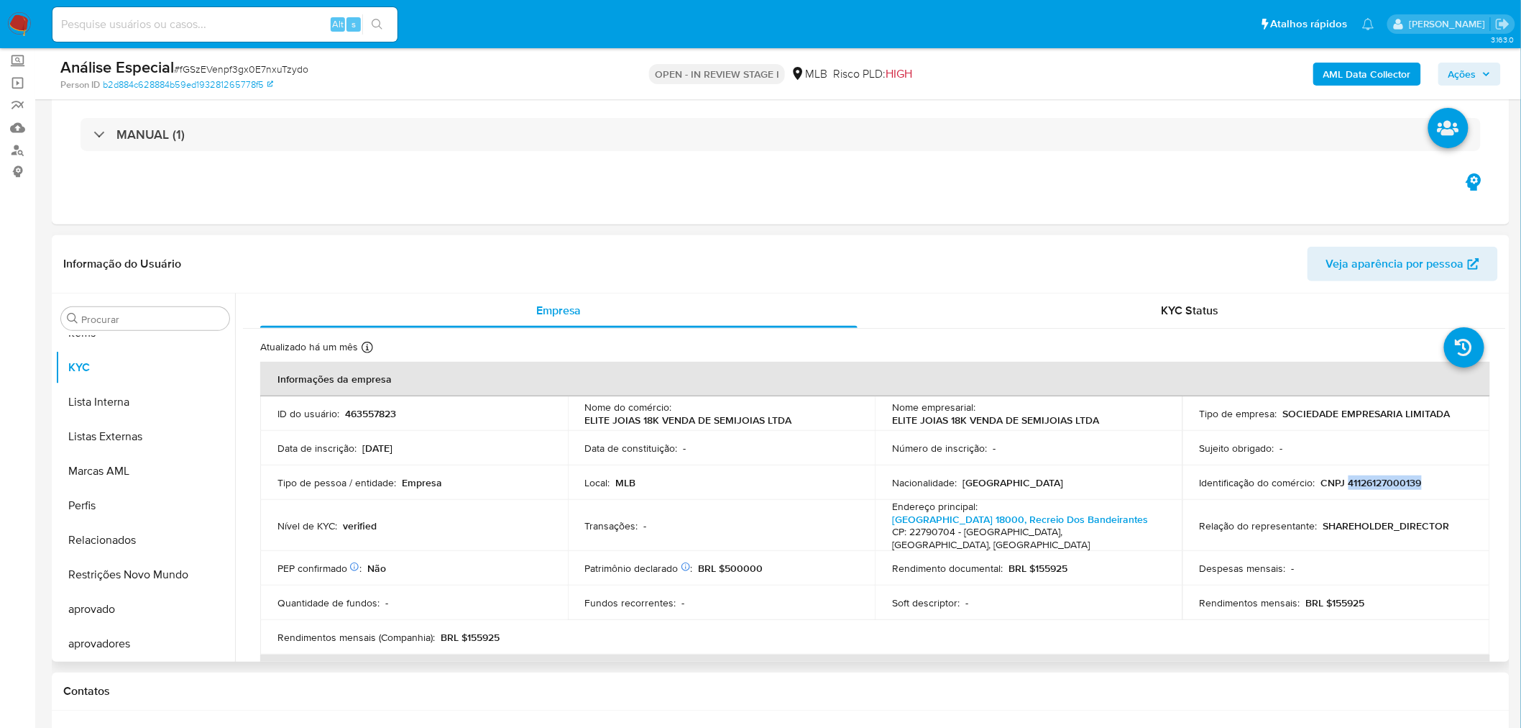
copy p "41126127000139"
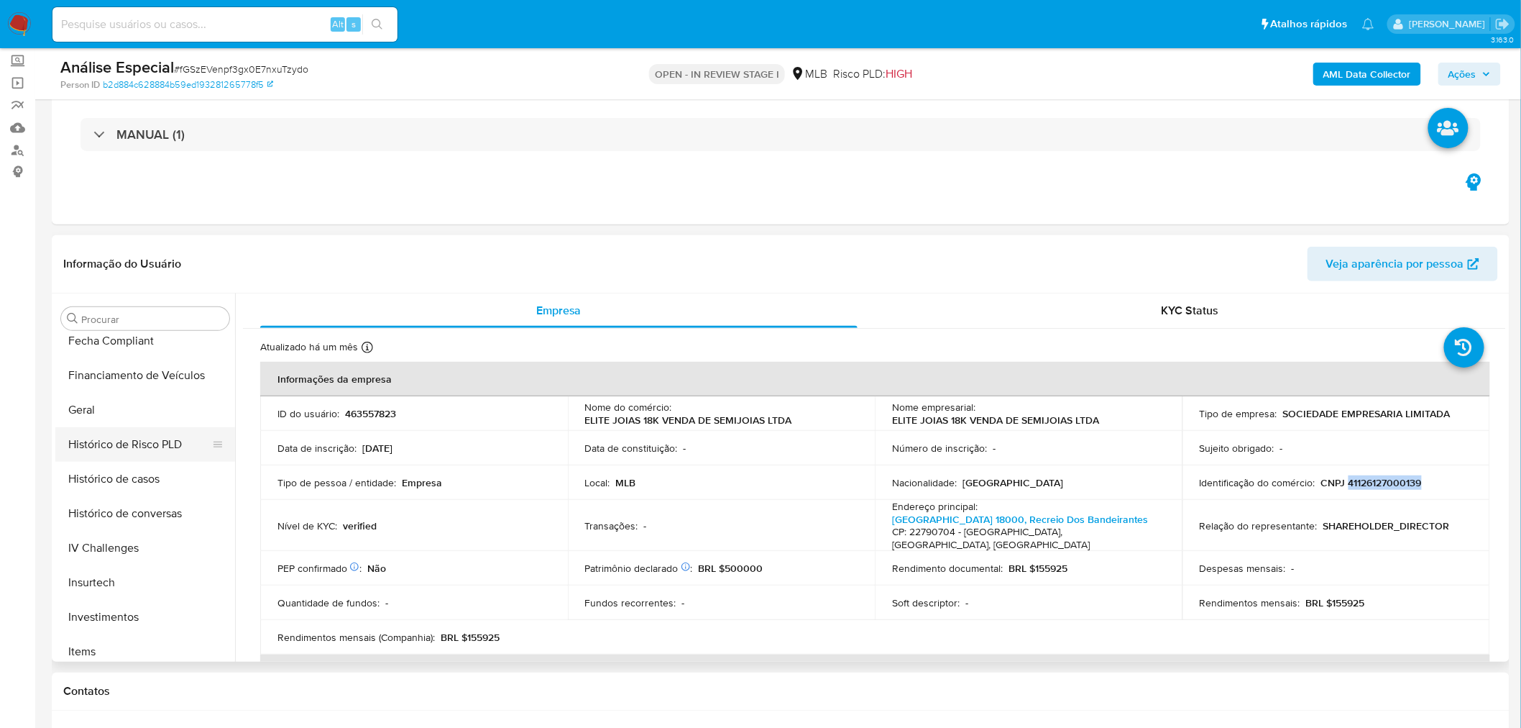
scroll to position [460, 0]
click at [144, 396] on button "Geral" at bounding box center [139, 410] width 168 height 35
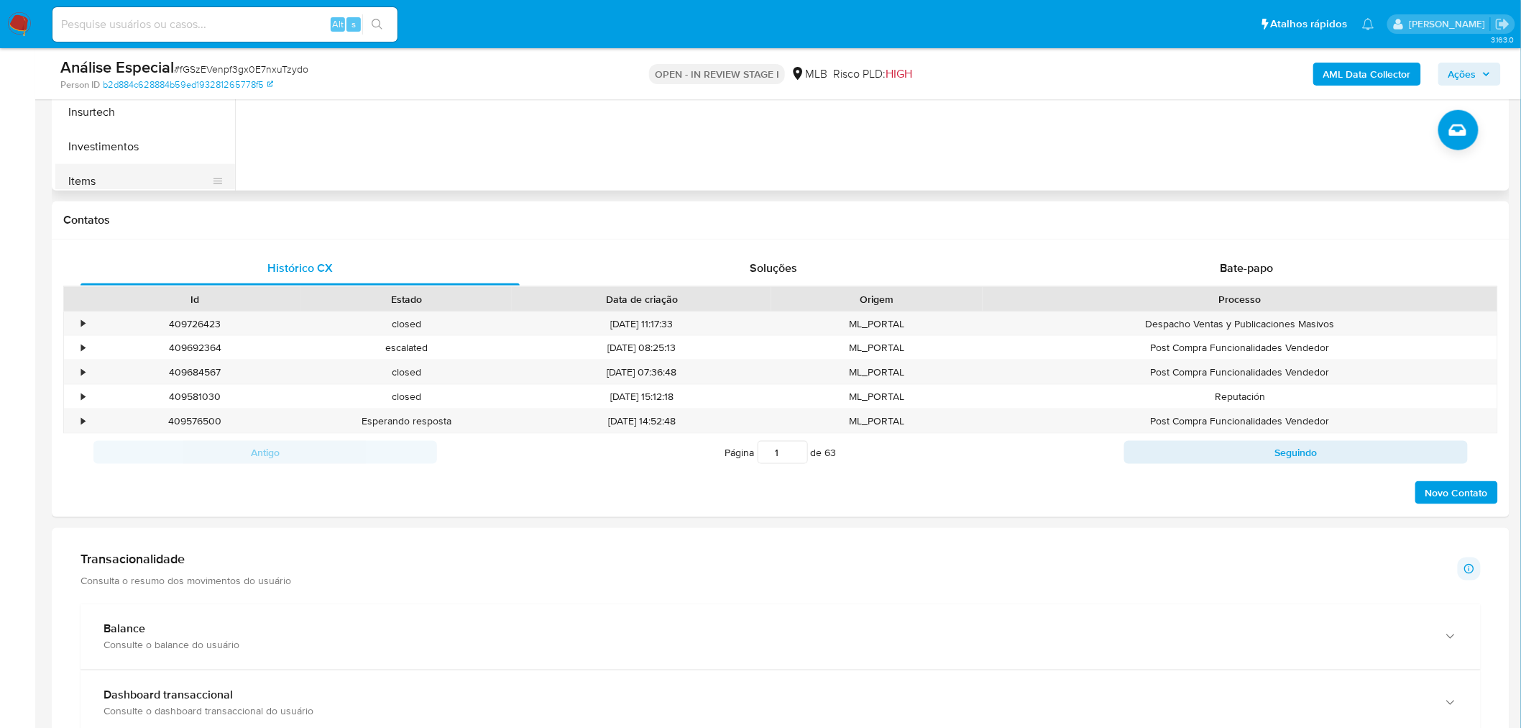
scroll to position [399, 0]
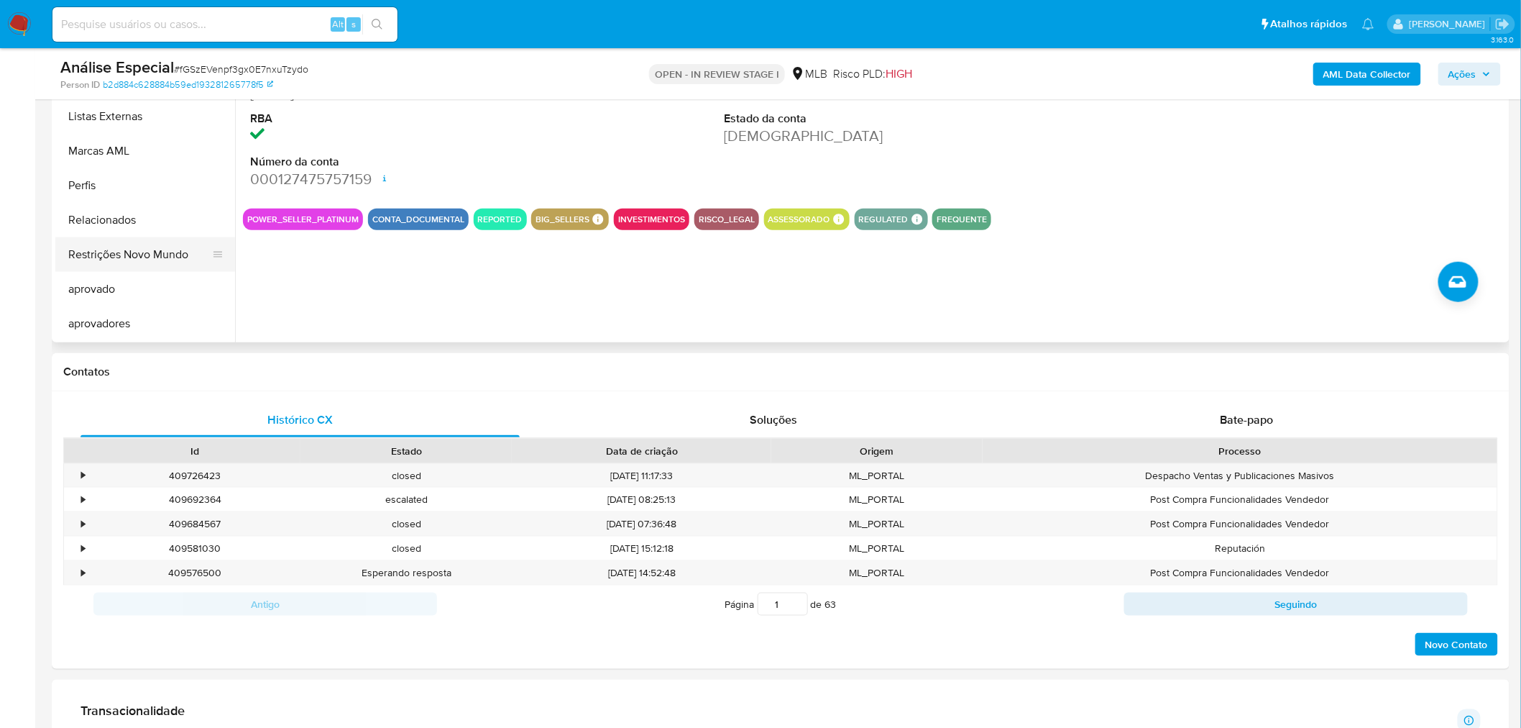
click at [147, 257] on button "Restrições Novo Mundo" at bounding box center [139, 254] width 168 height 35
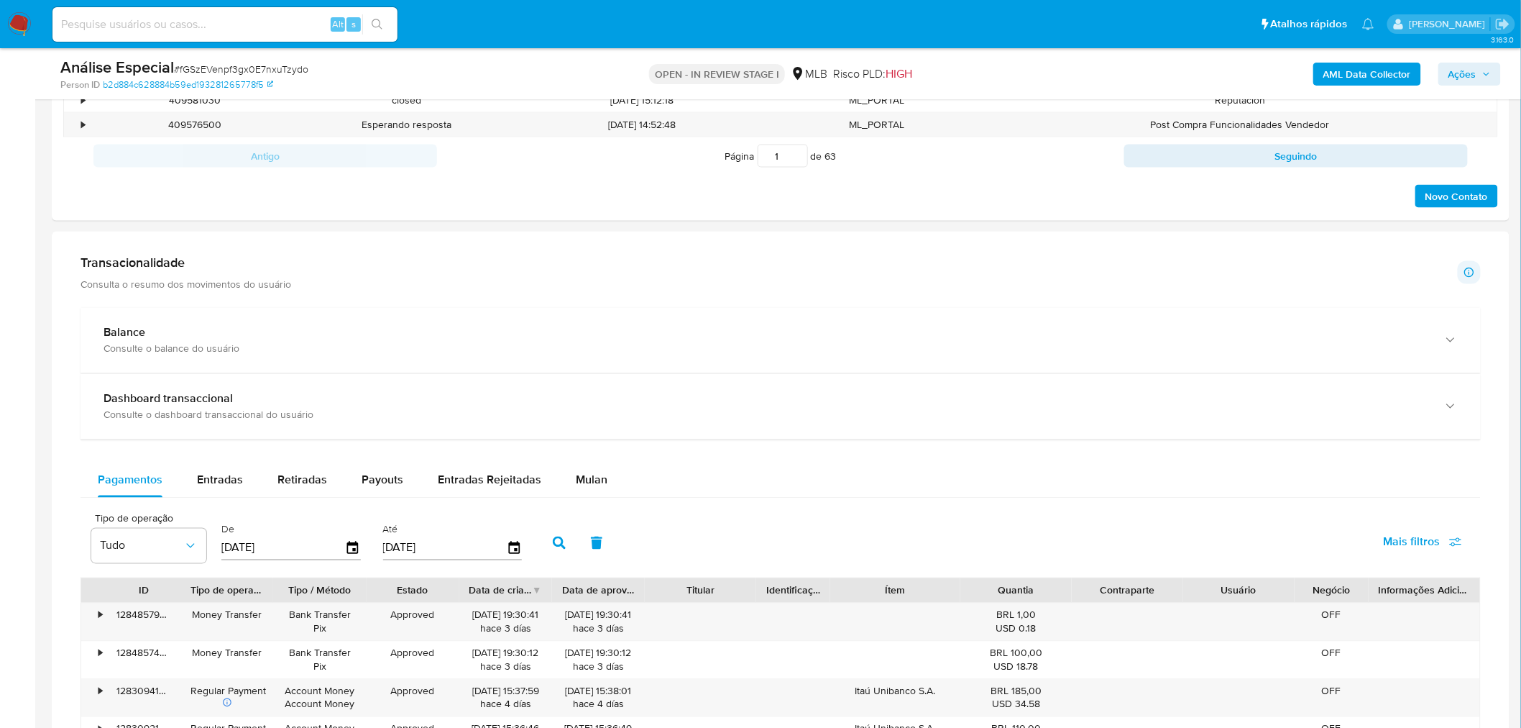
scroll to position [879, 0]
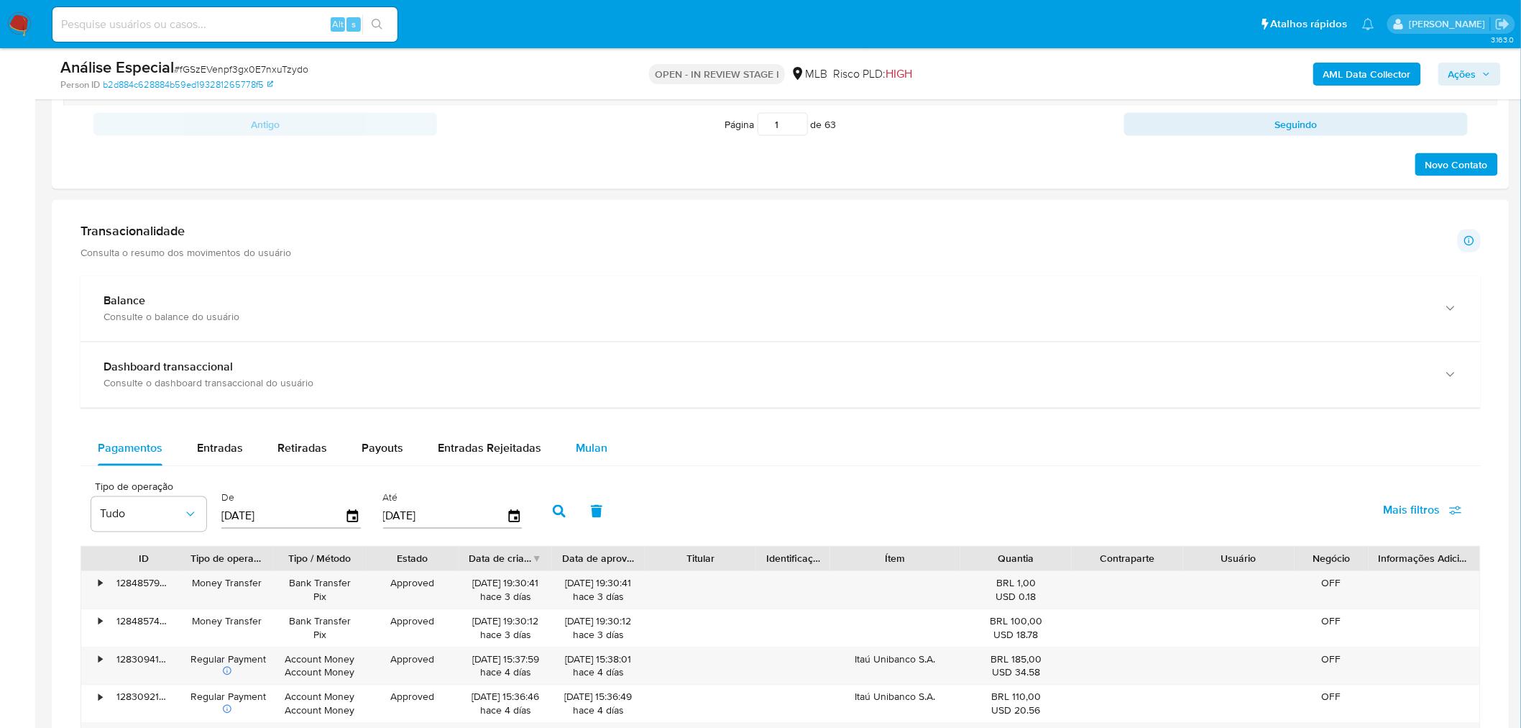
click at [584, 448] on span "Mulan" at bounding box center [592, 448] width 32 height 17
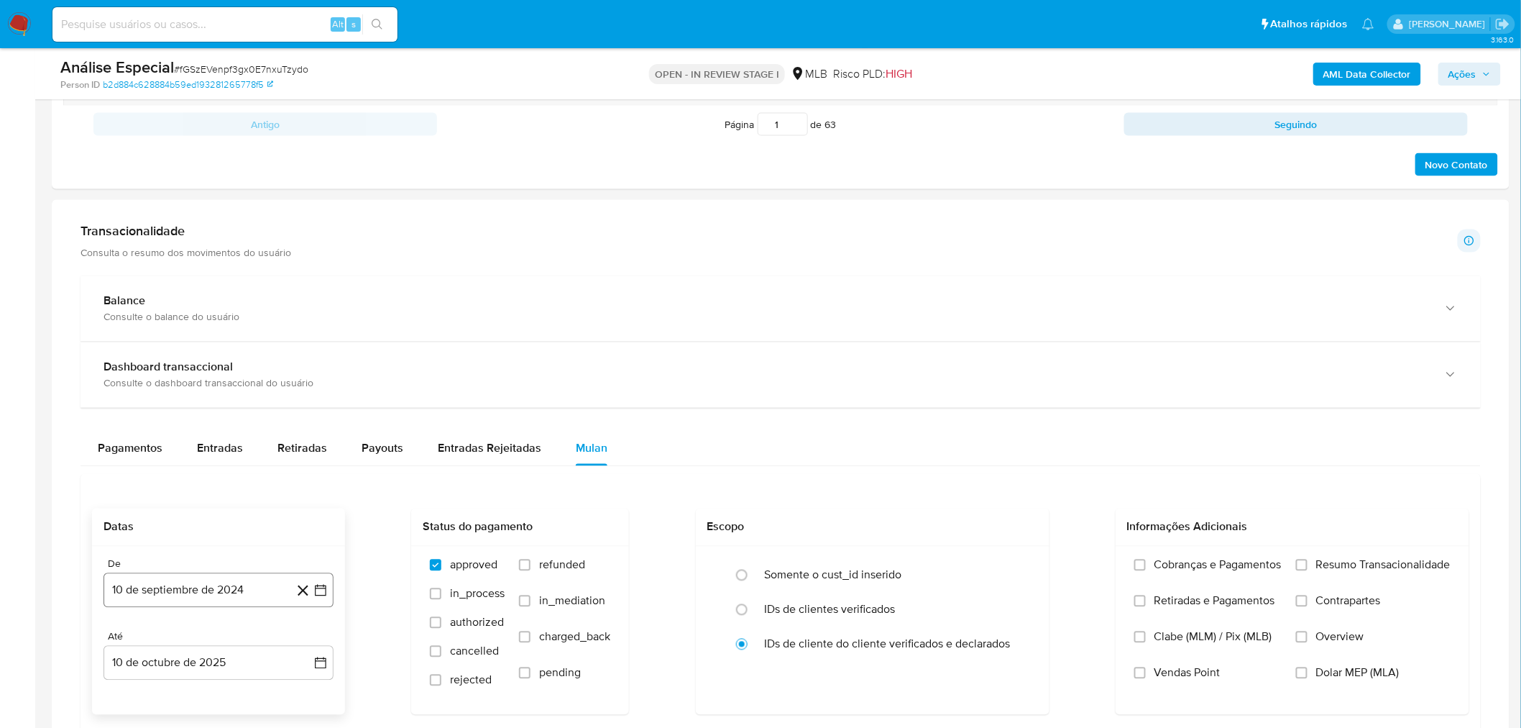
click at [247, 580] on button "10 de septiembre de 2024" at bounding box center [219, 590] width 230 height 35
click at [234, 354] on div "septiembre 2024 septiembre 2024 lun lunes mar martes mié miércoles jue jueves v…" at bounding box center [219, 442] width 196 height 217
click at [243, 349] on span "septiembre 2024" at bounding box center [212, 343] width 88 height 14
click at [303, 349] on icon "Año siguiente" at bounding box center [304, 355] width 17 height 17
click at [128, 364] on icon "Año anterior" at bounding box center [129, 355] width 17 height 17
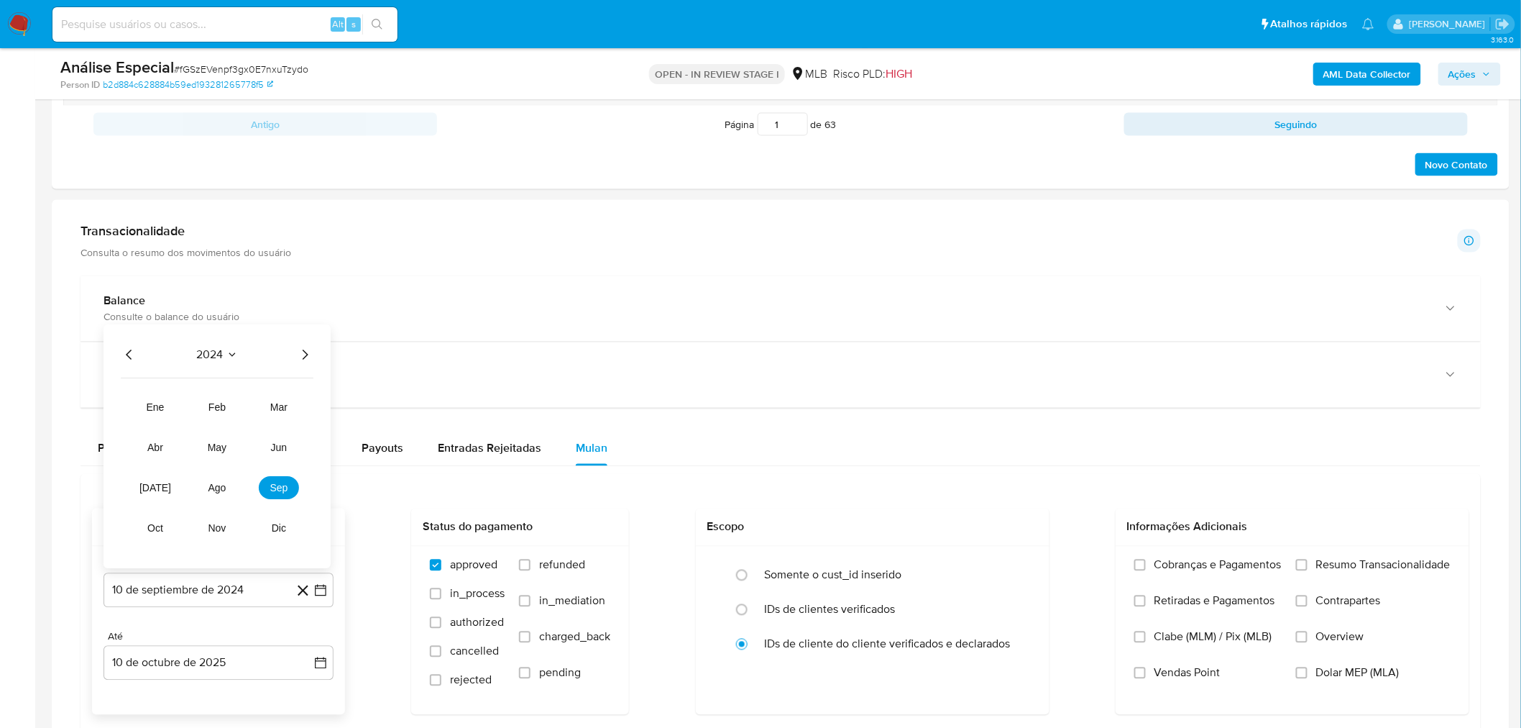
click at [128, 364] on icon "Año anterior" at bounding box center [129, 355] width 17 height 17
click at [161, 523] on button "oct" at bounding box center [155, 528] width 40 height 23
click at [298, 398] on button "1" at bounding box center [304, 396] width 23 height 23
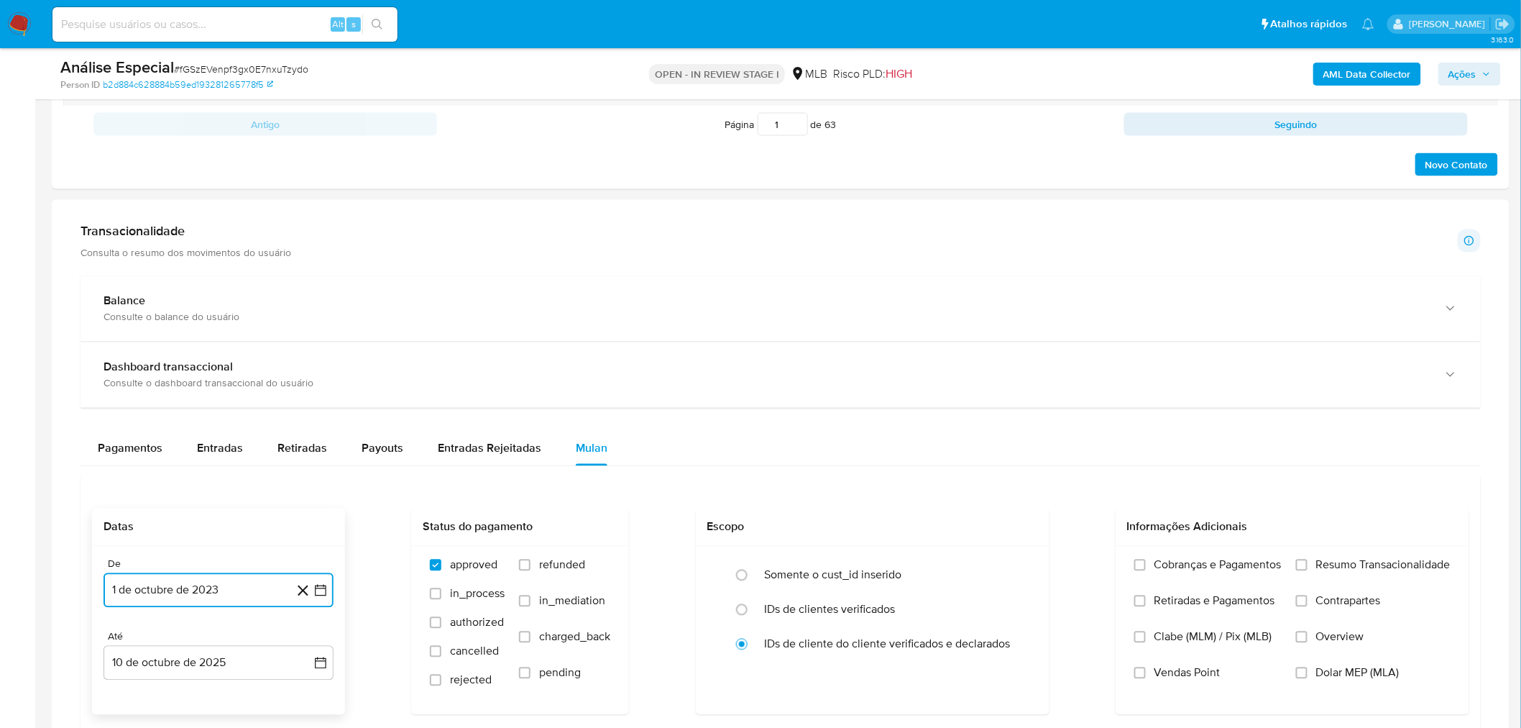
scroll to position [958, 0]
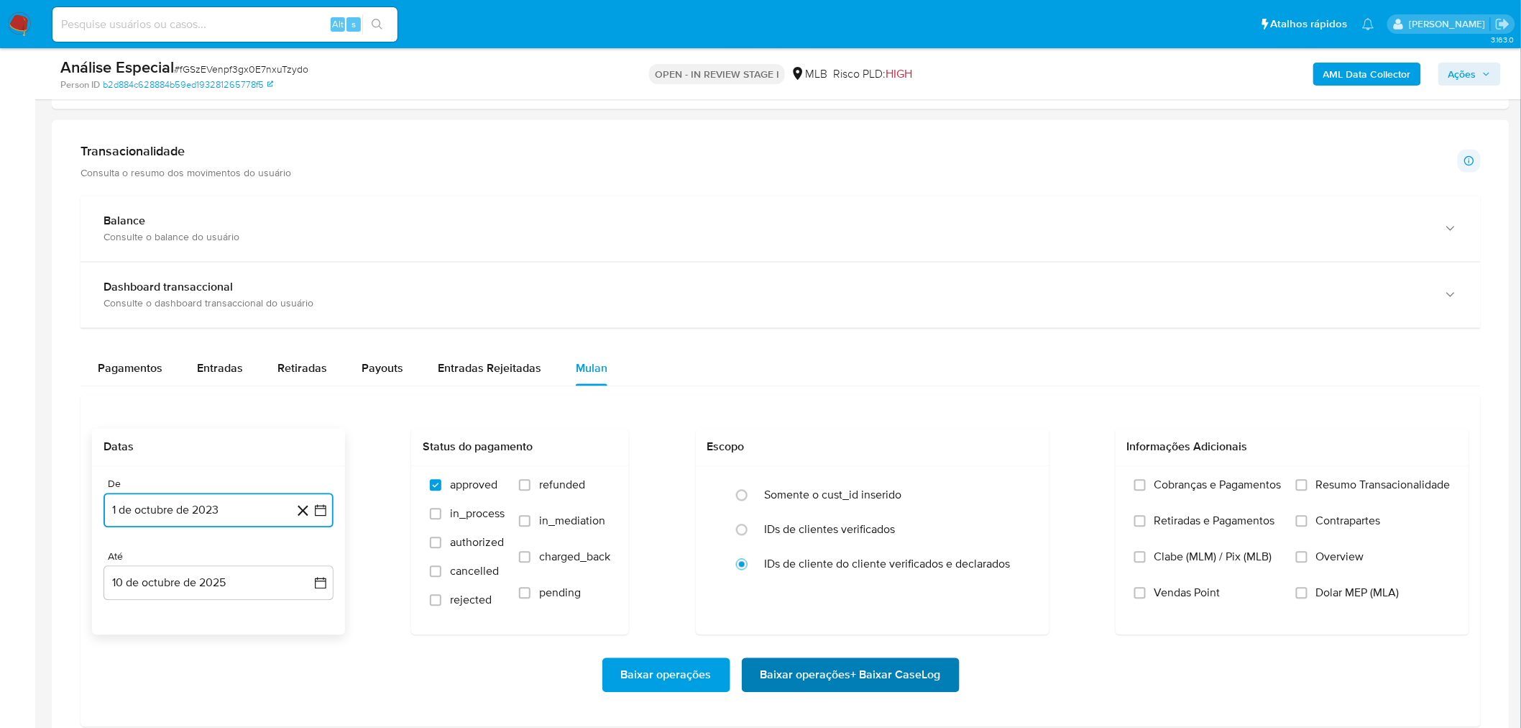
click at [800, 666] on span "Baixar operações + Baixar CaseLog" at bounding box center [851, 675] width 180 height 32
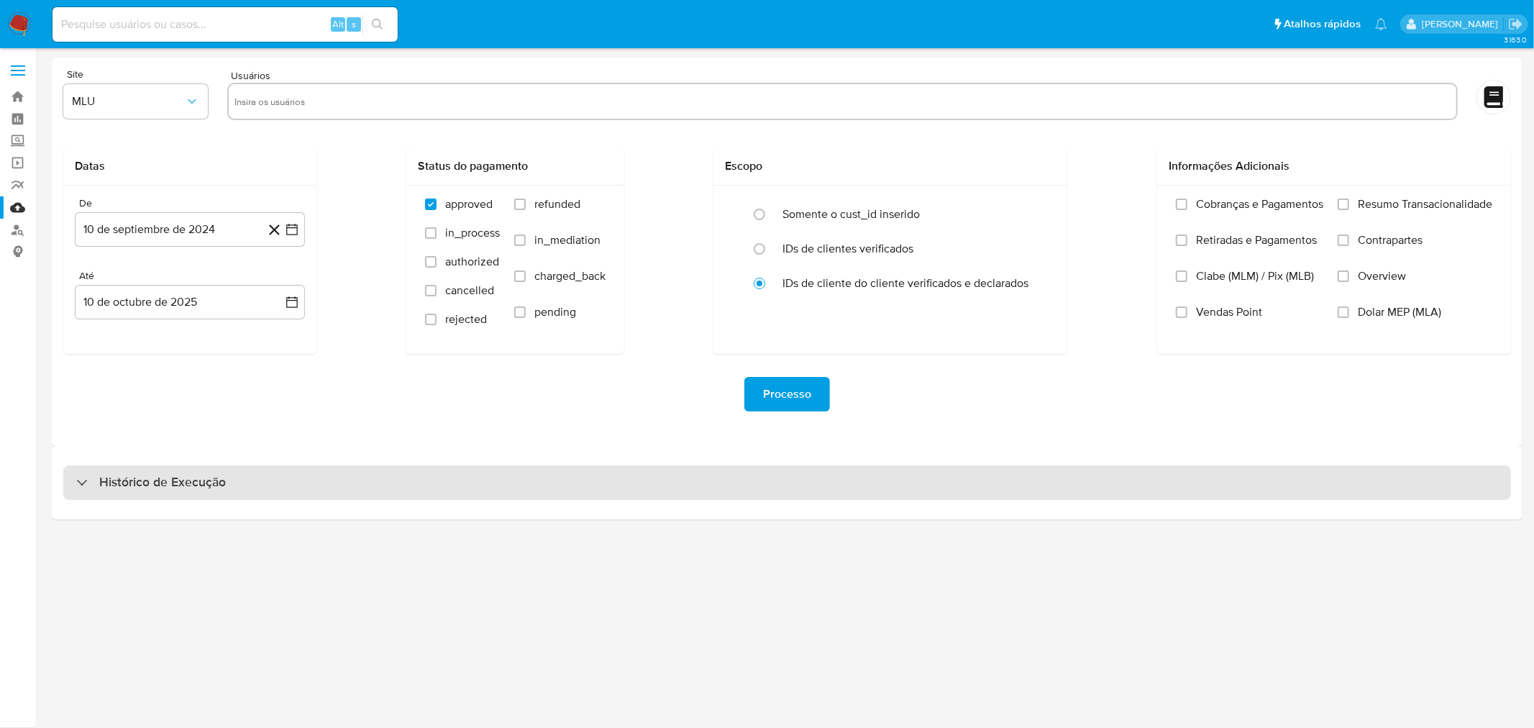
click at [411, 495] on div "Histórico de Execução" at bounding box center [786, 482] width 1447 height 35
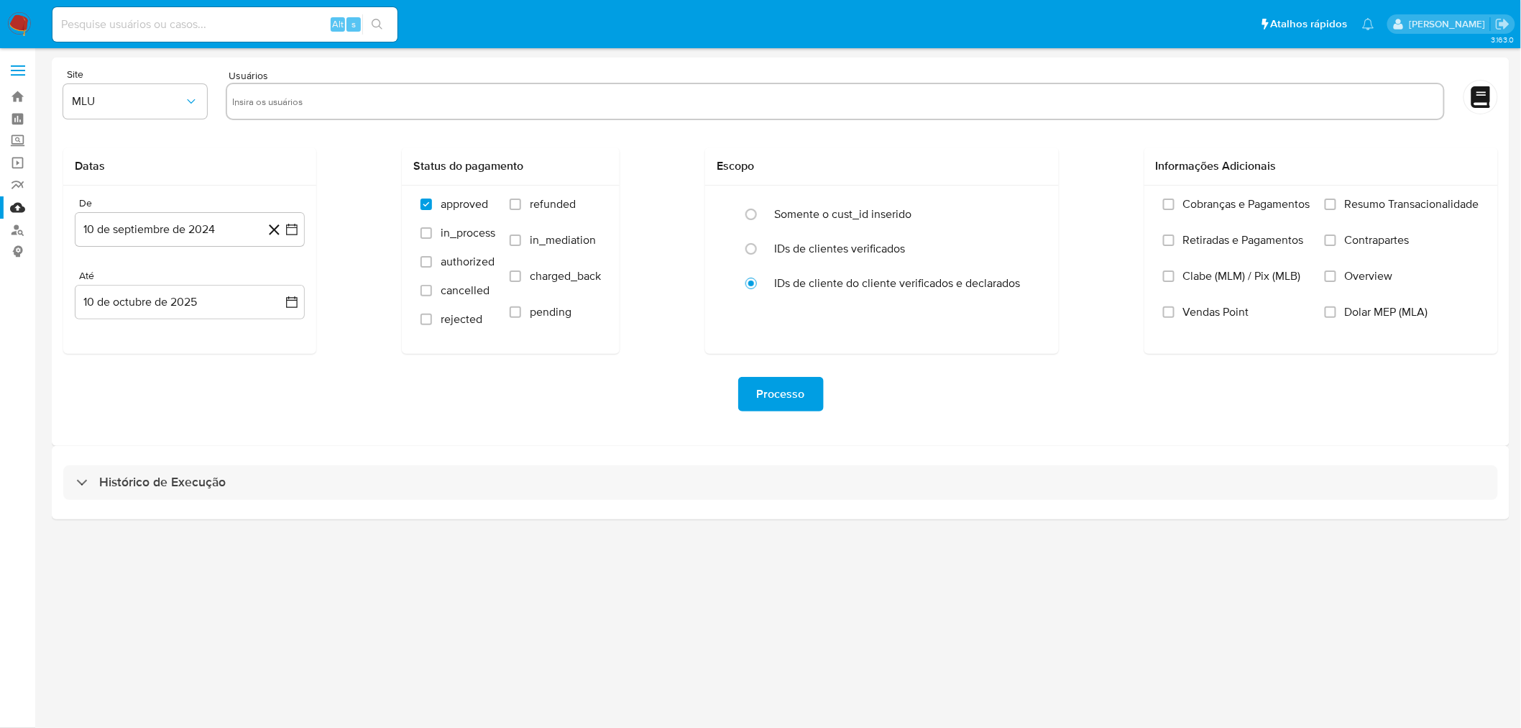
select select "10"
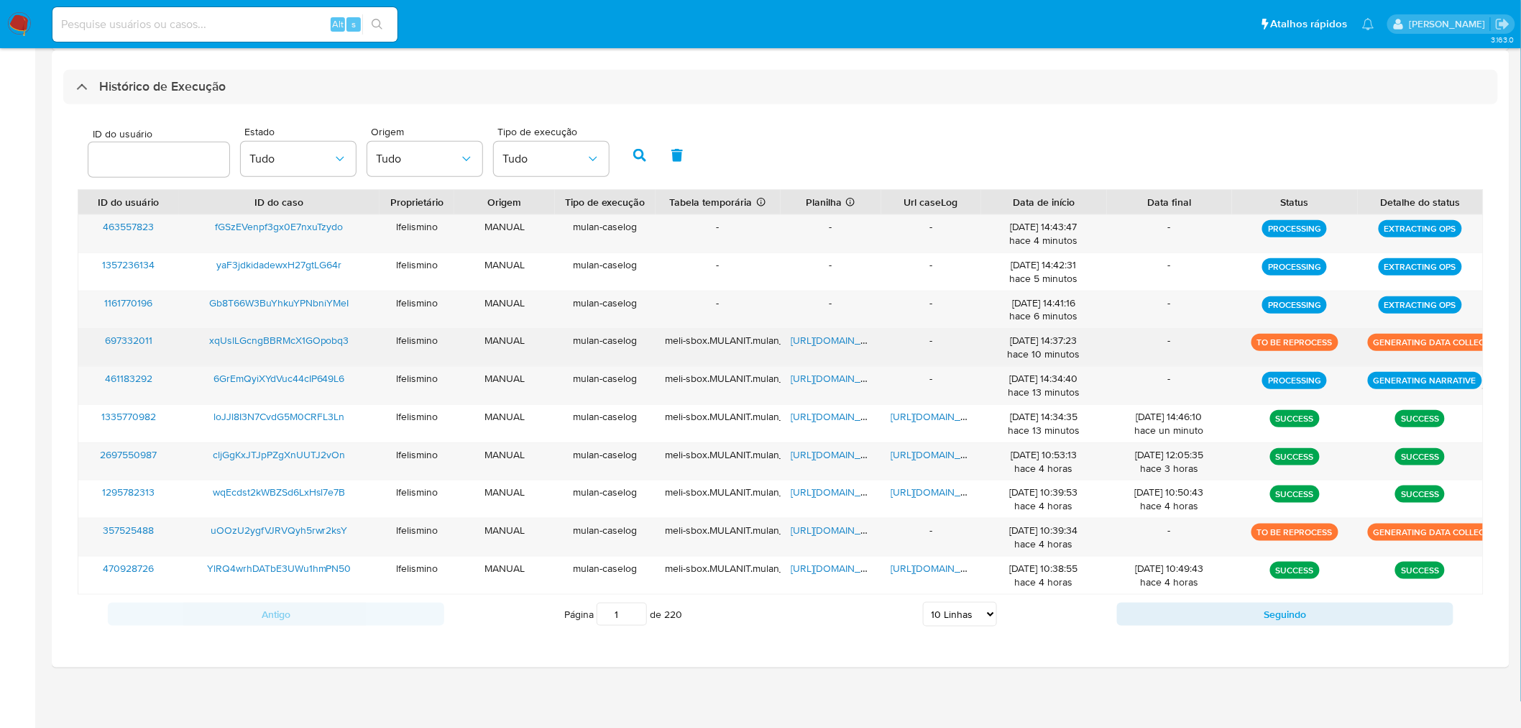
scroll to position [396, 0]
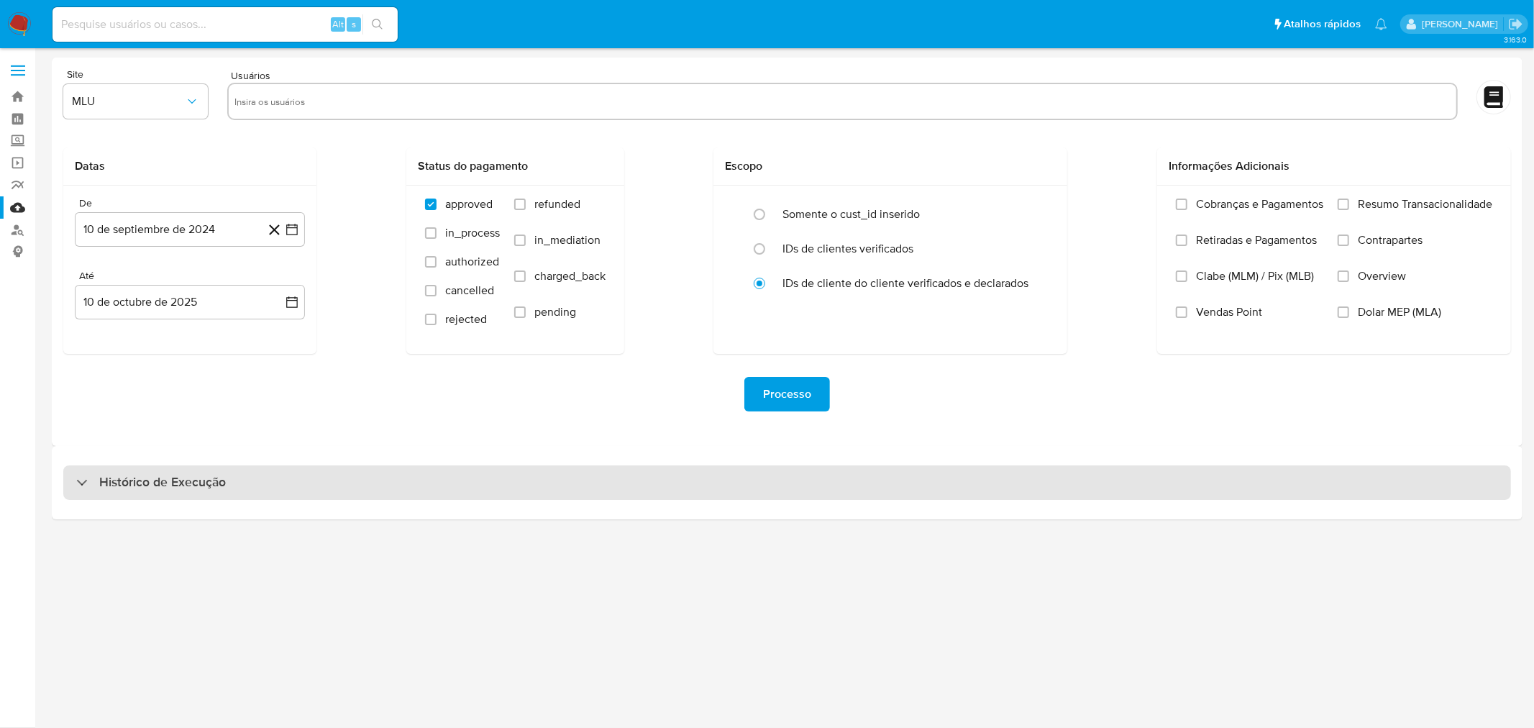
click at [665, 472] on div "Histórico de Execução" at bounding box center [786, 482] width 1447 height 35
select select "10"
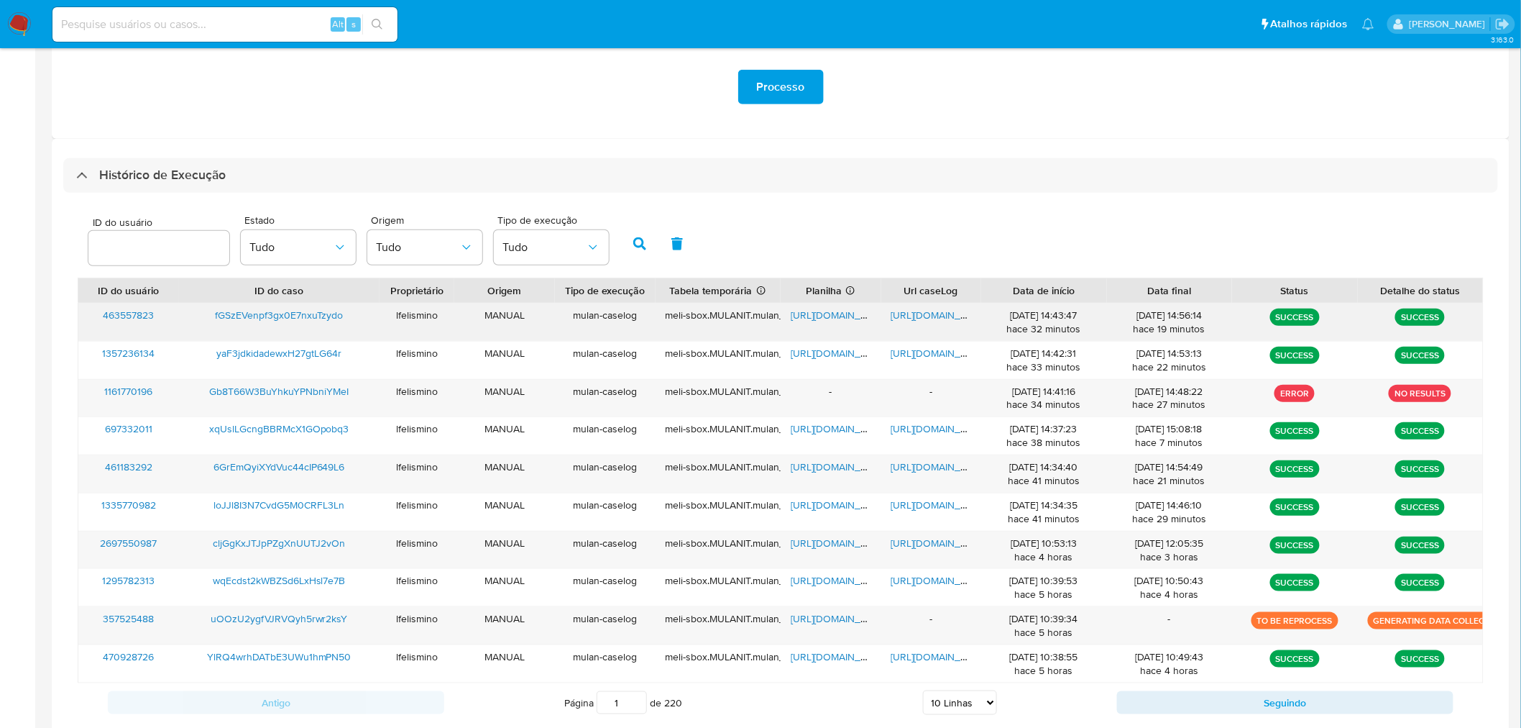
scroll to position [319, 0]
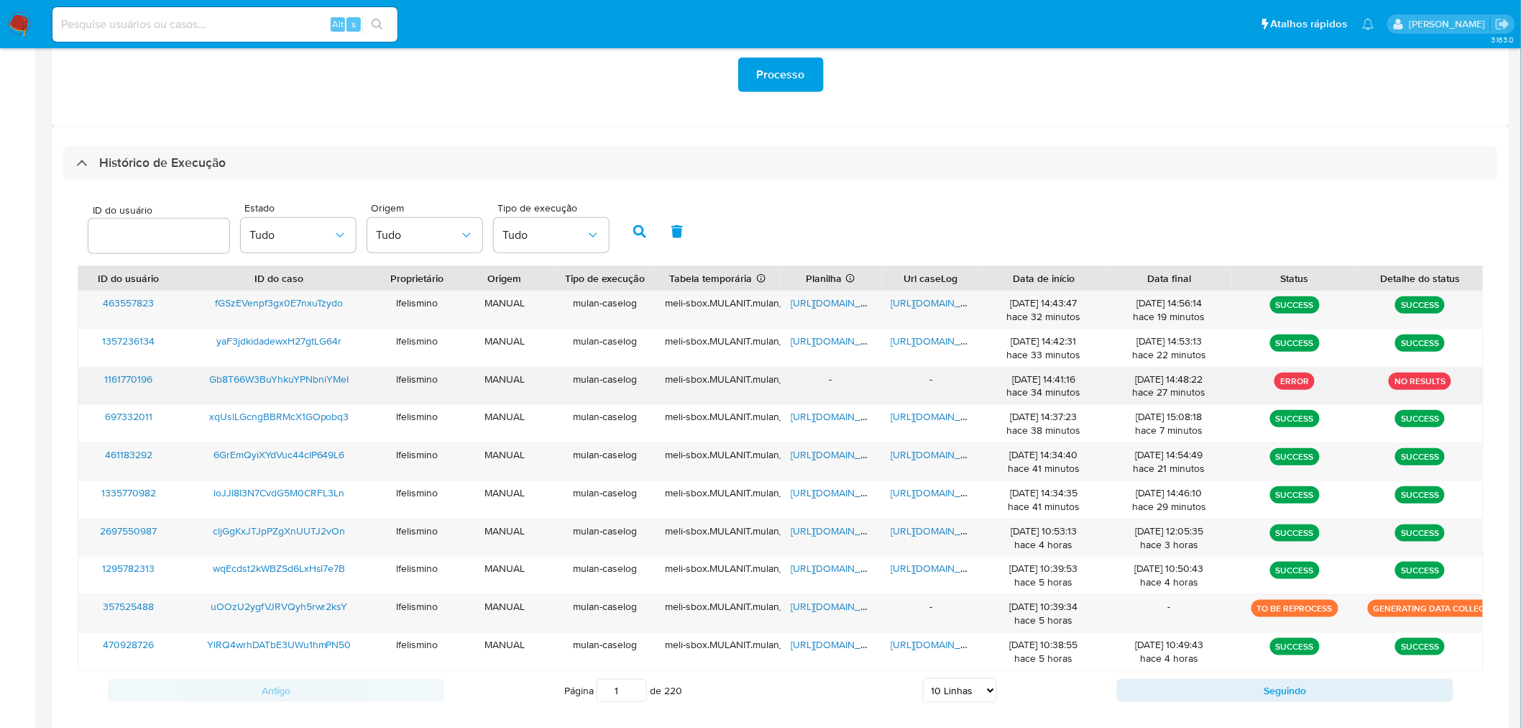
click at [250, 375] on span "Gb8T66W3BuYhkuYPNbniYMeI" at bounding box center [278, 379] width 139 height 14
drag, startPoint x: 86, startPoint y: 306, endPoint x: 152, endPoint y: 306, distance: 65.4
click at [157, 303] on div "463557823" at bounding box center [128, 309] width 101 height 37
click at [61, 357] on div "Histórico de Execução ID do usuário Estado Tudo Origem Tudo Tipo de execução Tu…" at bounding box center [781, 435] width 1458 height 617
drag, startPoint x: 75, startPoint y: 382, endPoint x: 131, endPoint y: 376, distance: 55.7
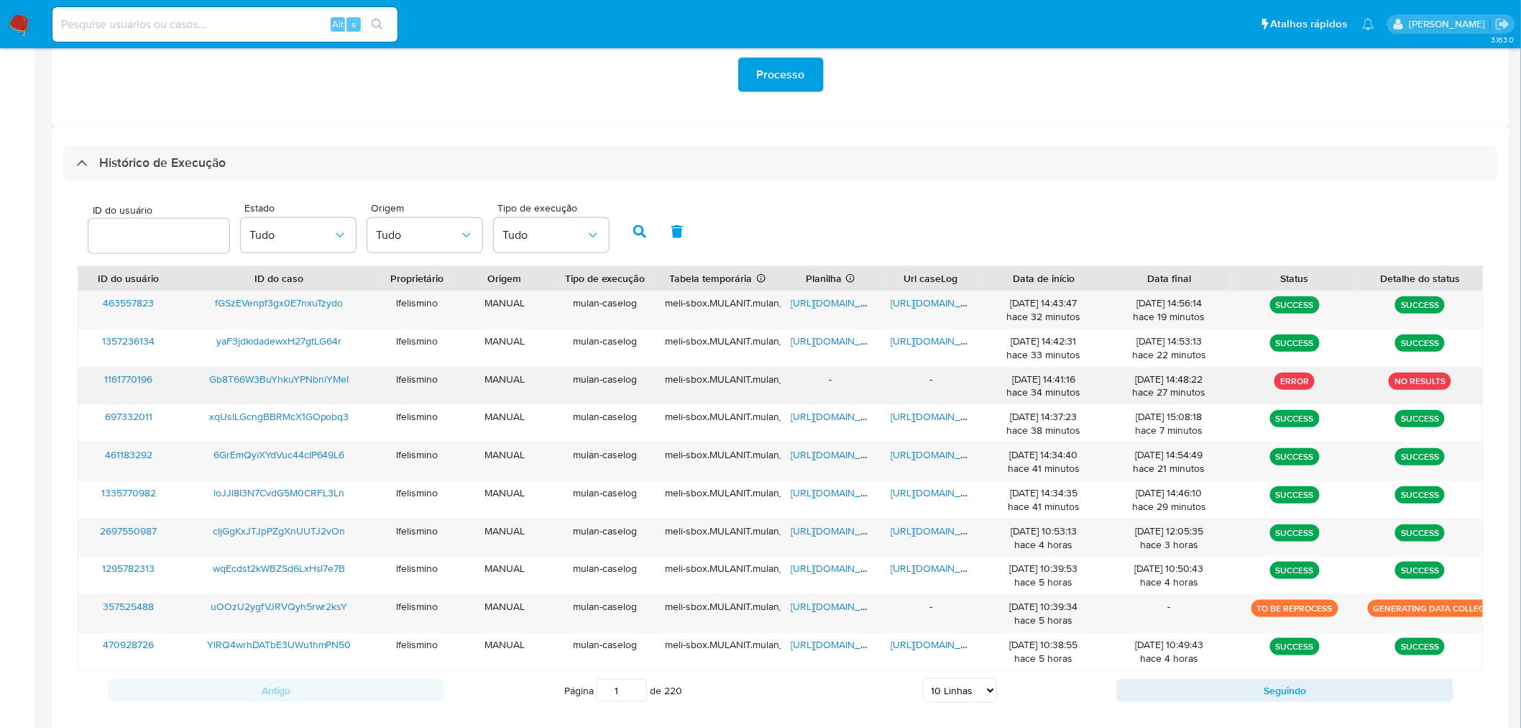
click at [161, 381] on div "ID do usuário Estado Tudo Origem Tudo Tipo de execução Tudo ID do usuário ID do…" at bounding box center [780, 452] width 1435 height 544
click at [927, 454] on span "https://docs.google.com/document/d/1RDlTRwIgai1J4S1iw1hQCabr3RblMVQGsL7j8jmAahU…" at bounding box center [941, 454] width 99 height 14
click at [799, 448] on span "https://docs.google.com/spreadsheets/d/1w89s7F-PvFs0WuXeyHIjdHQAc7_pvkPLQ5m9pU8…" at bounding box center [840, 454] width 99 height 14
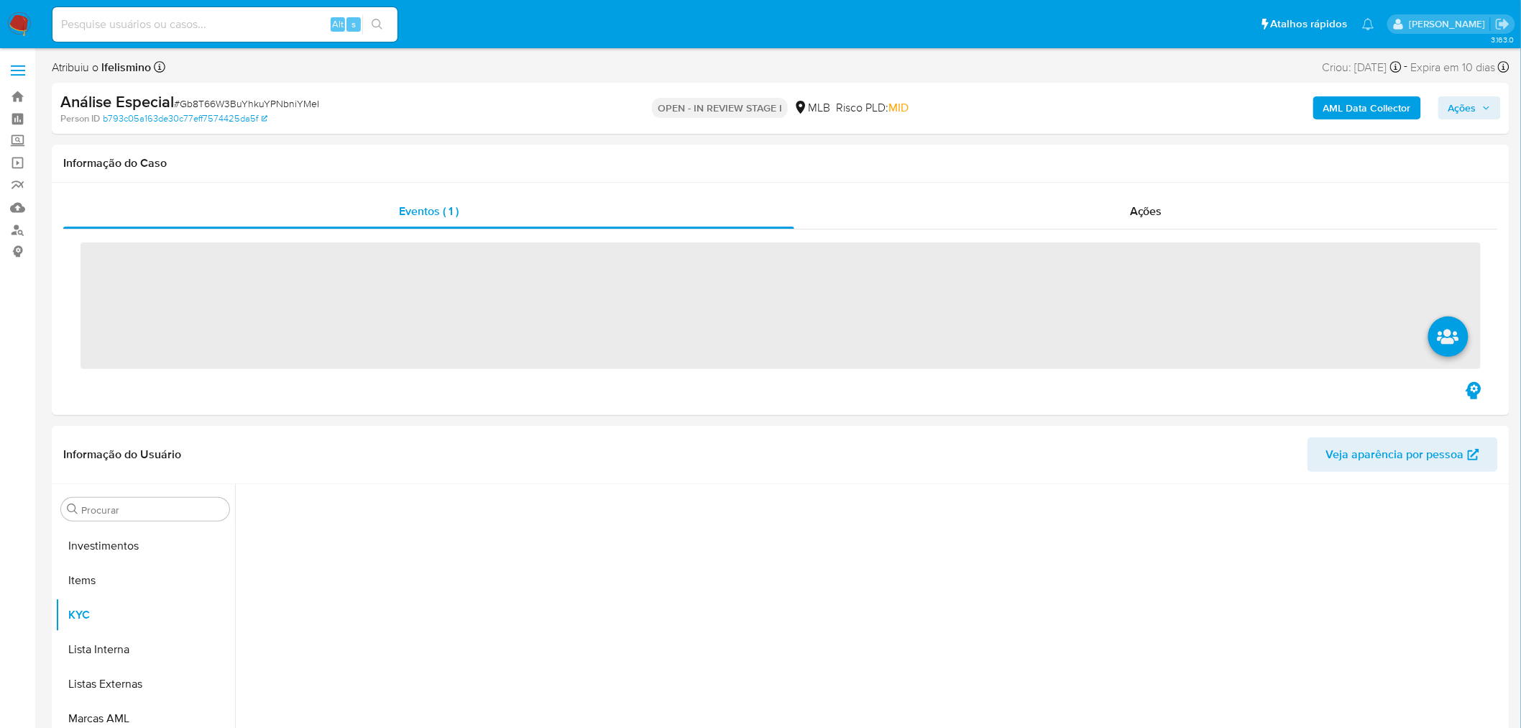
scroll to position [779, 0]
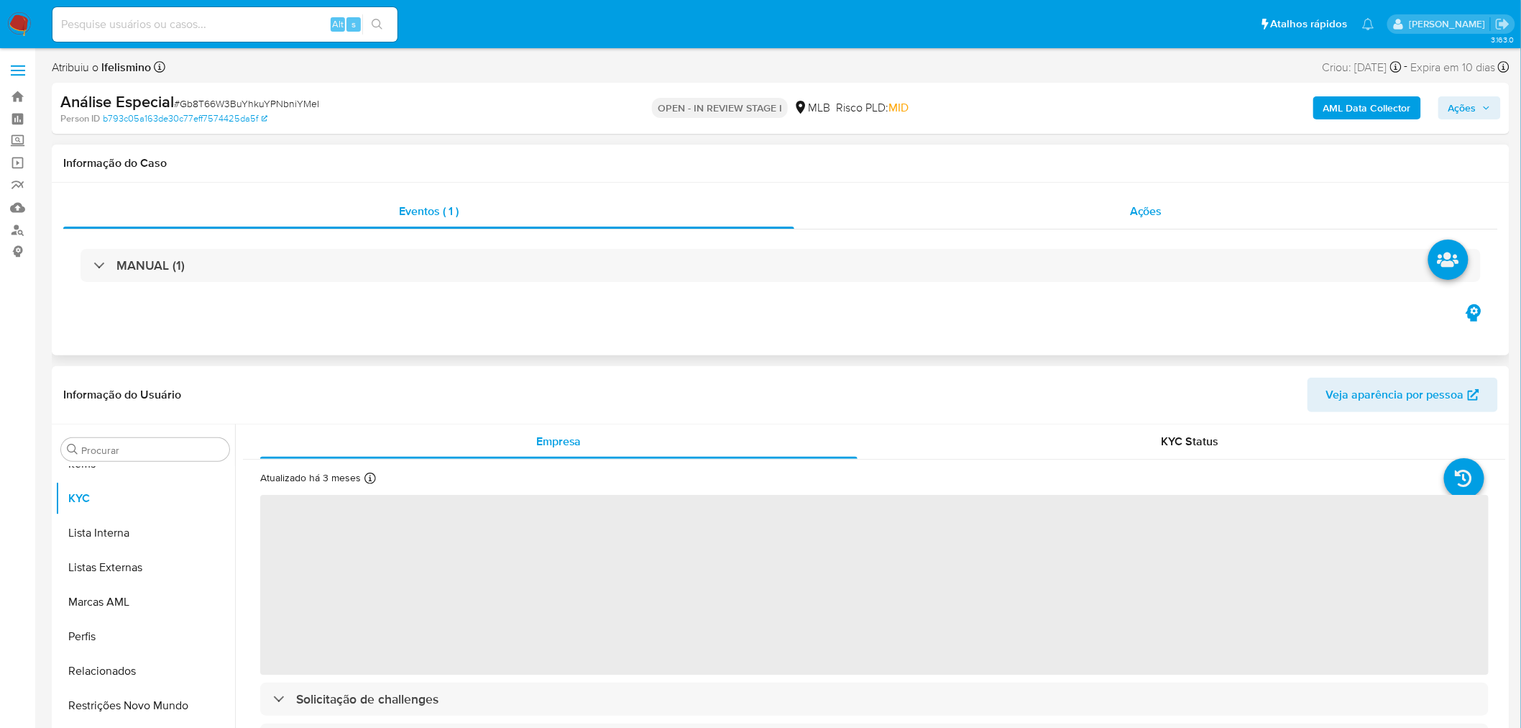
select select "10"
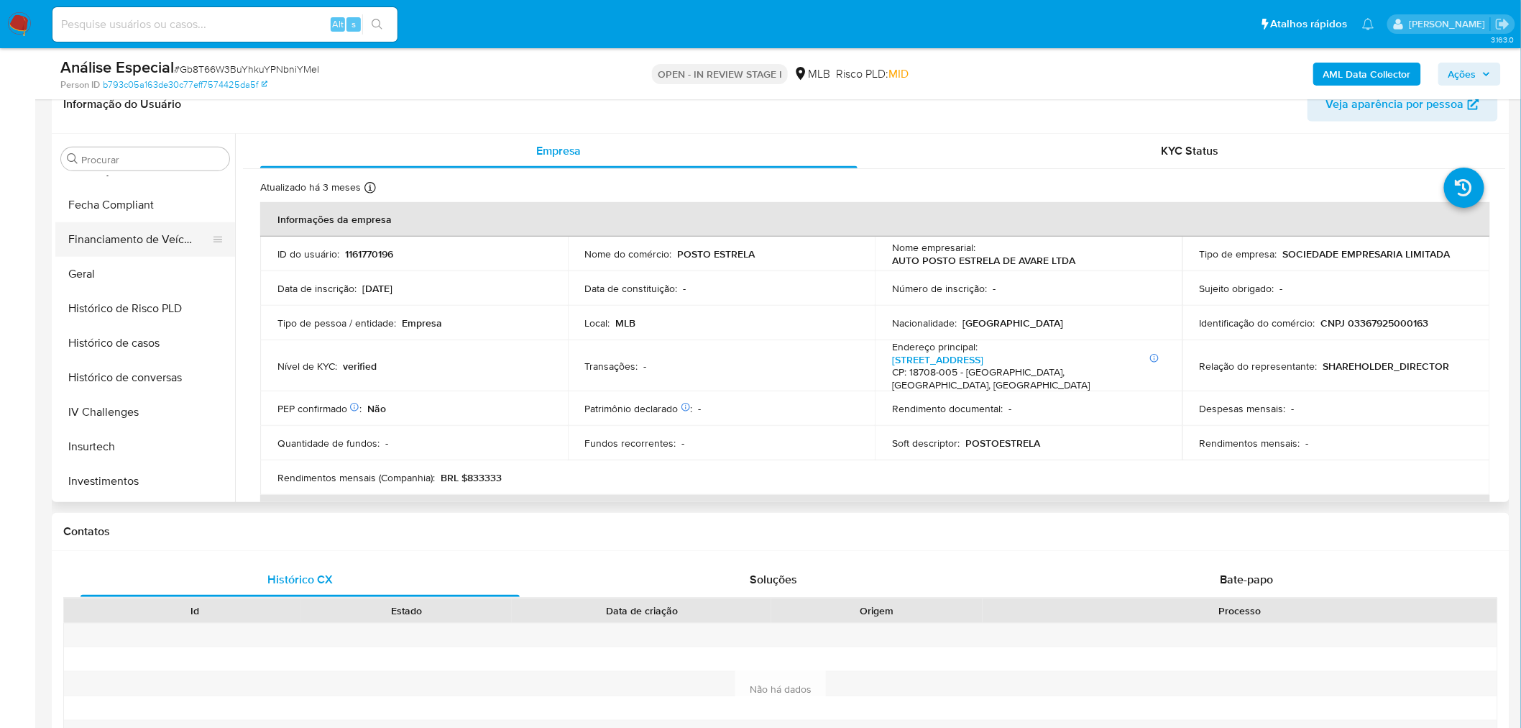
scroll to position [380, 0]
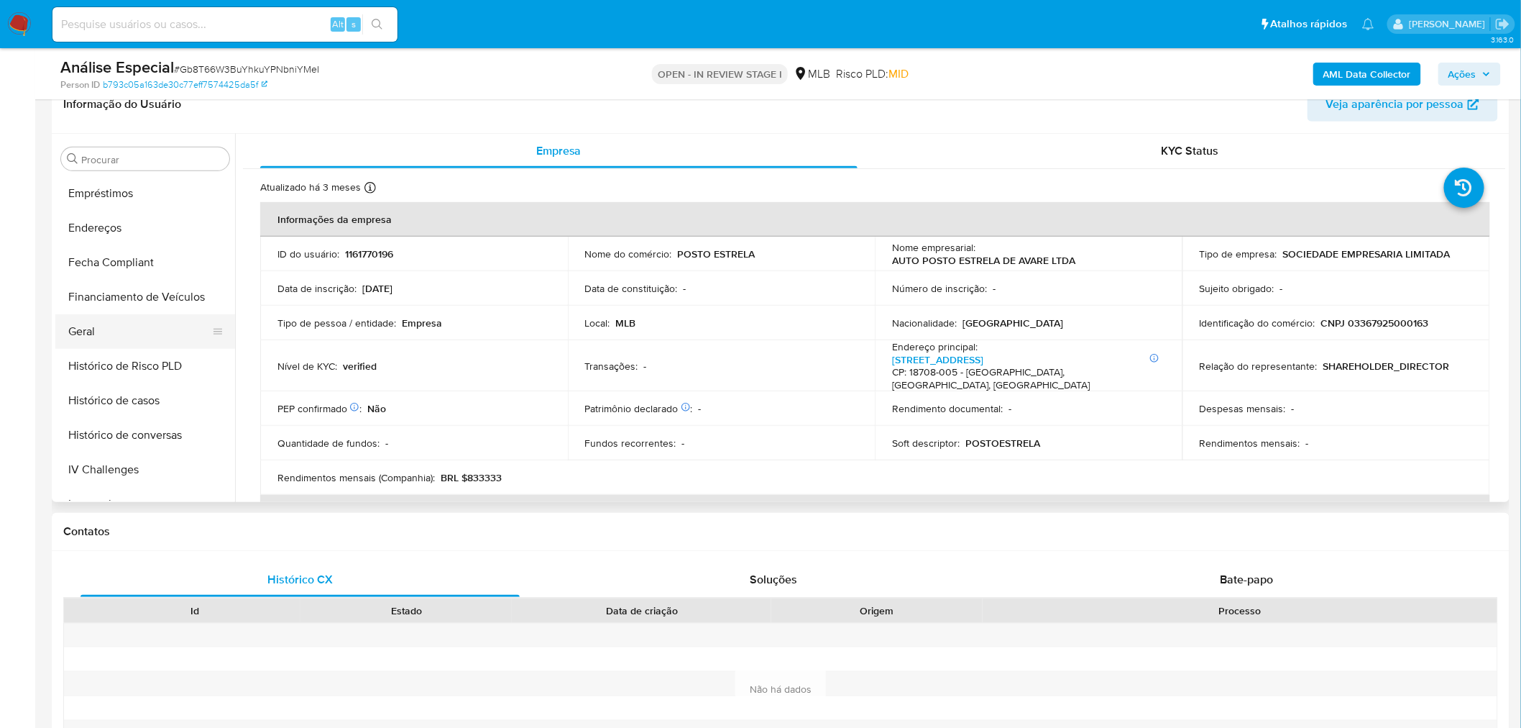
click at [98, 341] on button "Geral" at bounding box center [139, 331] width 168 height 35
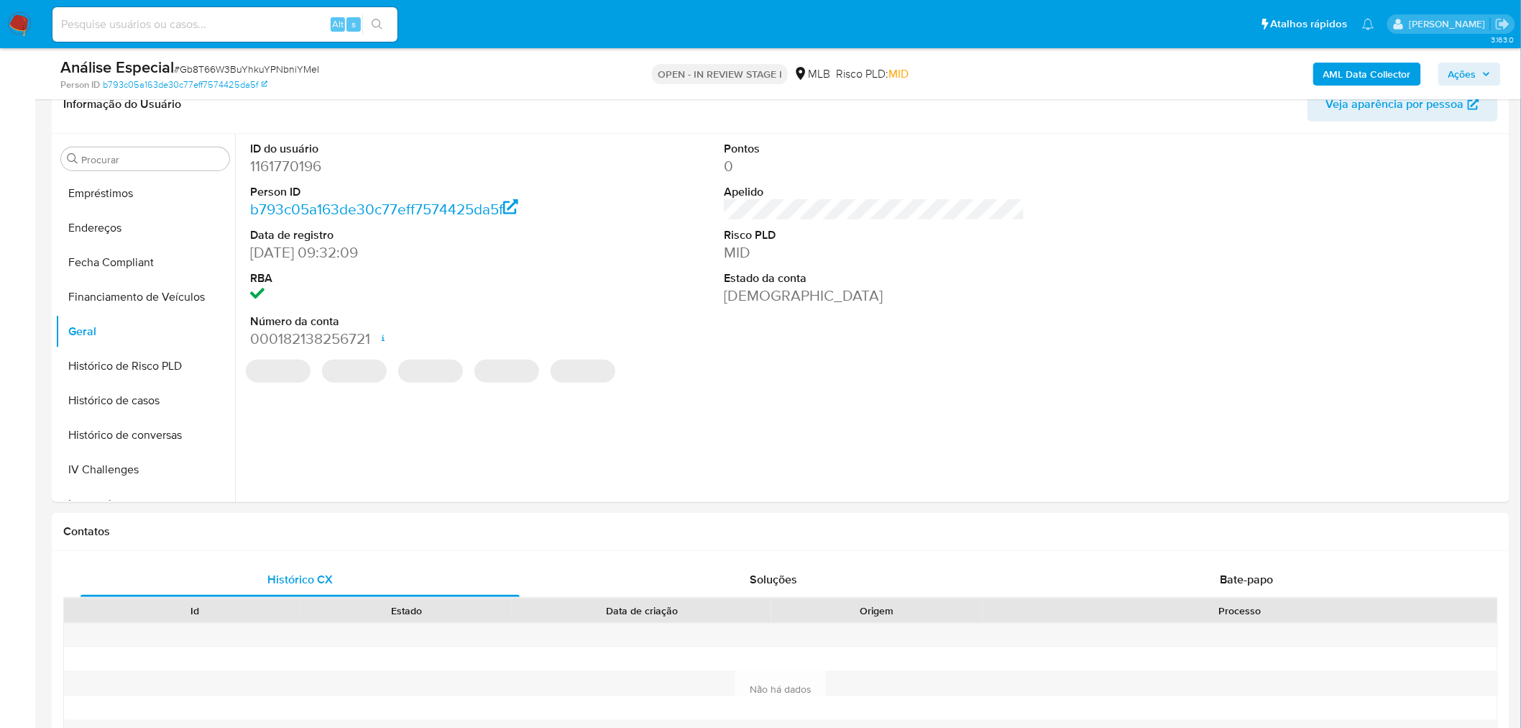
click at [269, 160] on dd "1161770196" at bounding box center [400, 166] width 301 height 20
click at [268, 160] on dd "1161770196" at bounding box center [400, 166] width 301 height 20
copy dd "1161770196"
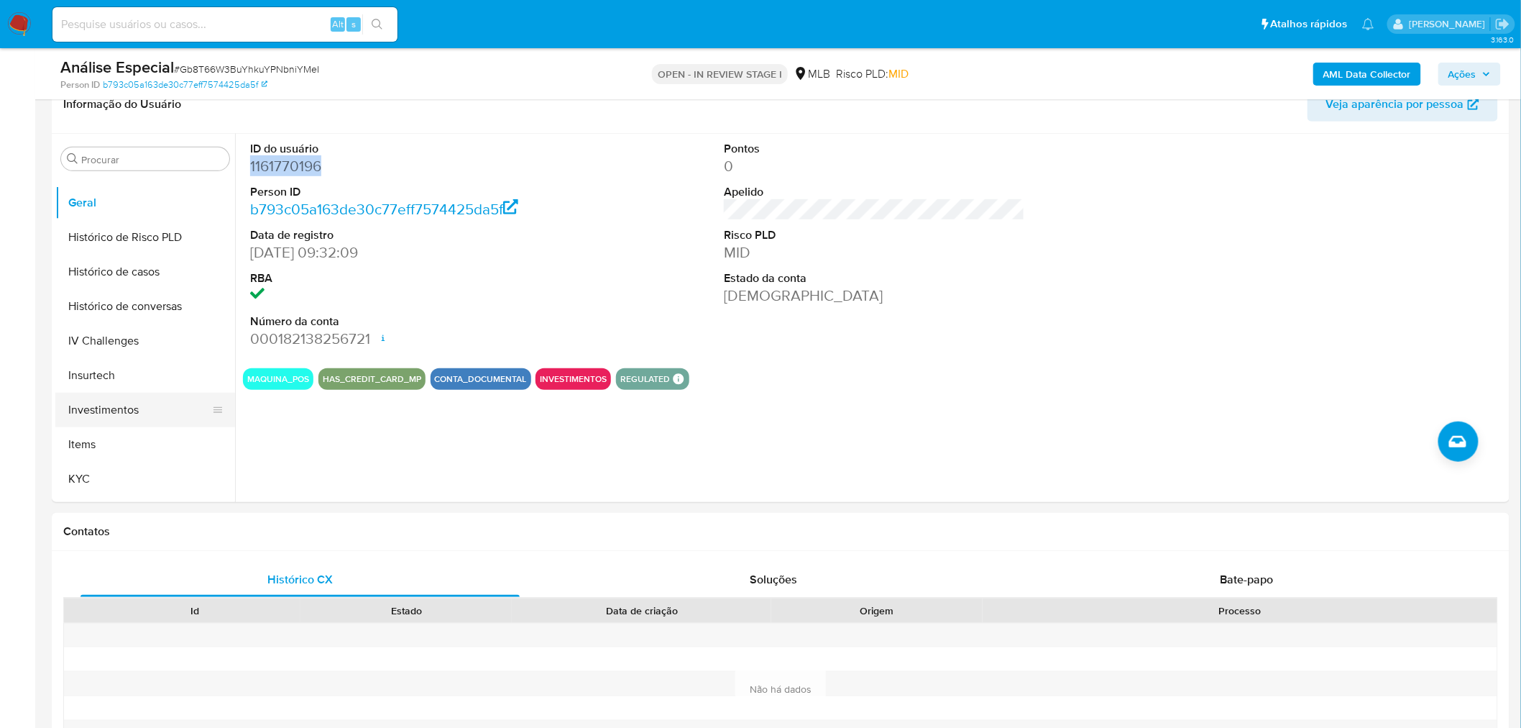
scroll to position [540, 0]
click at [98, 454] on button "KYC" at bounding box center [139, 447] width 168 height 35
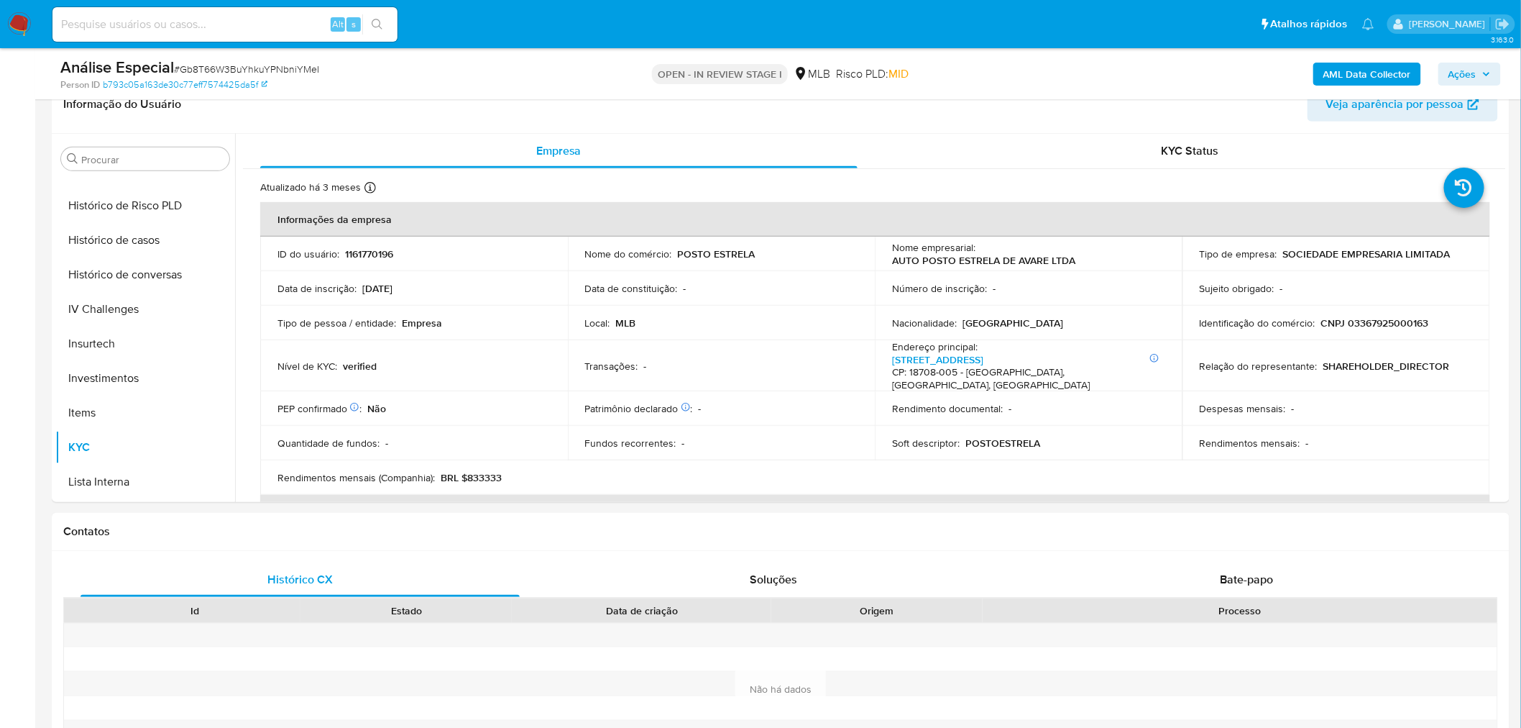
click at [1395, 312] on td "Identificação do comércio : CNPJ 03367925000163" at bounding box center [1337, 323] width 308 height 35
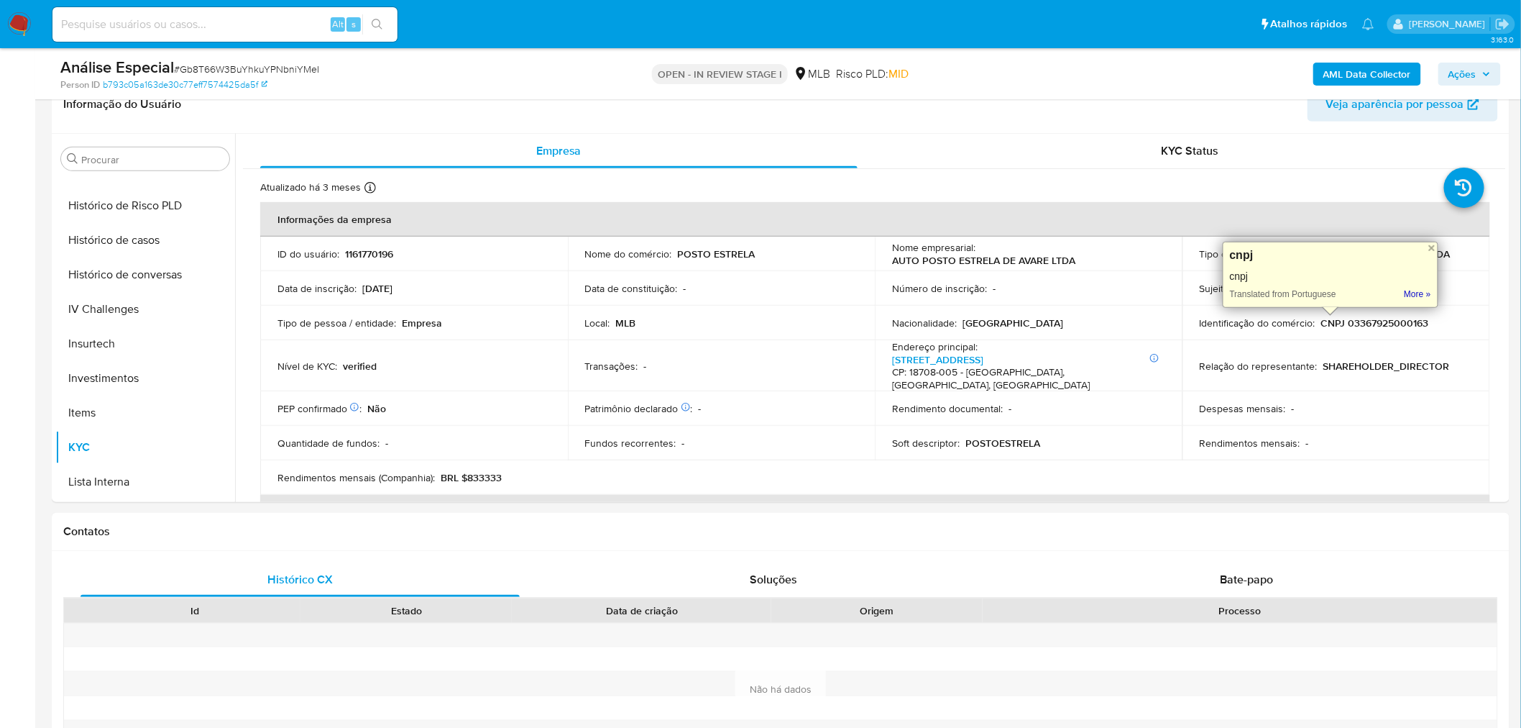
click at [1390, 322] on p "CNPJ 03367925000163" at bounding box center [1375, 322] width 108 height 13
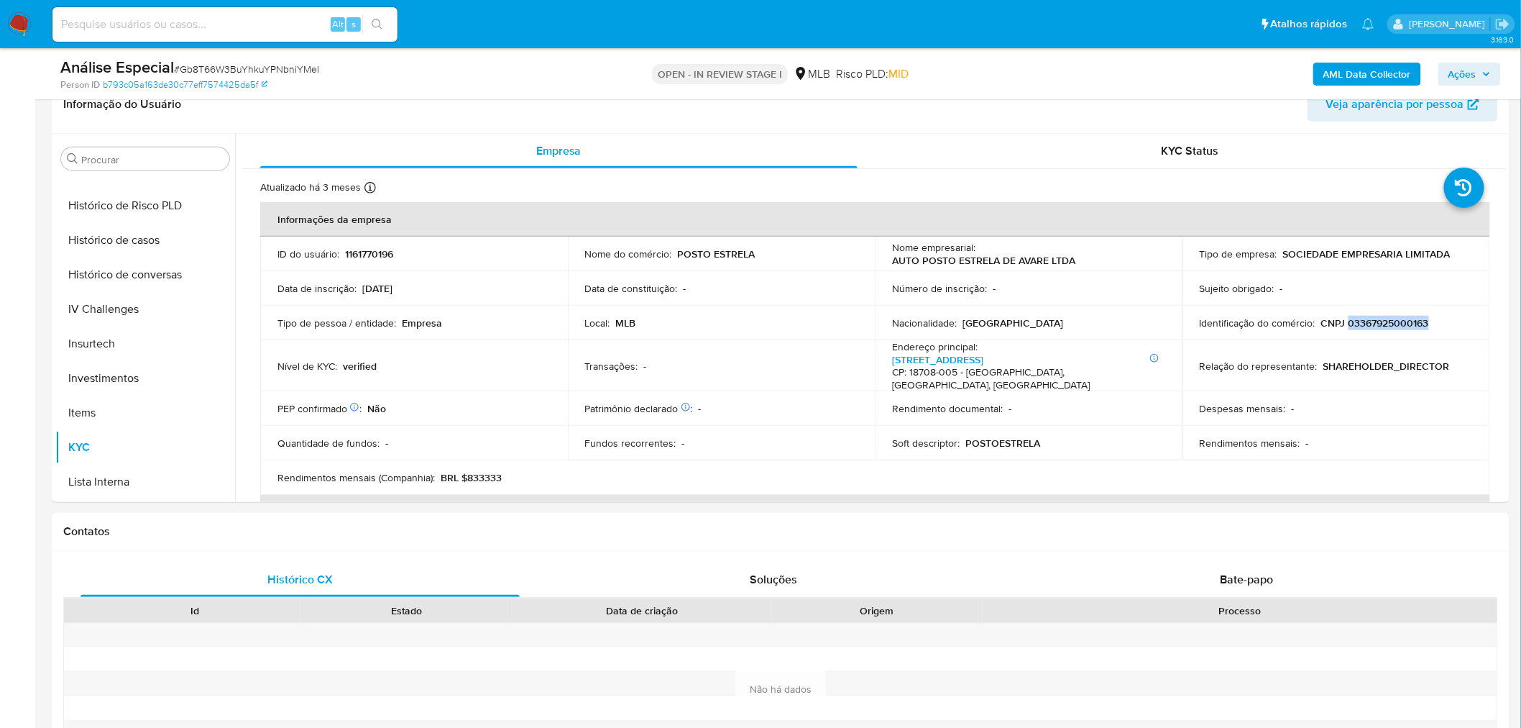
click at [1390, 322] on p "CNPJ 03367925000163" at bounding box center [1375, 322] width 108 height 13
copy p "03367925000163"
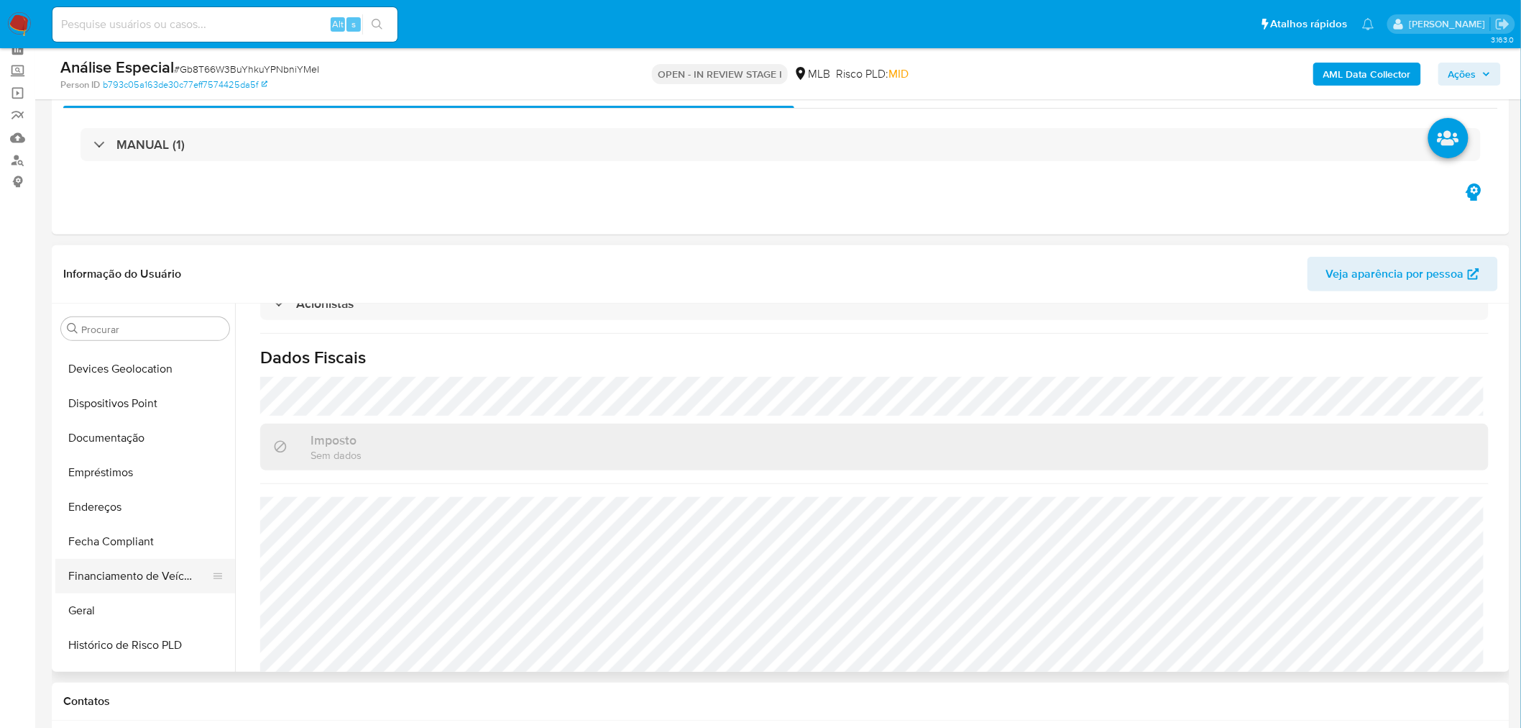
scroll to position [319, 0]
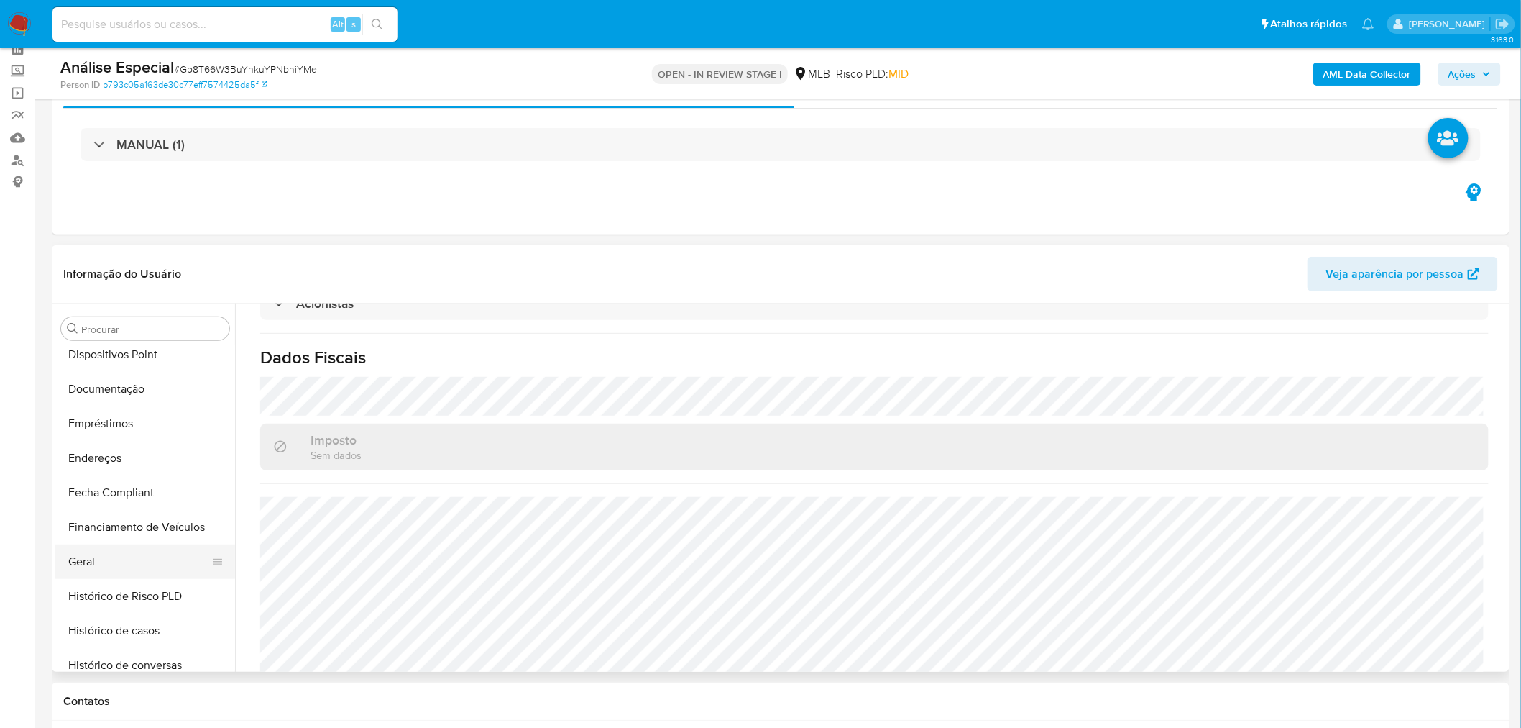
click at [106, 571] on button "Geral" at bounding box center [139, 561] width 168 height 35
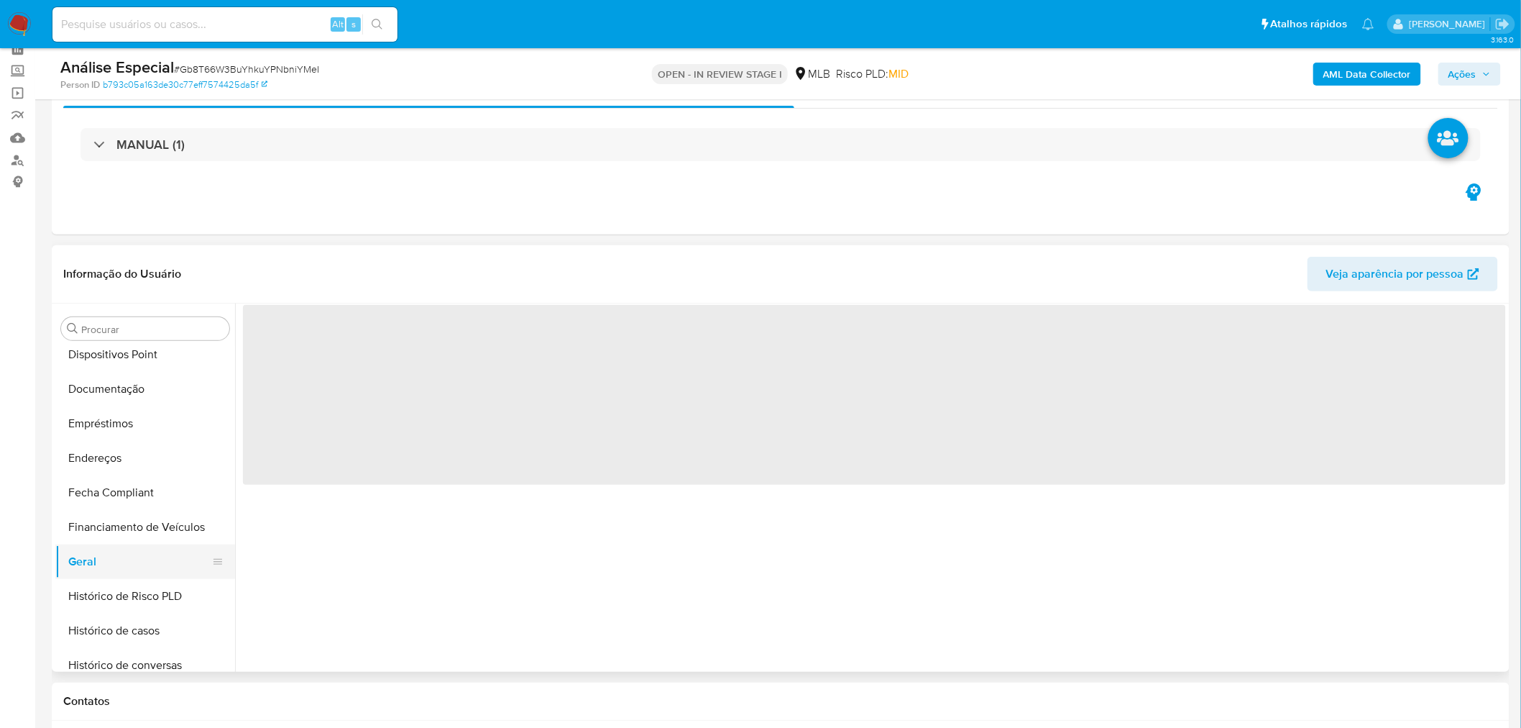
scroll to position [0, 0]
